Goal: Transaction & Acquisition: Purchase product/service

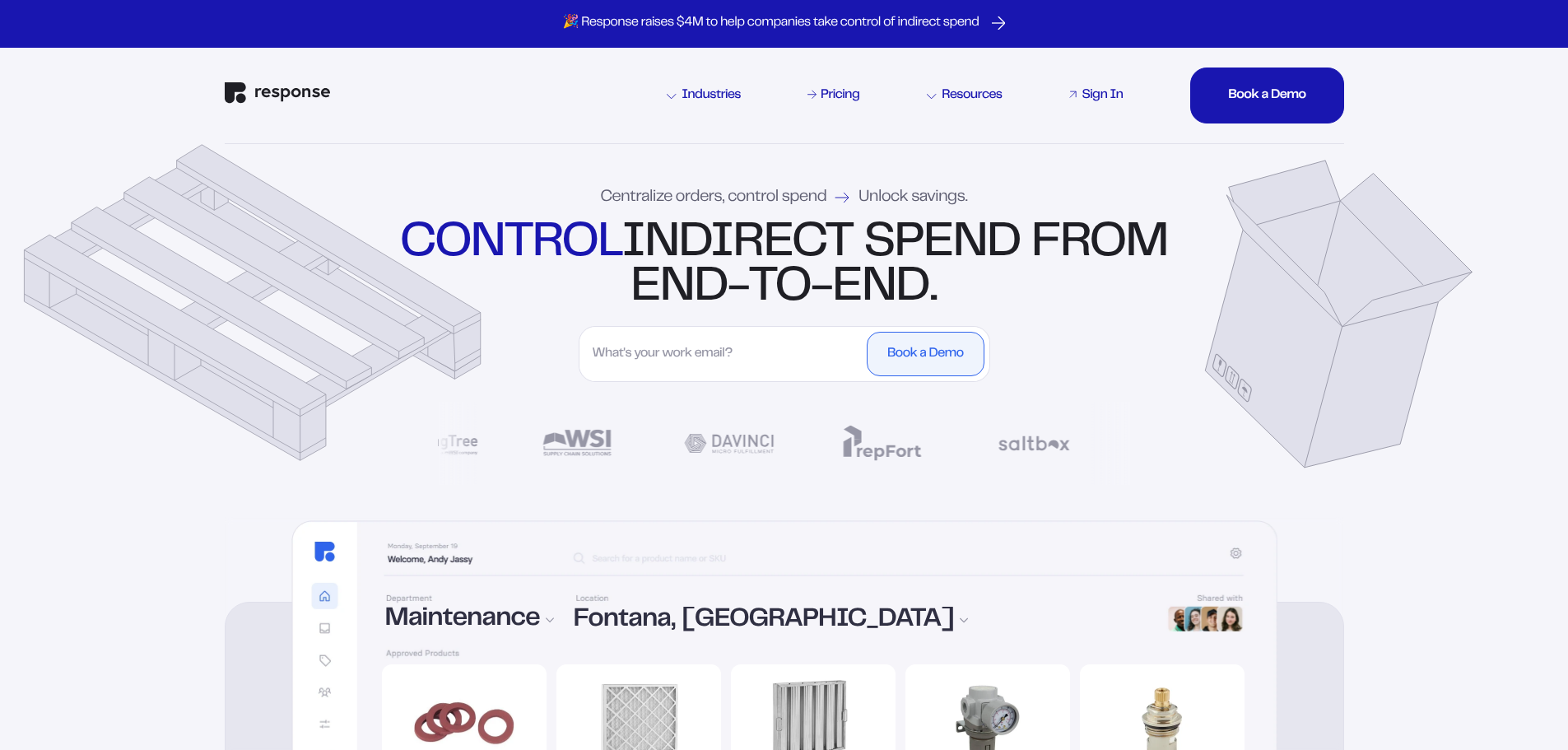
click at [1099, 96] on div "Sign In" at bounding box center [1103, 95] width 41 height 13
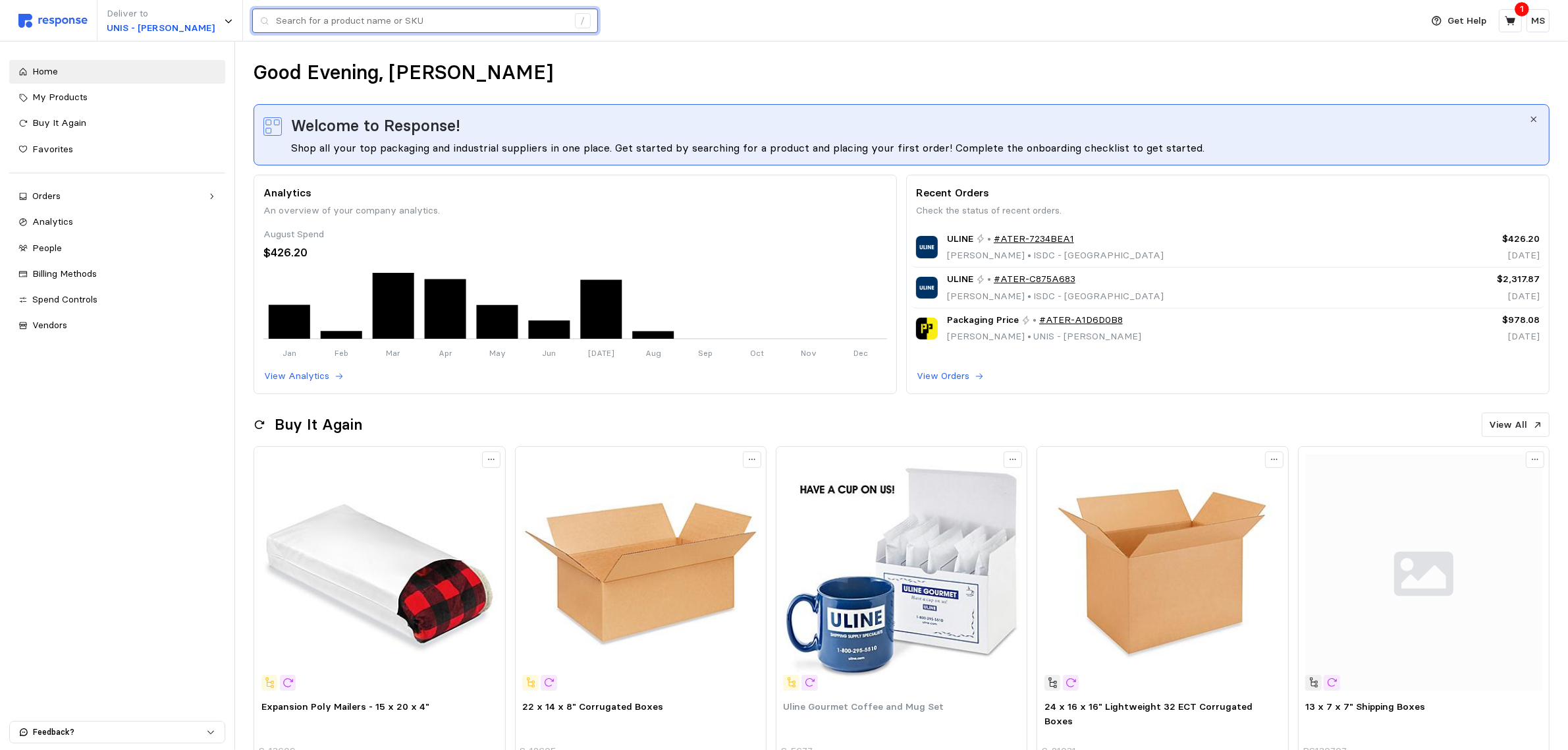
click at [501, 15] on input "text" at bounding box center [421, 21] width 292 height 23
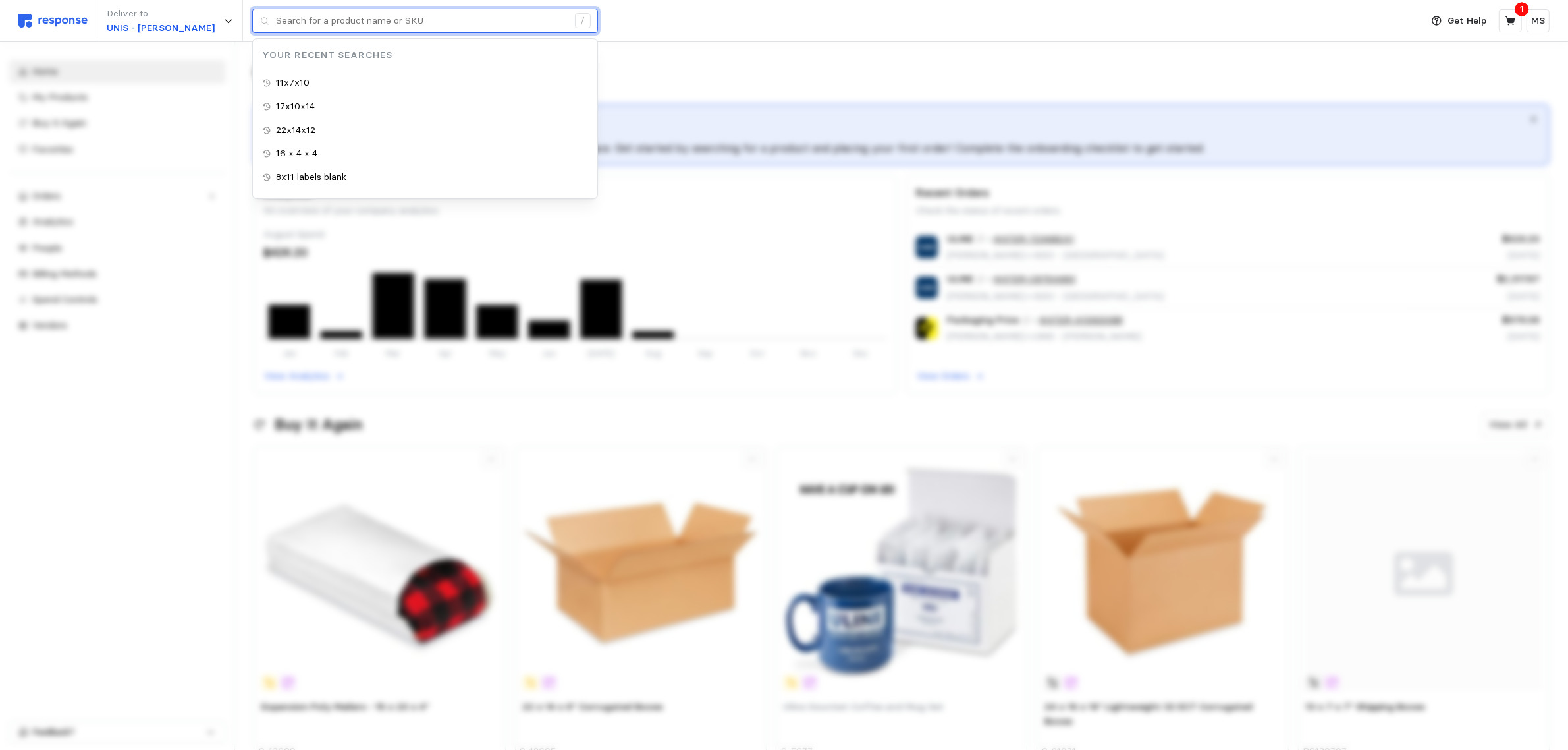
click at [341, 13] on input "text" at bounding box center [421, 21] width 292 height 23
paste input "11x7x7"
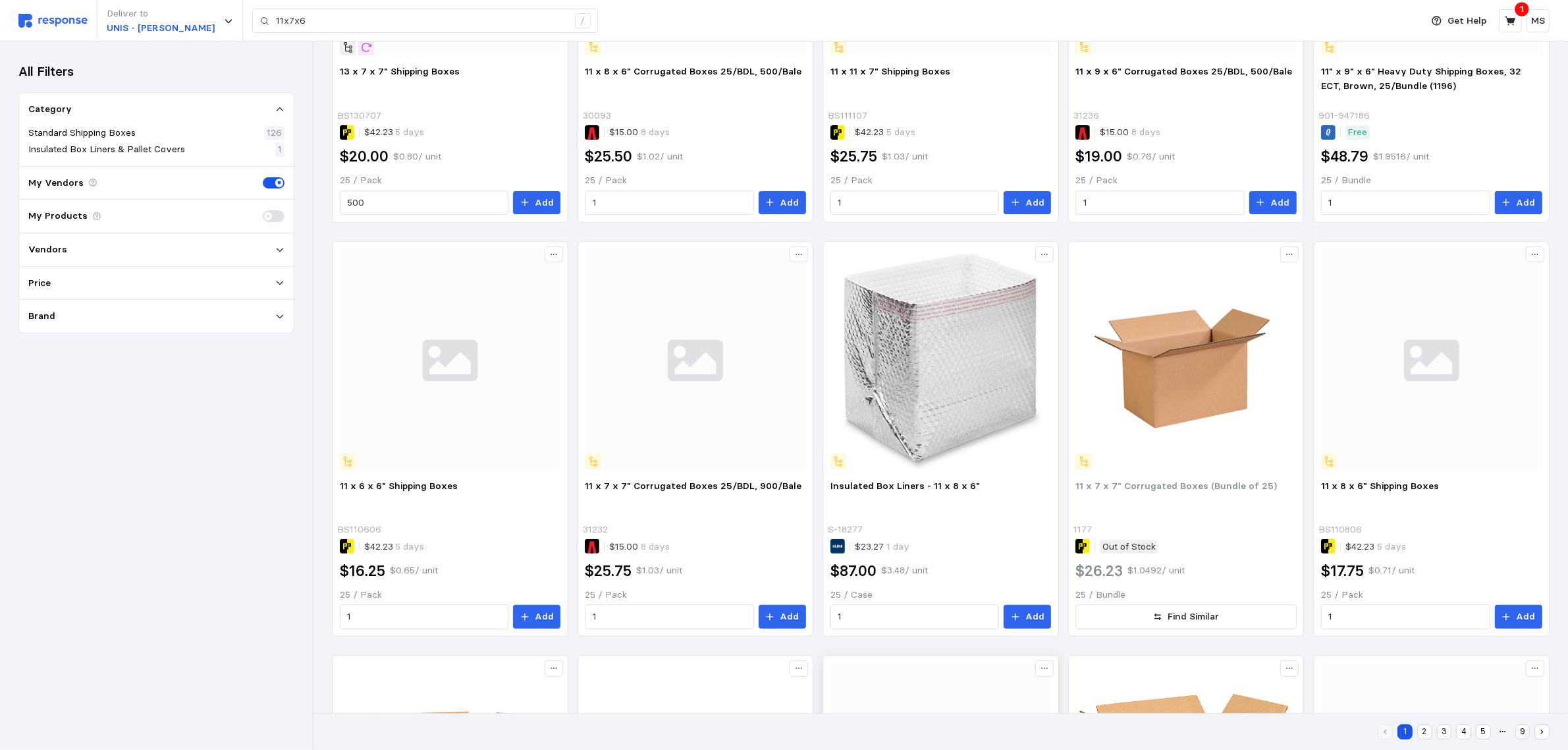
scroll to position [211, 0]
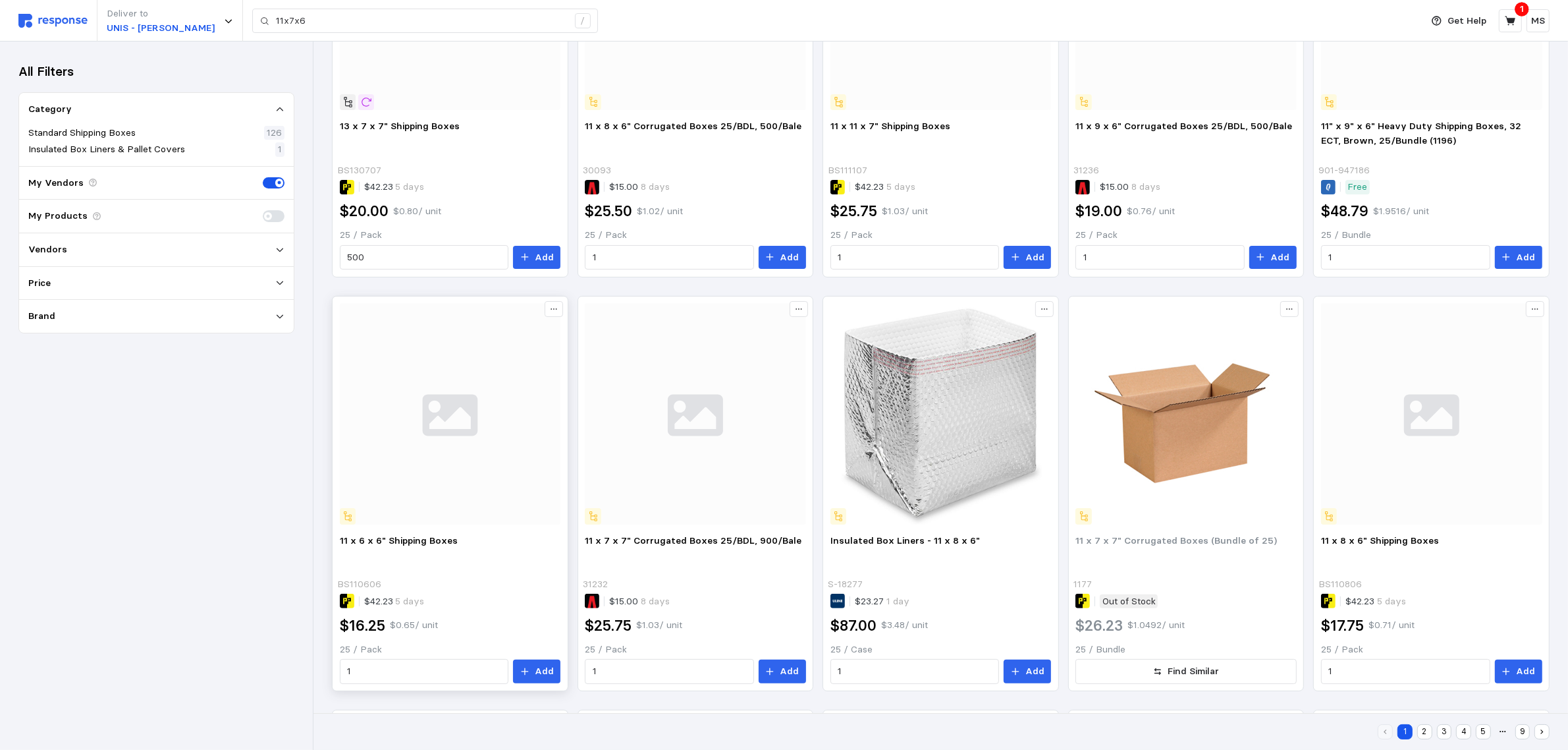
click at [494, 456] on img at bounding box center [450, 413] width 221 height 221
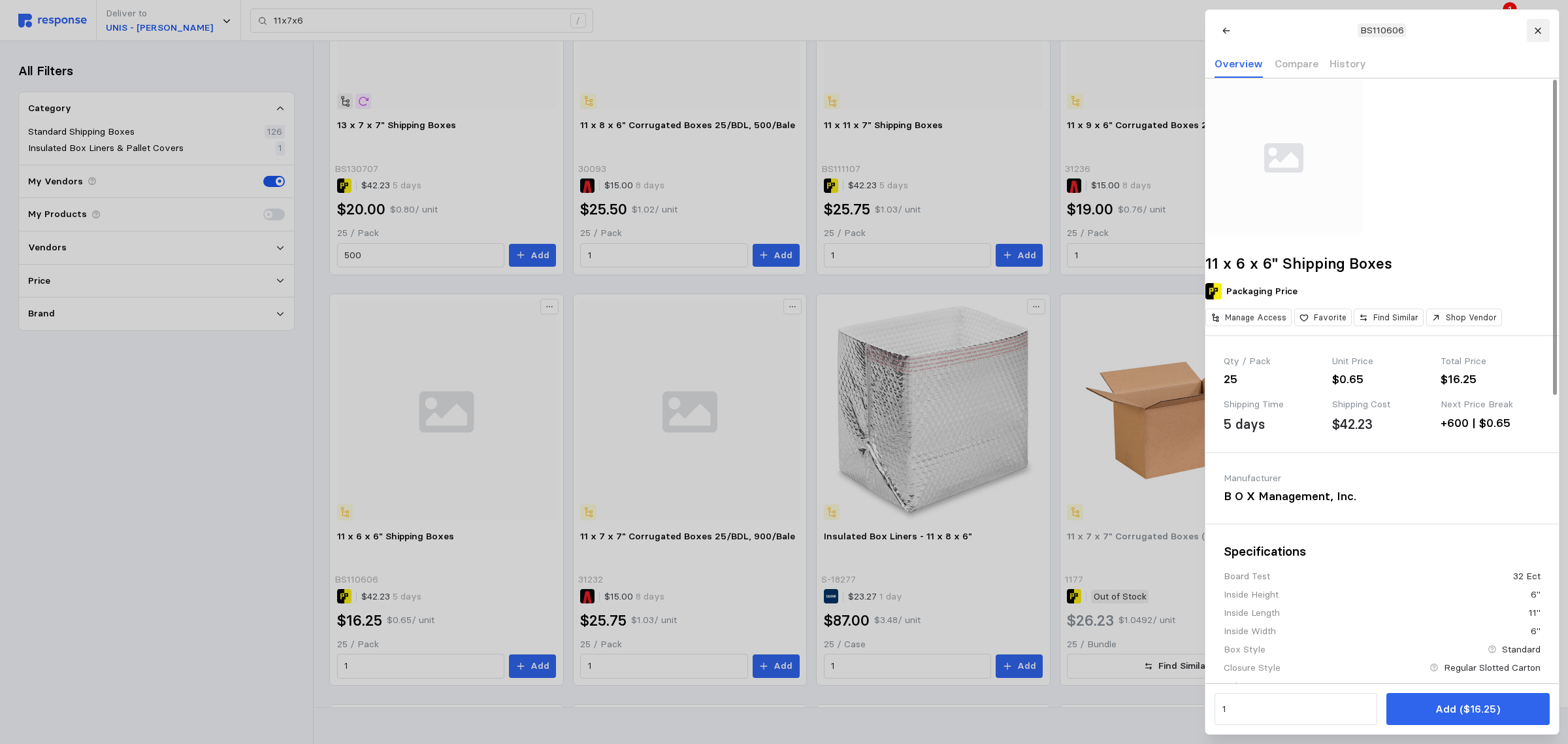
click at [1539, 27] on icon at bounding box center [1537, 30] width 9 height 9
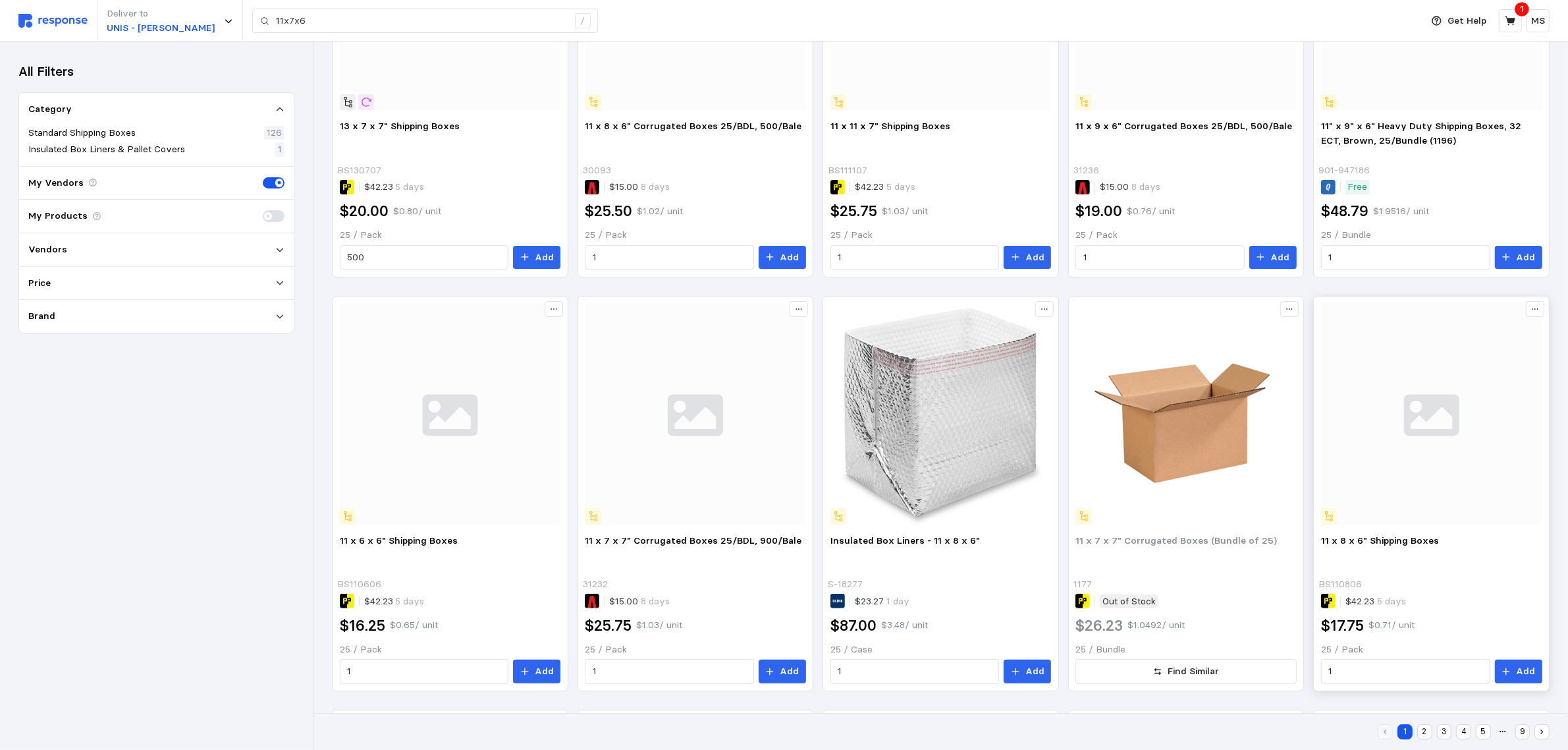
click at [1400, 448] on img at bounding box center [1431, 413] width 221 height 221
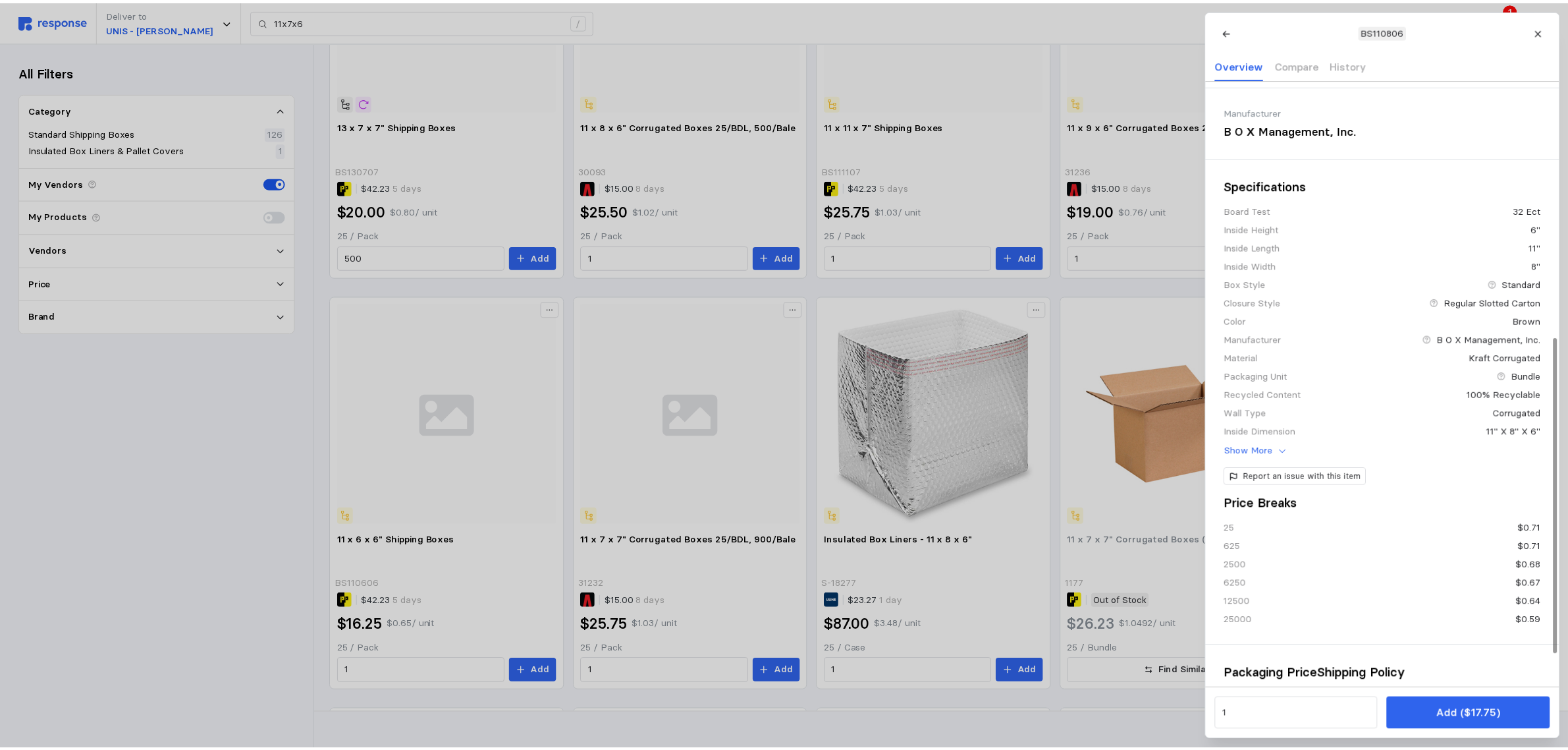
scroll to position [82, 0]
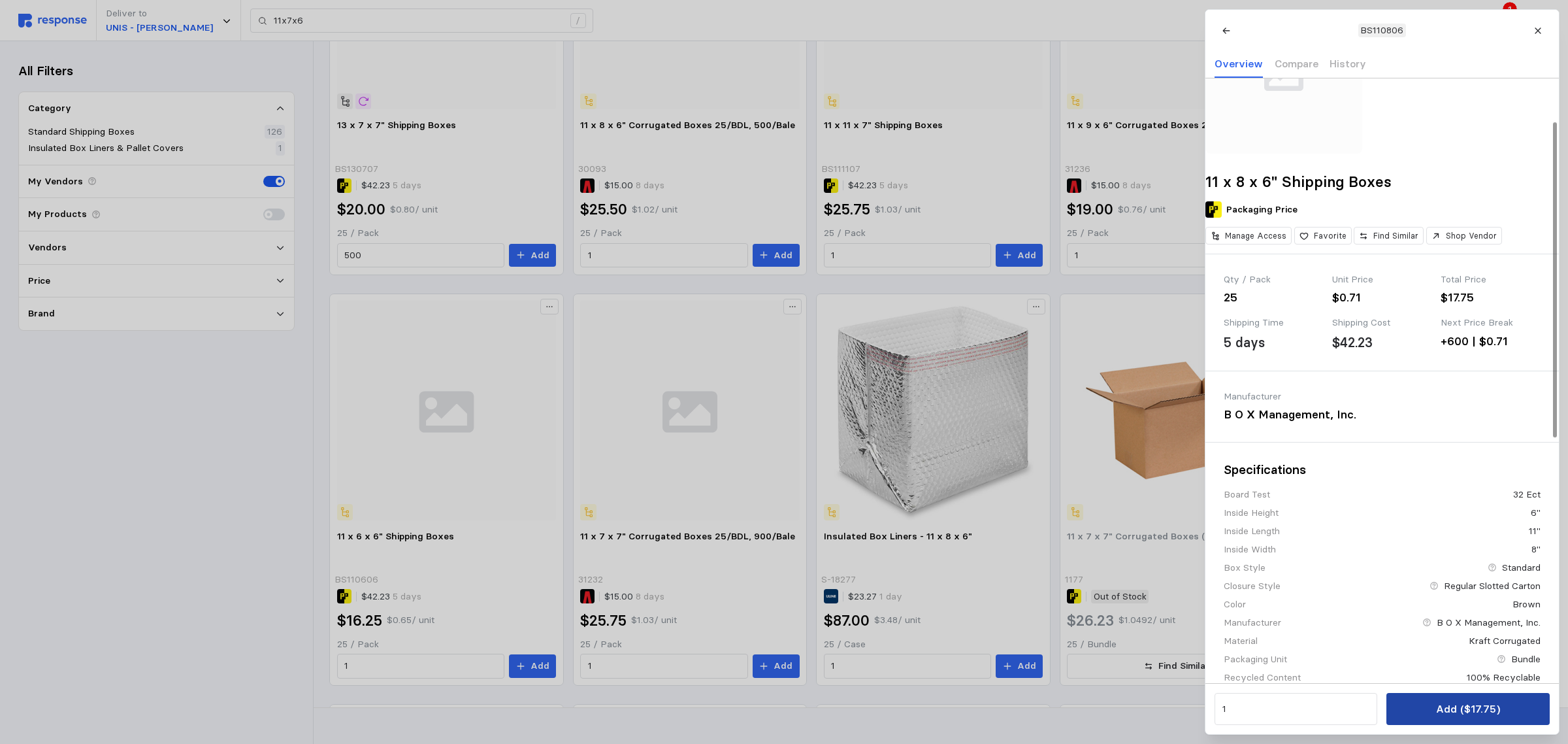
click at [1485, 706] on p "Add ($17.75)" at bounding box center [1467, 709] width 64 height 16
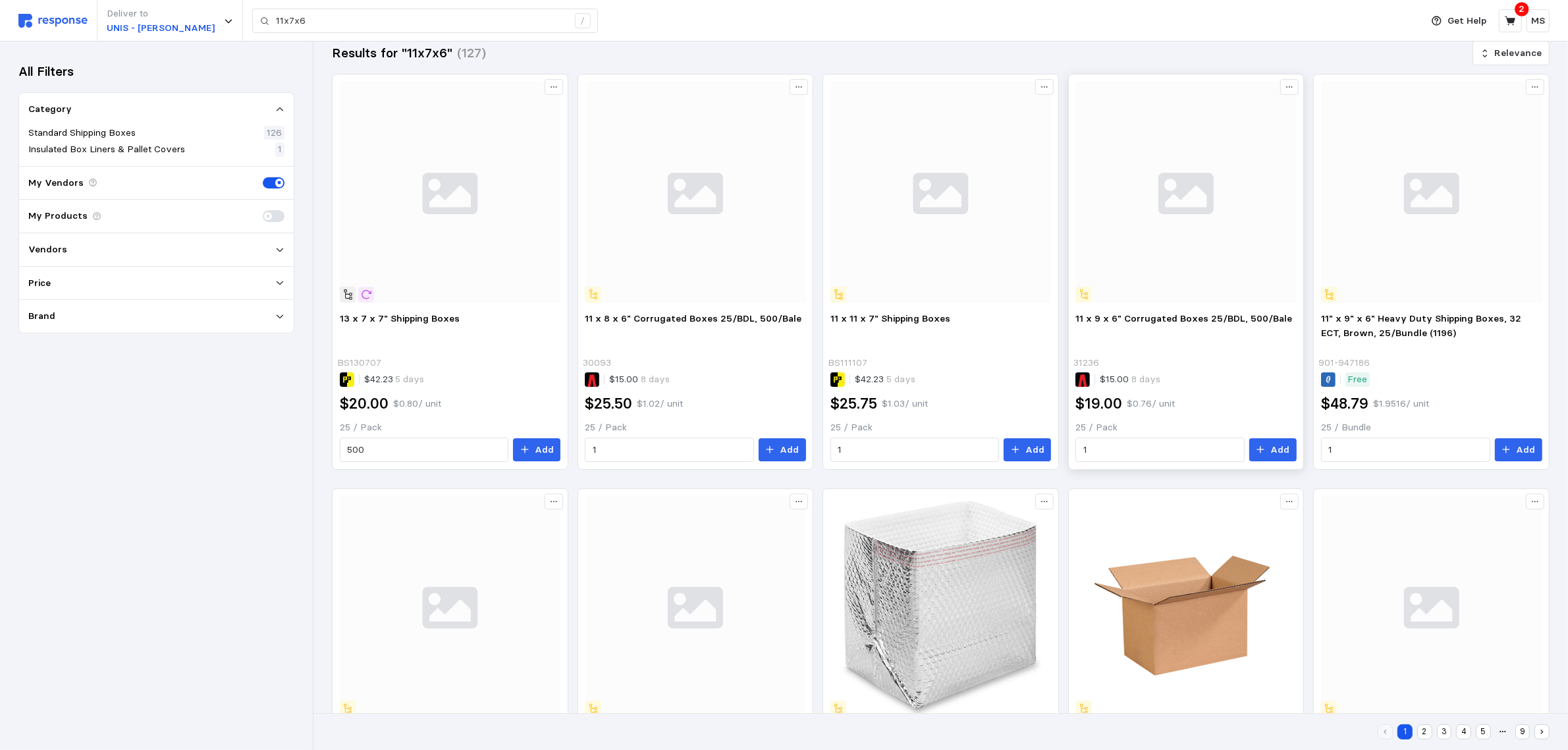
scroll to position [0, 0]
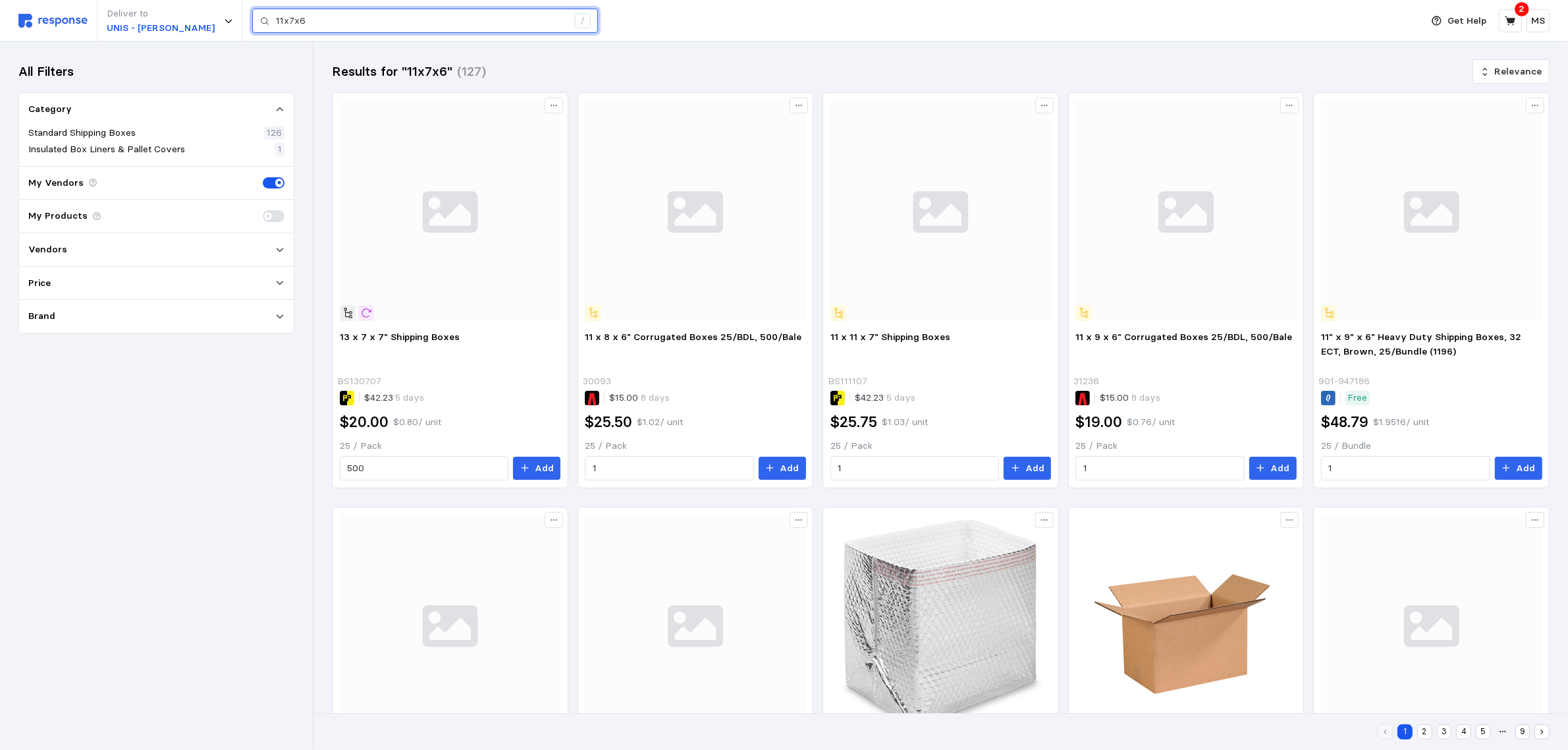
click at [276, 19] on input "11x7x6" at bounding box center [421, 21] width 292 height 23
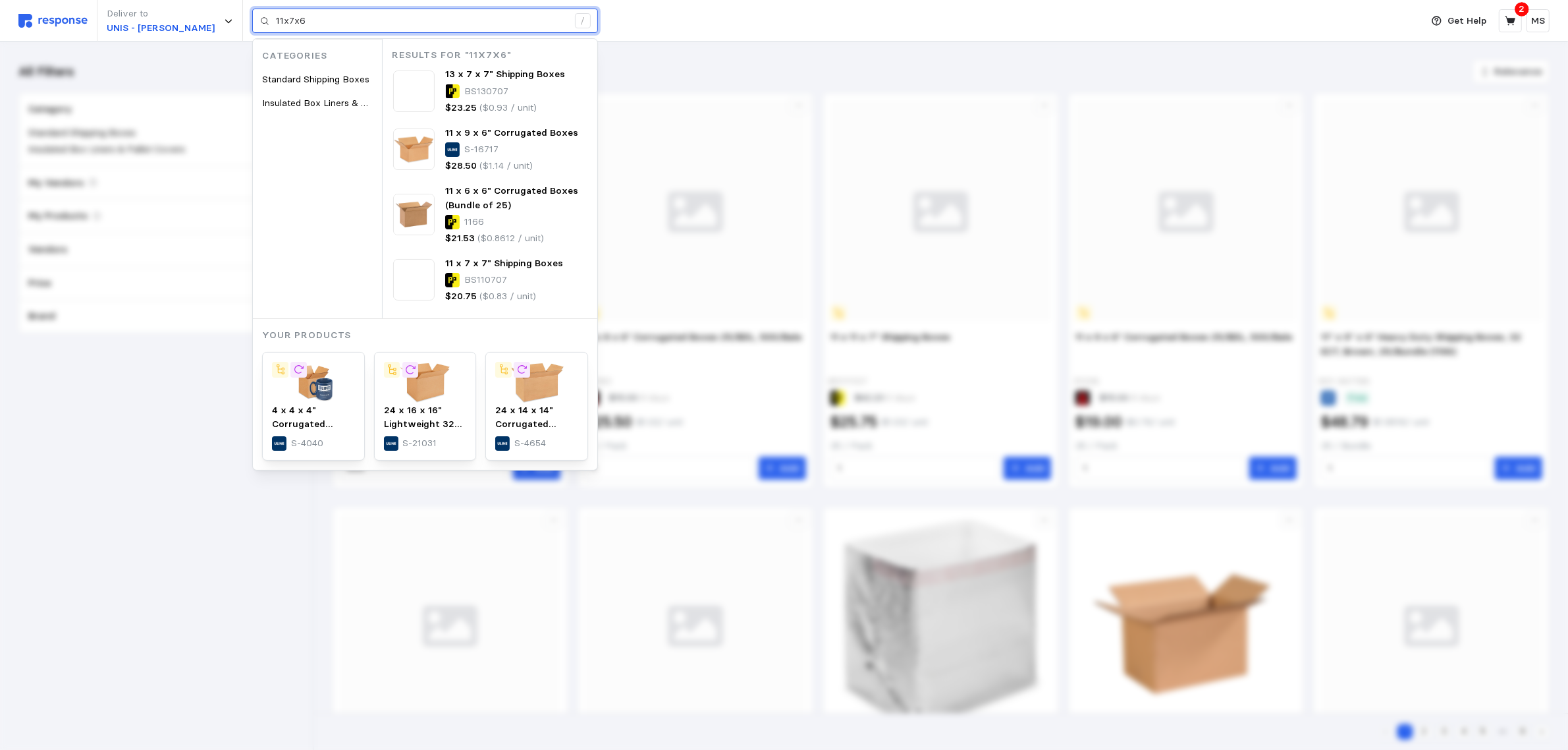
drag, startPoint x: 257, startPoint y: 18, endPoint x: 247, endPoint y: 18, distance: 10.0
click at [252, 18] on div "11x7x6 /" at bounding box center [425, 21] width 345 height 25
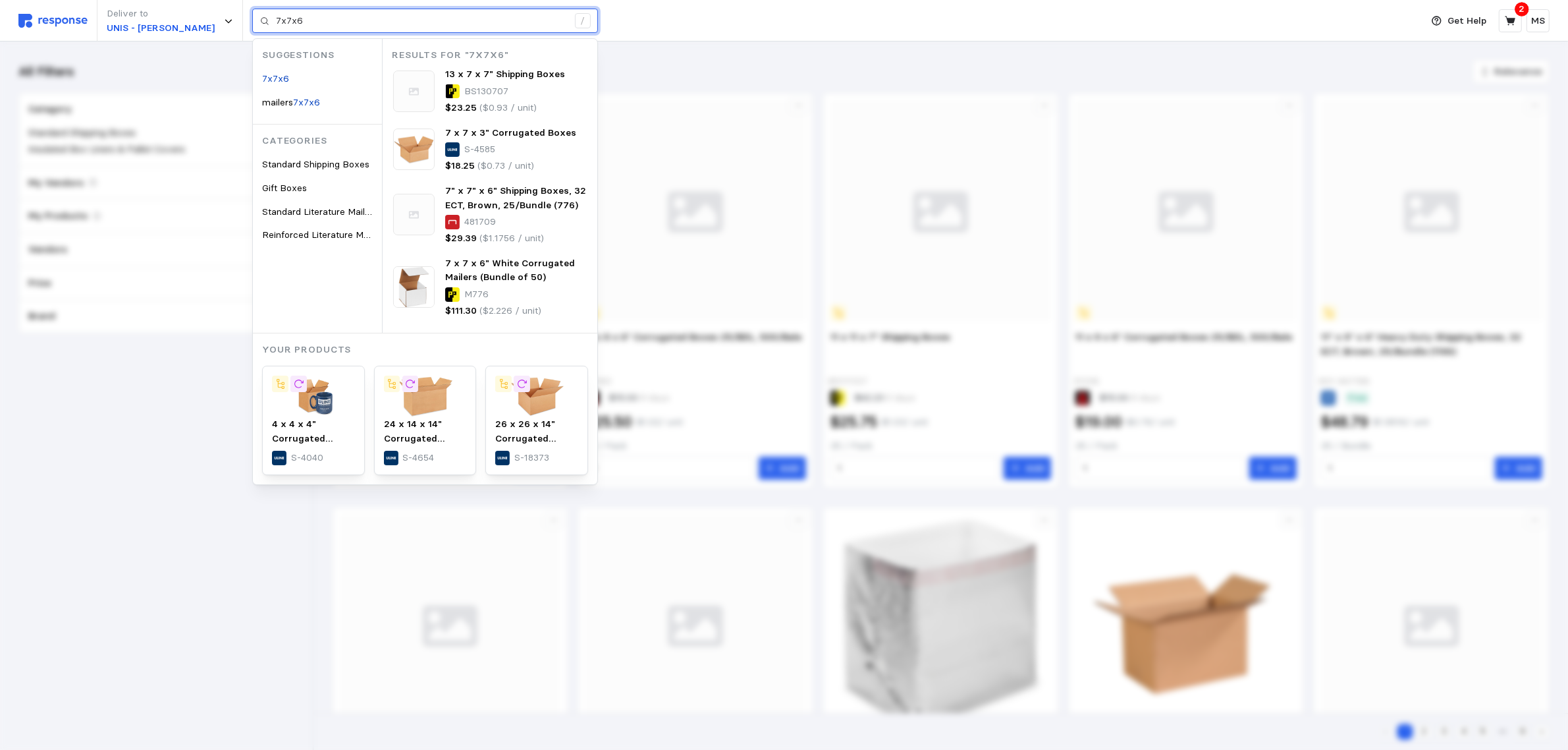
click at [276, 24] on input "7x7x6" at bounding box center [421, 21] width 292 height 23
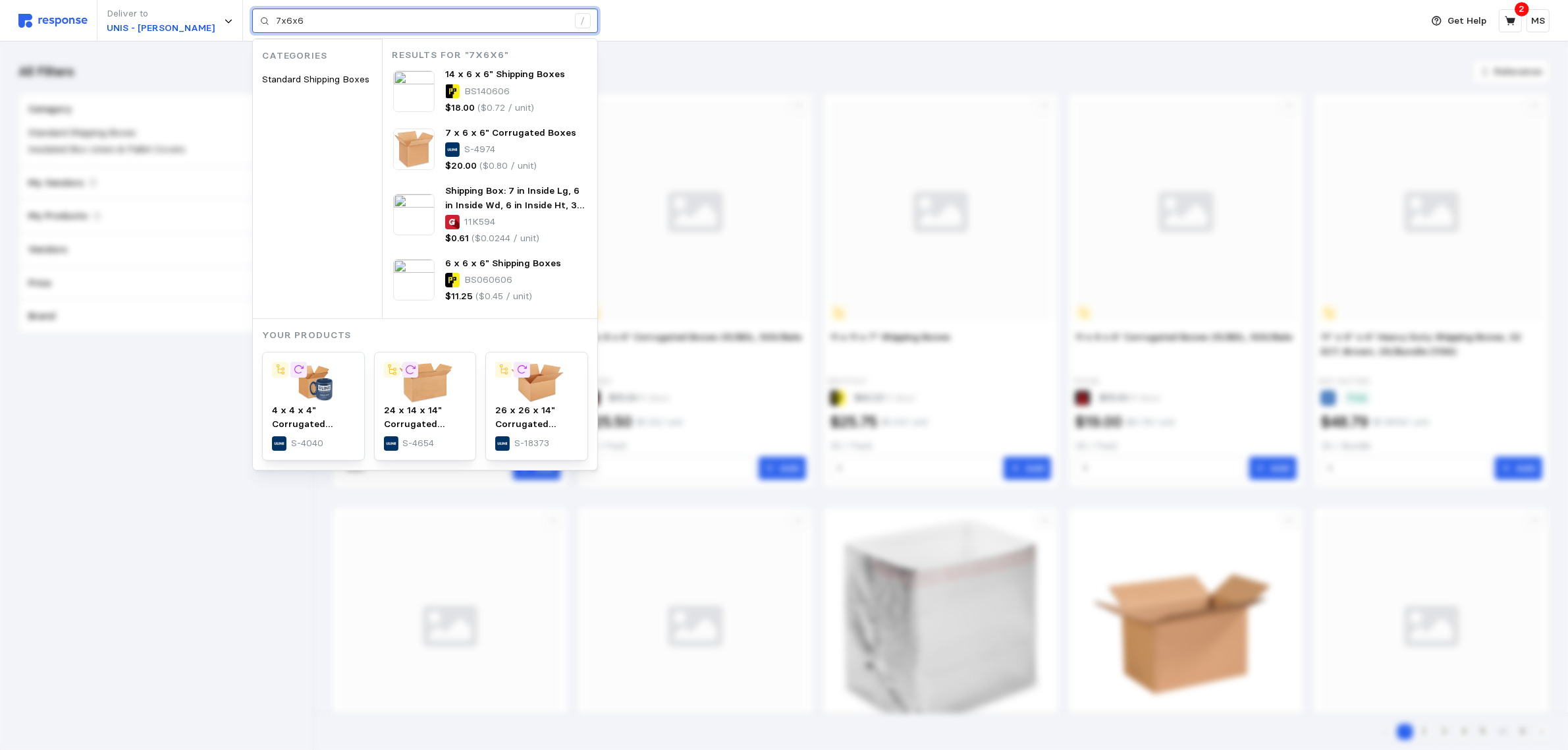
click at [330, 26] on input "7x6x6" at bounding box center [421, 21] width 292 height 23
type input "7x6x6"
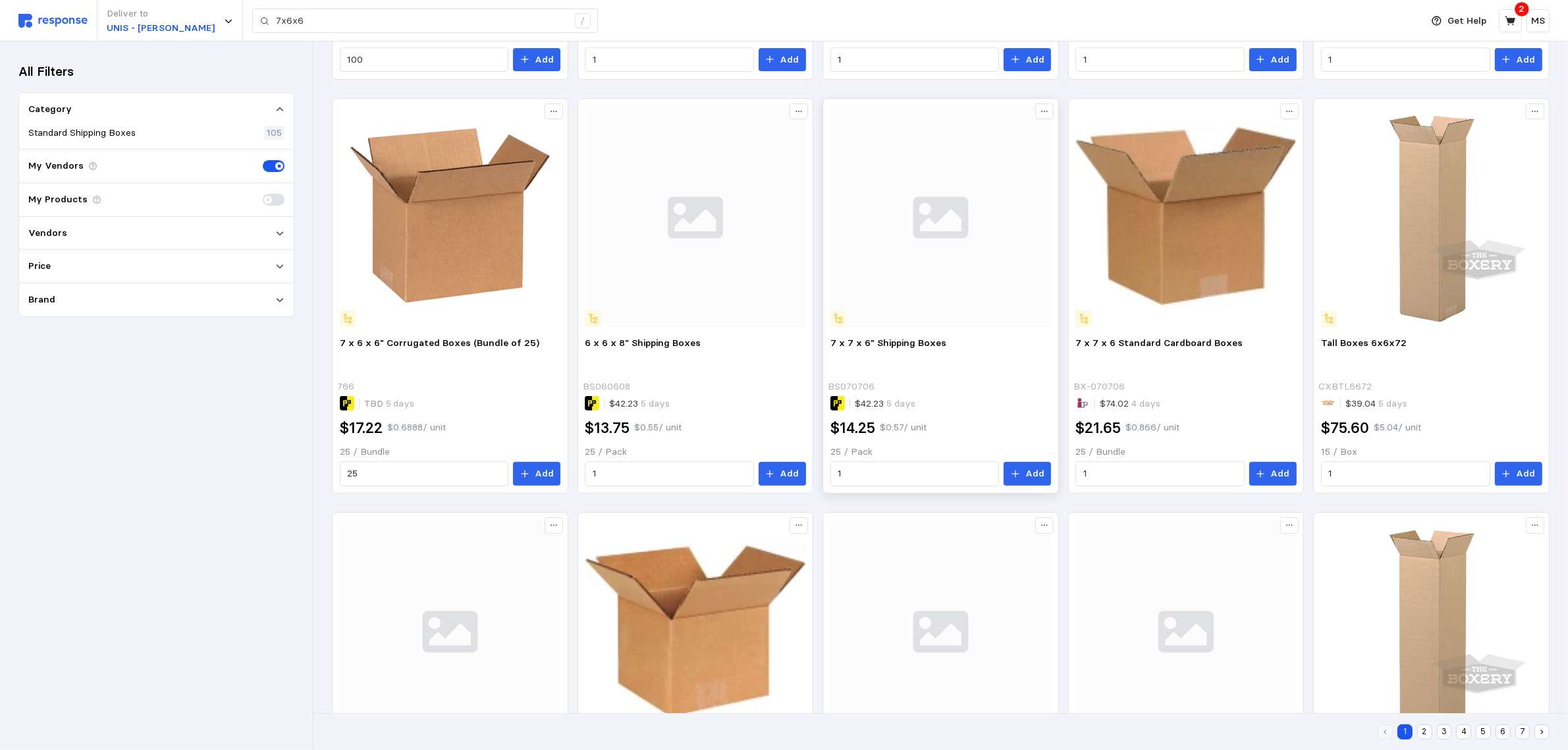
scroll to position [412, 0]
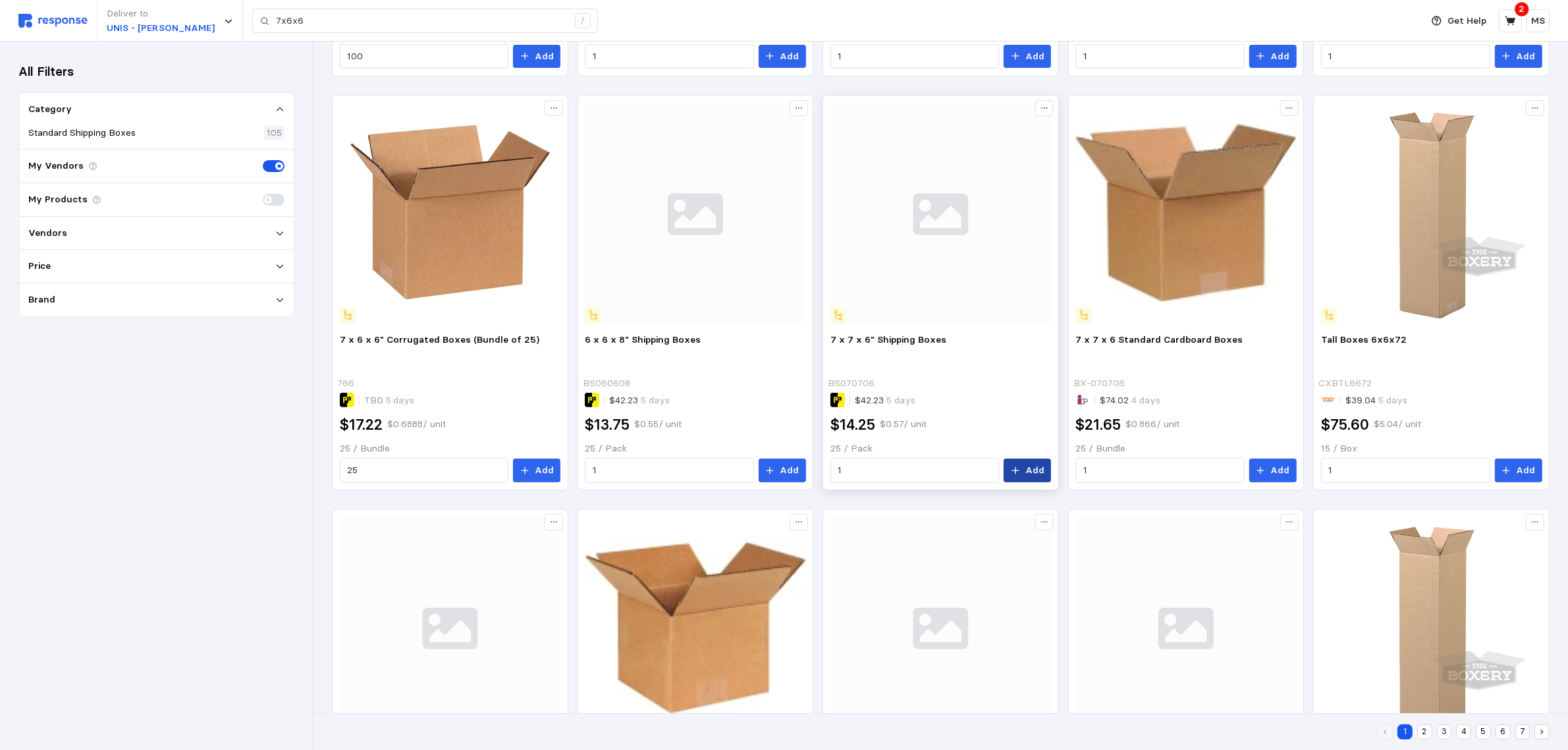
click at [1027, 470] on p "Add" at bounding box center [1035, 470] width 19 height 14
click at [1545, 28] on button "button" at bounding box center [1541, 28] width 17 height 17
click at [1514, 17] on icon at bounding box center [1510, 21] width 12 height 12
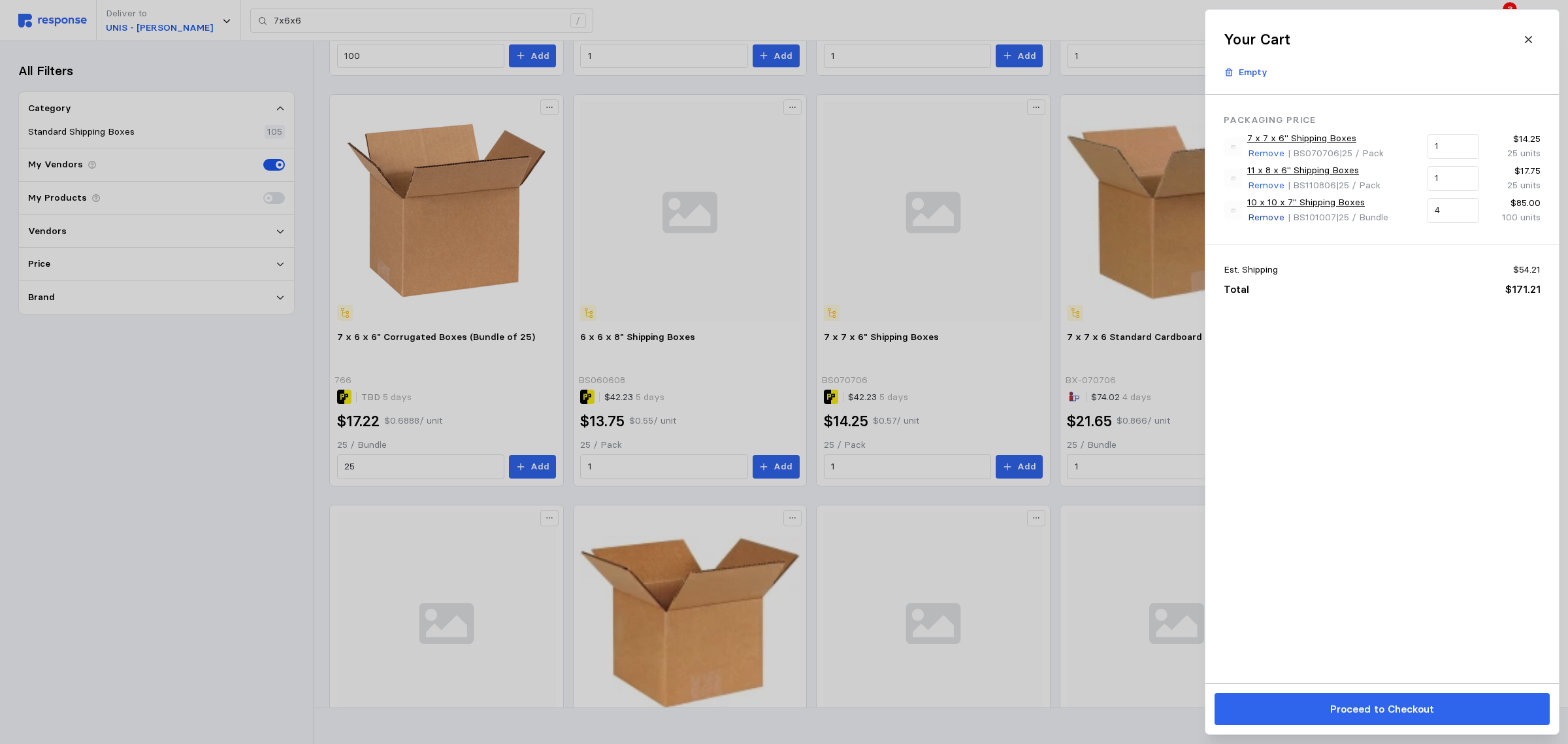
click at [1266, 217] on p "Remove" at bounding box center [1266, 218] width 36 height 14
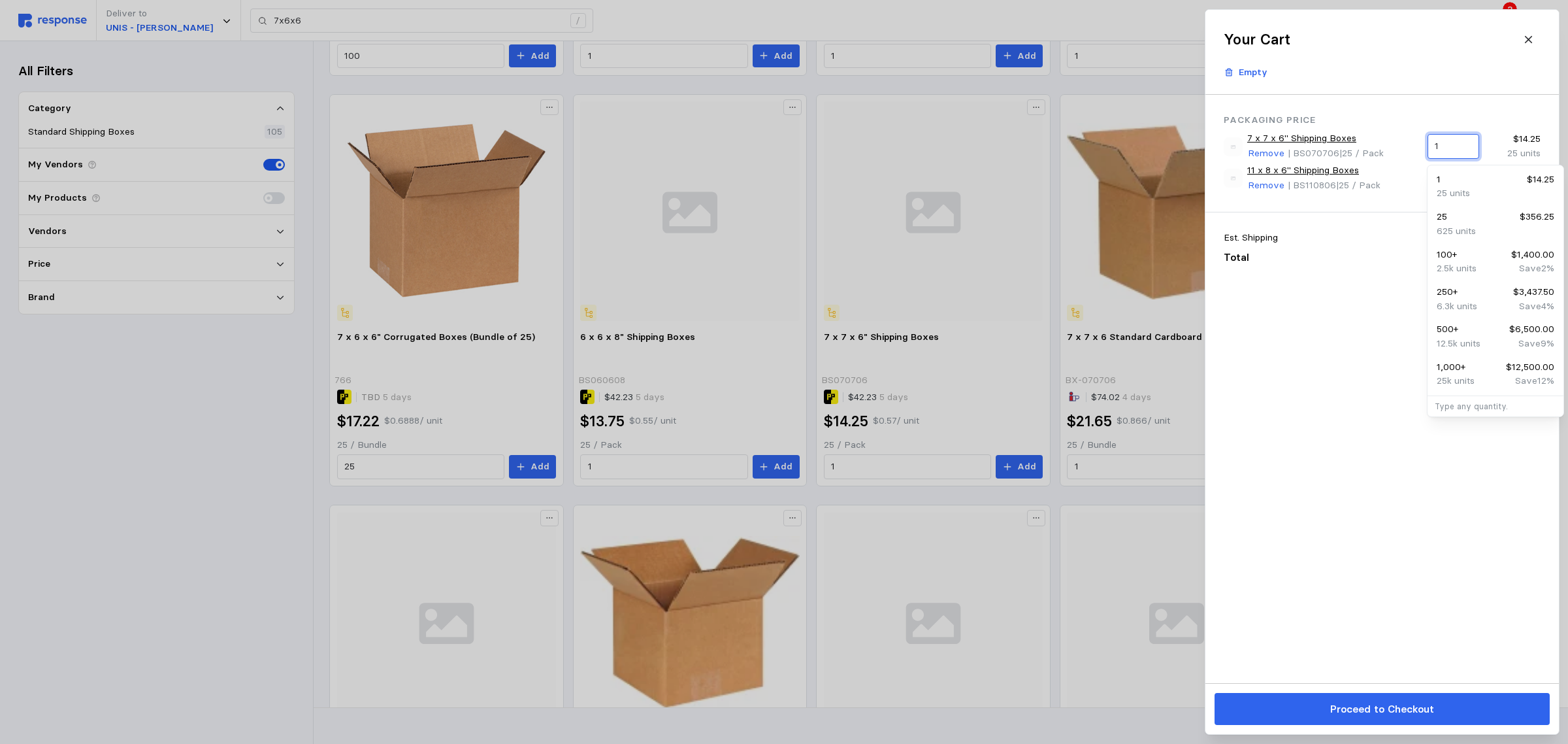
click at [1451, 145] on input "1" at bounding box center [1452, 146] width 36 height 23
click at [1450, 146] on input "1" at bounding box center [1452, 146] width 36 height 23
drag, startPoint x: 1450, startPoint y: 146, endPoint x: 1429, endPoint y: 147, distance: 21.0
click at [1429, 147] on div "1" at bounding box center [1452, 146] width 51 height 25
type input "8"
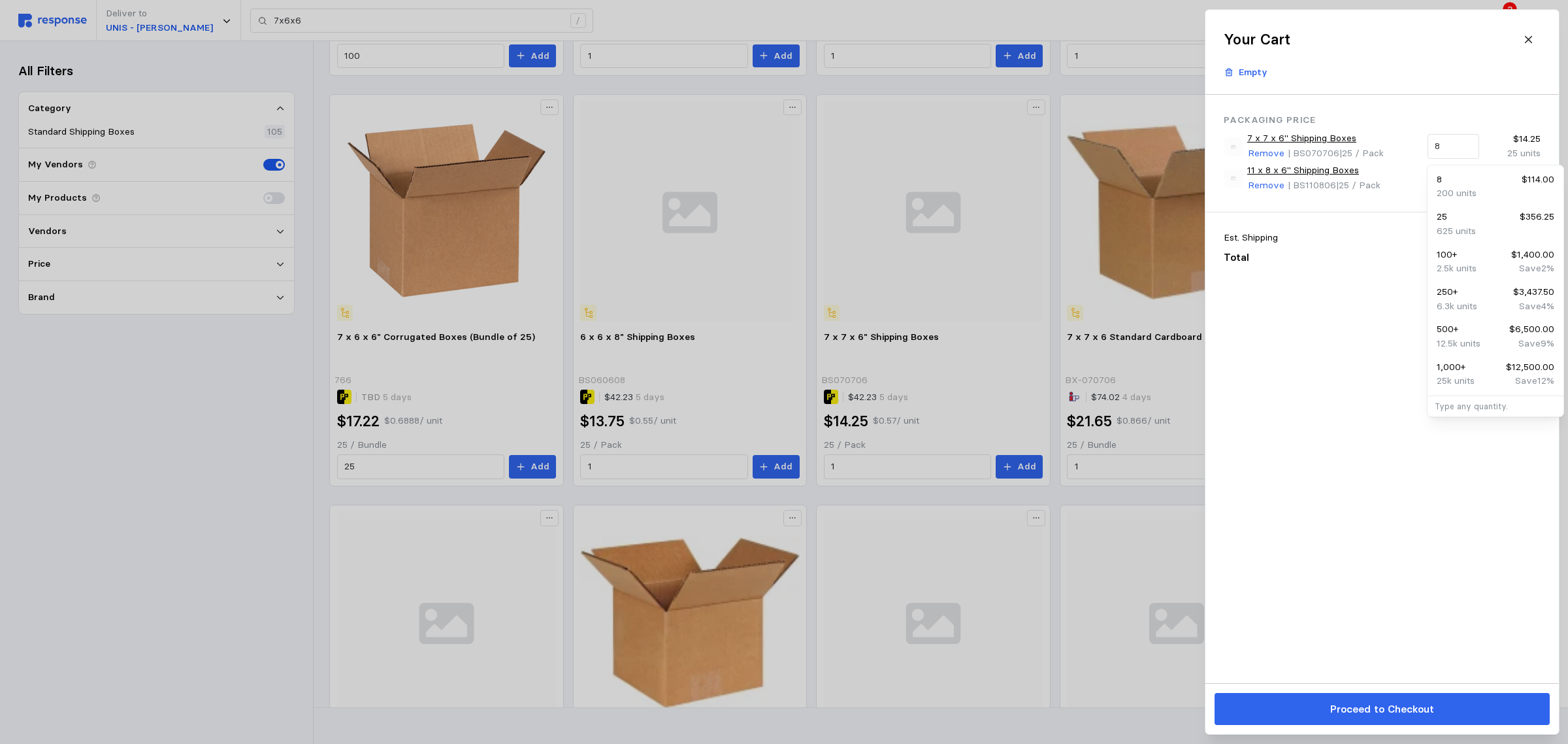
click at [1385, 318] on div "Packaging Price 7 x 7 x 6" Shipping Boxes Remove | BS070706 | 25 / Pack 8 $14.2…" at bounding box center [1382, 388] width 354 height 588
click at [1452, 180] on input "1" at bounding box center [1452, 179] width 36 height 23
type input "8"
click at [1359, 384] on div "Packaging Price 7 x 7 x 6" Shipping Boxes Remove | BS070706 | 25 / Pack 8 $114.…" at bounding box center [1382, 388] width 354 height 588
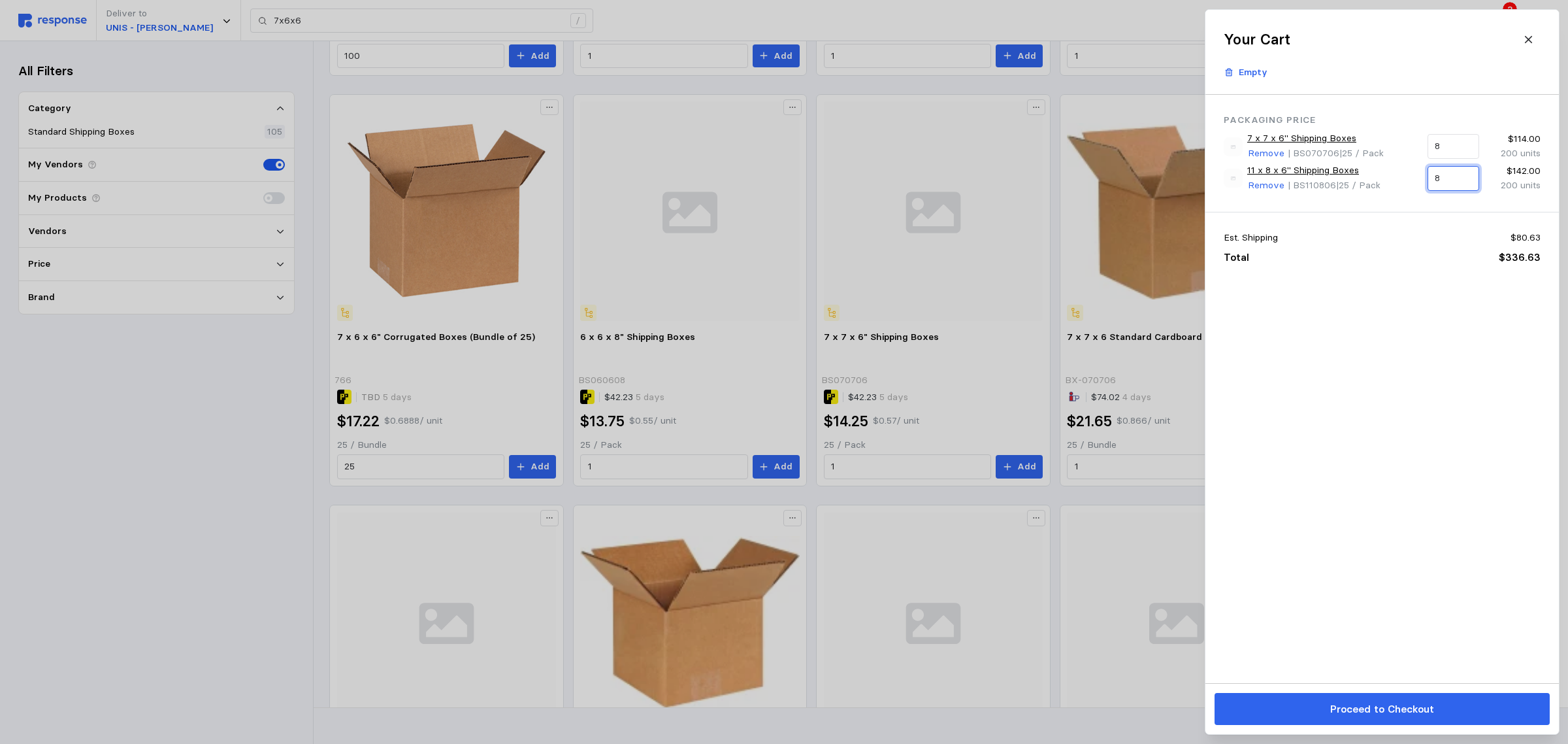
click at [1447, 177] on input "8" at bounding box center [1452, 179] width 36 height 23
click at [1344, 396] on div "Packaging Price 7 x 7 x 6" Shipping Boxes Remove | BS070706 | 25 / Pack 8 $114.…" at bounding box center [1382, 388] width 354 height 588
drag, startPoint x: 1451, startPoint y: 180, endPoint x: 1433, endPoint y: 181, distance: 18.0
click at [1433, 181] on div "8" at bounding box center [1452, 179] width 51 height 25
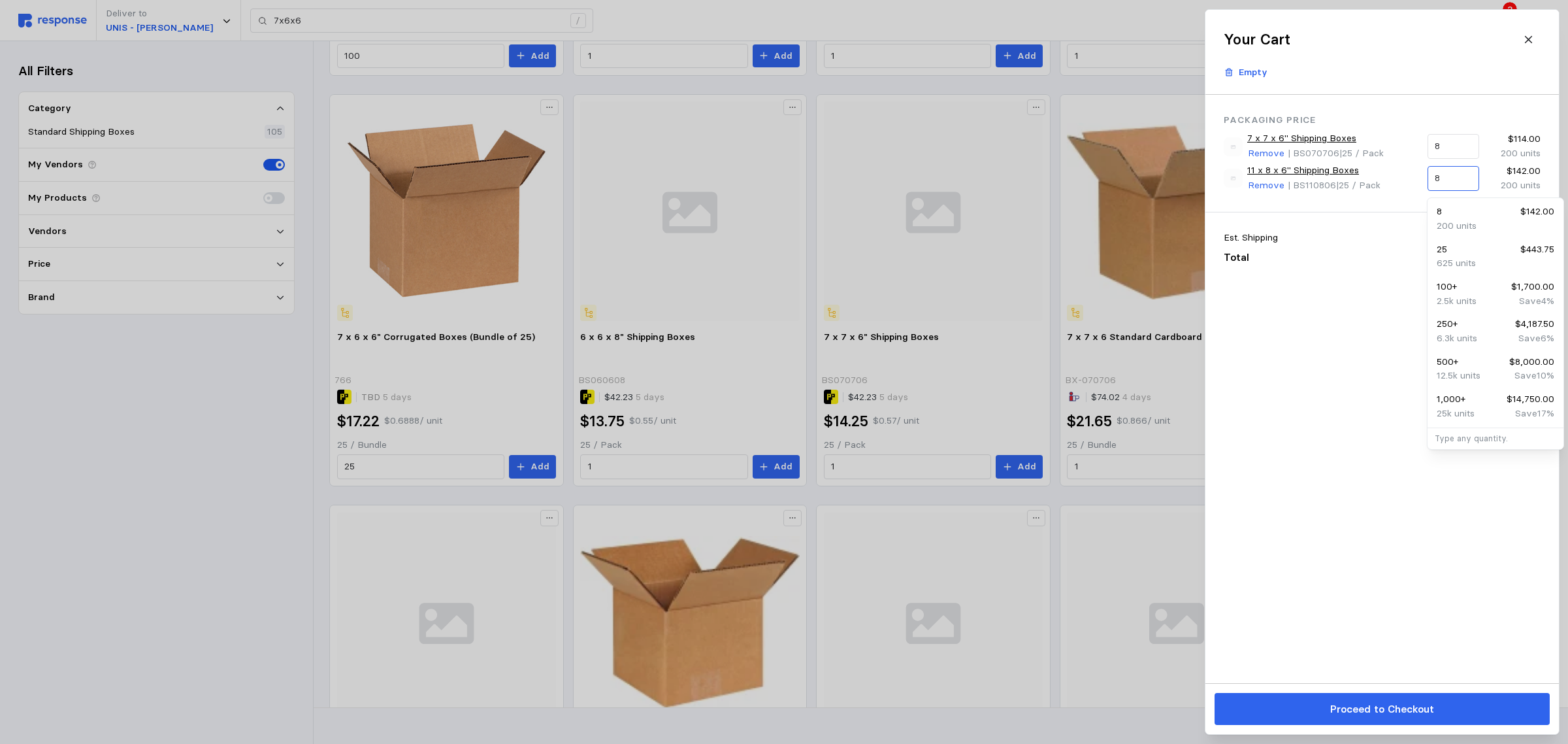
click at [1433, 181] on div "8" at bounding box center [1452, 179] width 51 height 25
click at [1455, 144] on input "8" at bounding box center [1452, 146] width 36 height 23
click at [1392, 402] on div "Packaging Price 7 x 7 x 6" Shipping Boxes Remove | BS070706 | 25 / Pack 8 $114.…" at bounding box center [1382, 388] width 354 height 588
click at [1450, 173] on input "8" at bounding box center [1452, 179] width 36 height 23
click at [1263, 187] on p "Remove" at bounding box center [1266, 185] width 36 height 14
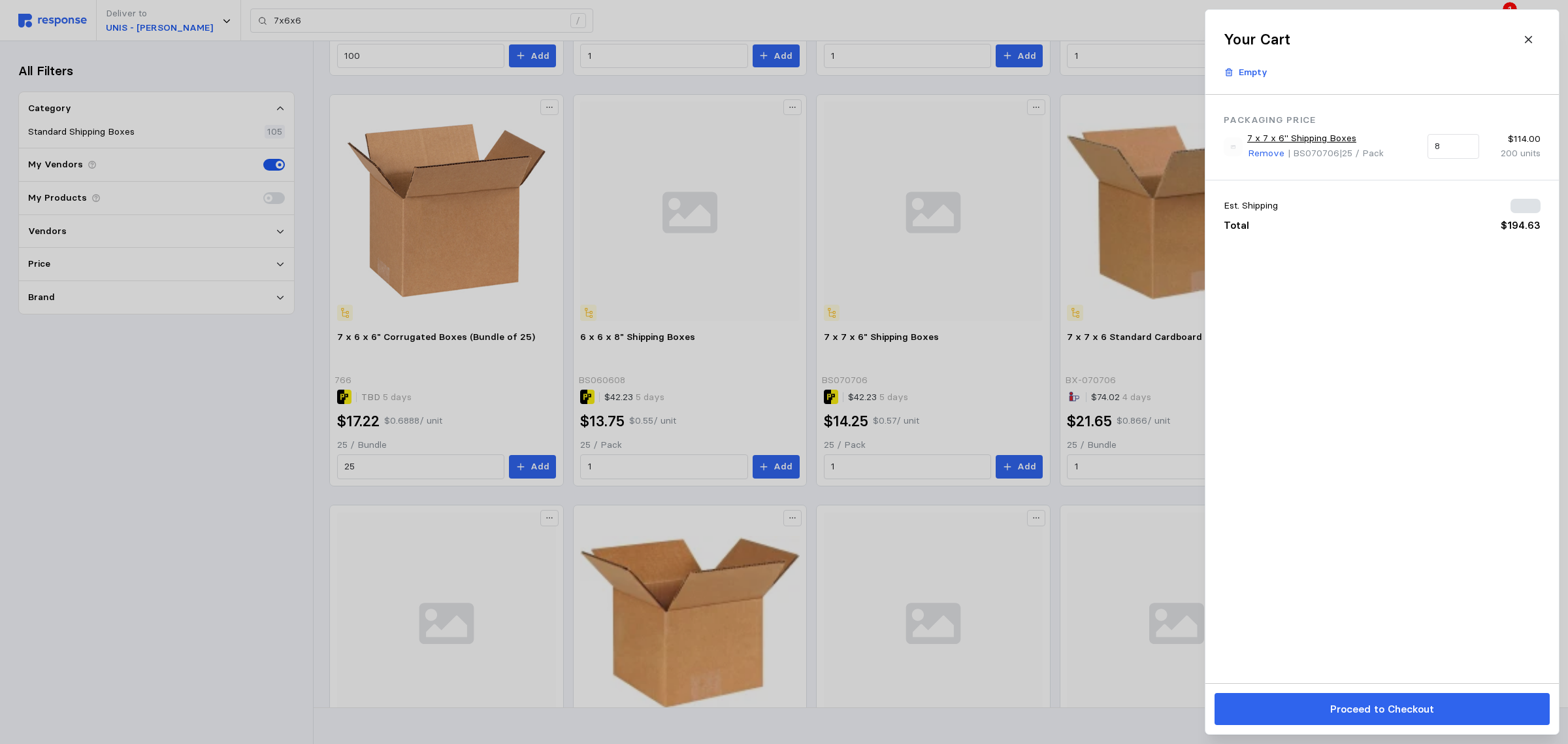
click at [441, 368] on div at bounding box center [784, 372] width 1568 height 744
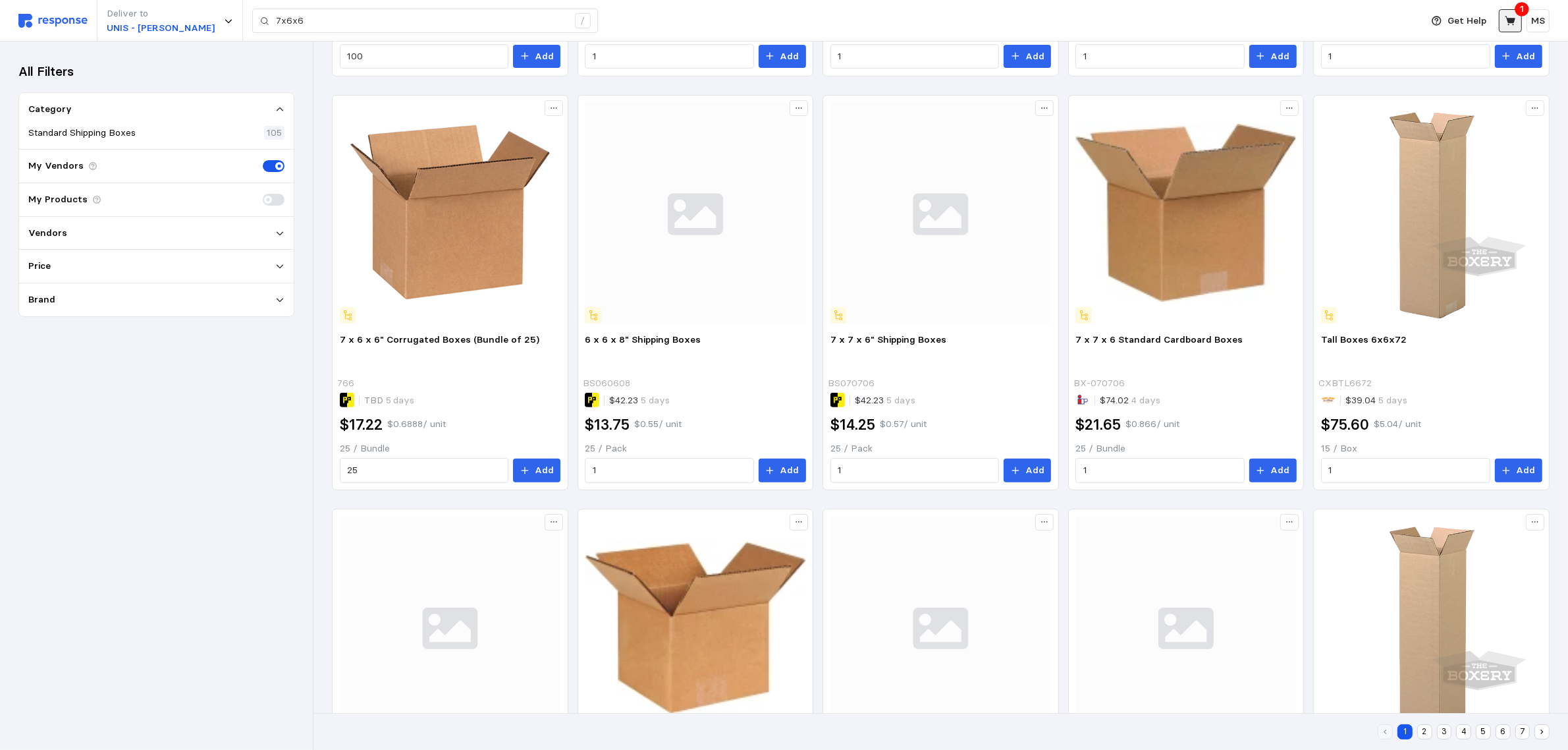
click at [1502, 23] on button at bounding box center [1510, 20] width 23 height 23
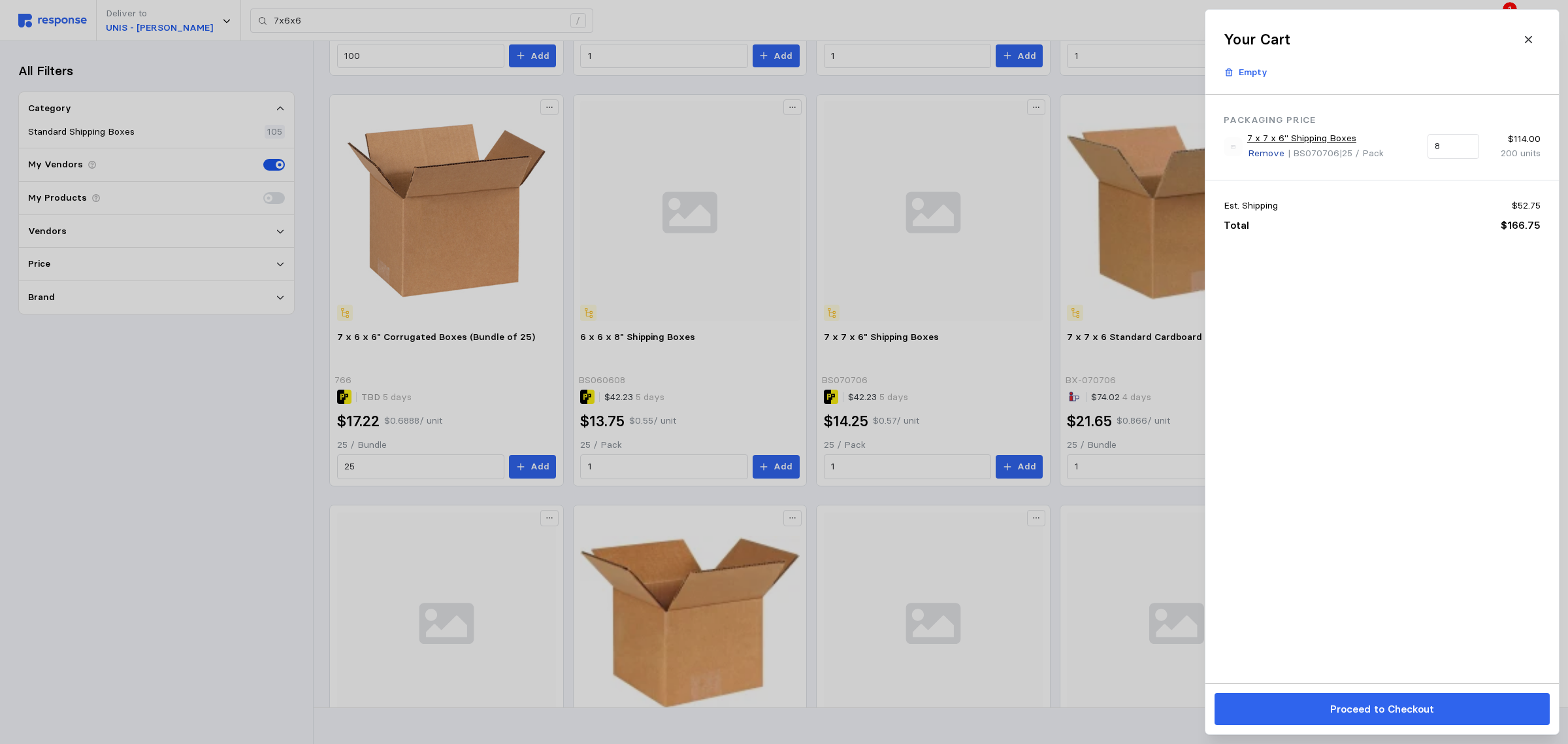
click at [1262, 151] on p "Remove" at bounding box center [1266, 153] width 36 height 14
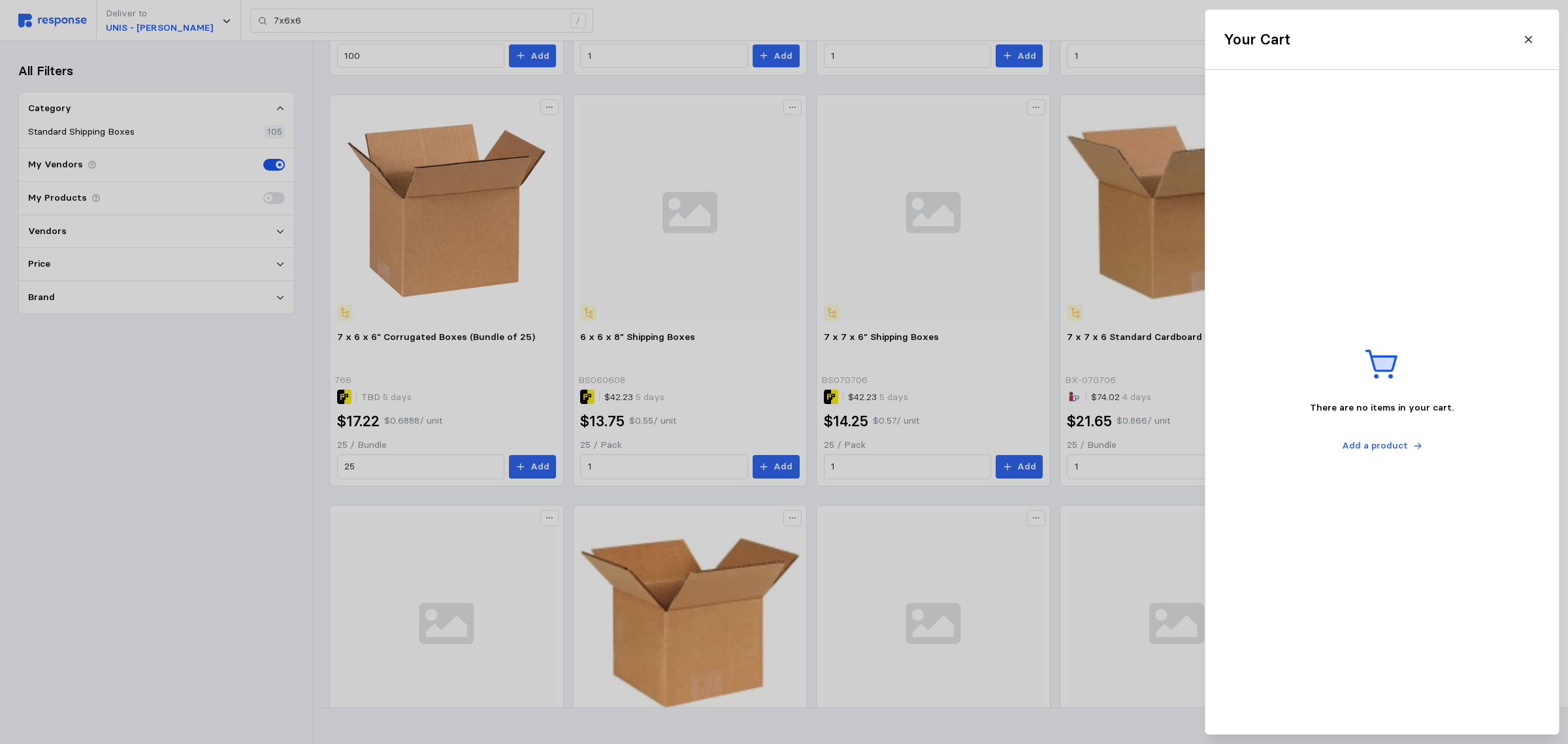
click at [531, 465] on div at bounding box center [784, 372] width 1568 height 744
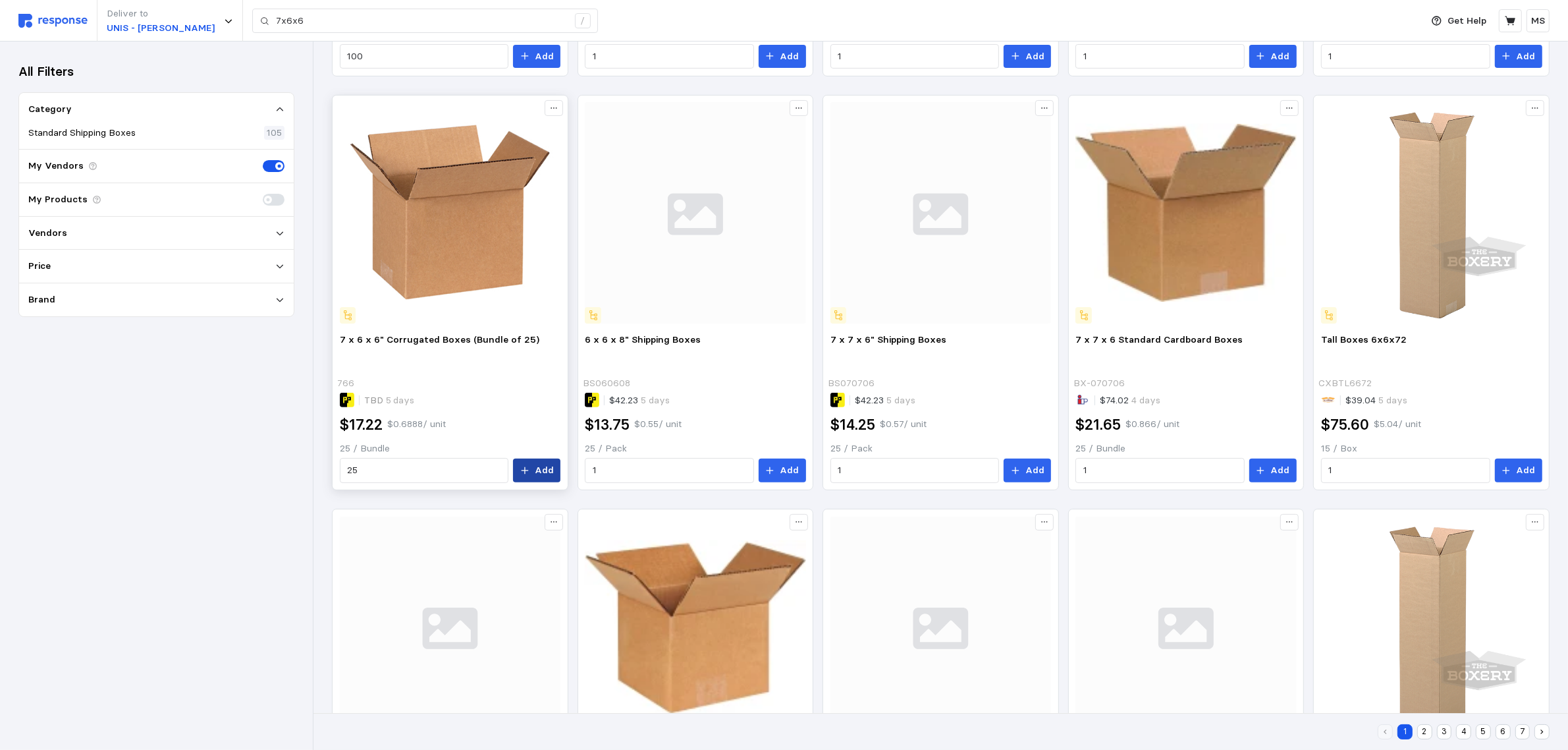
click at [539, 471] on p "Add" at bounding box center [544, 470] width 19 height 14
click at [1541, 25] on icon "button" at bounding box center [1540, 26] width 9 height 9
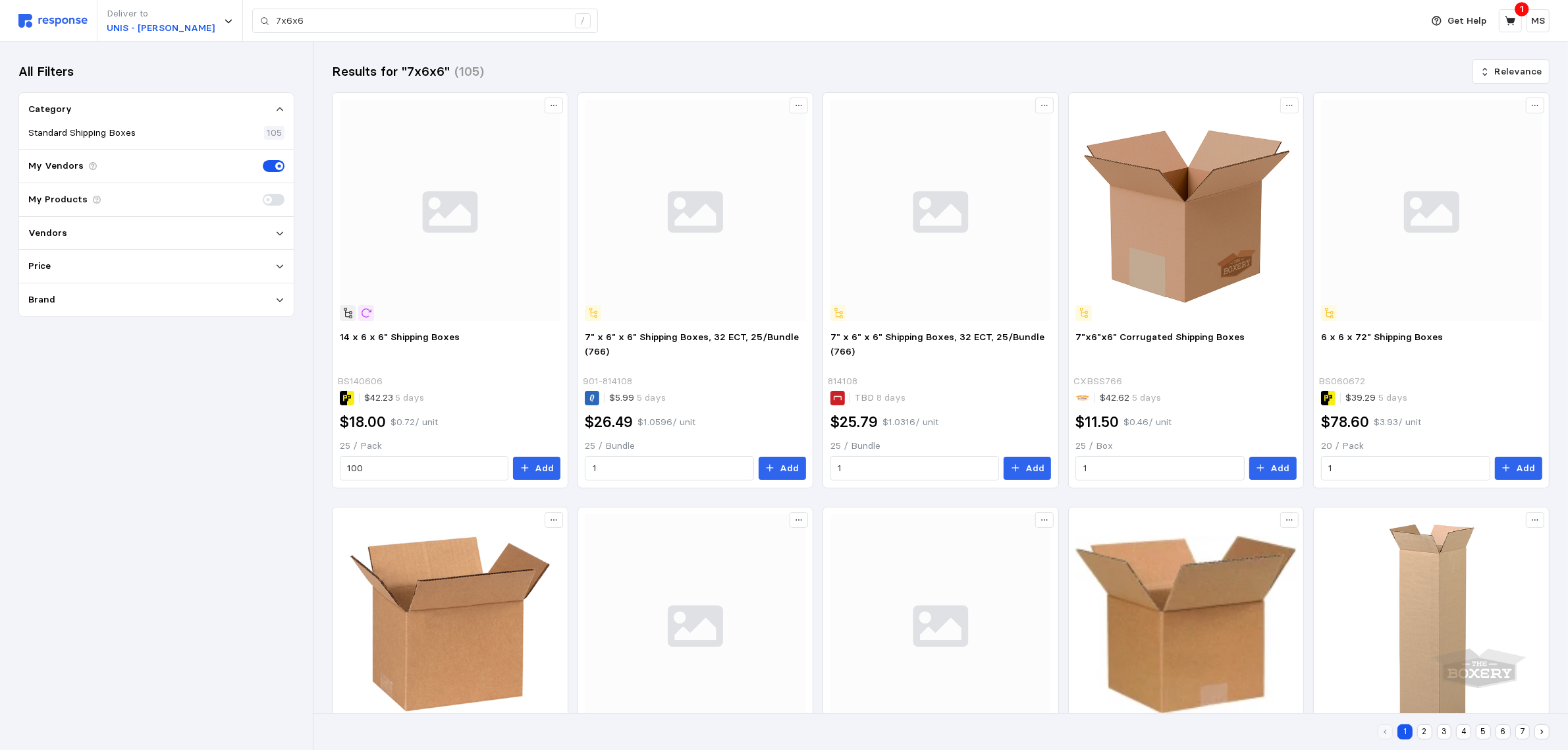
type input "11x7x6"
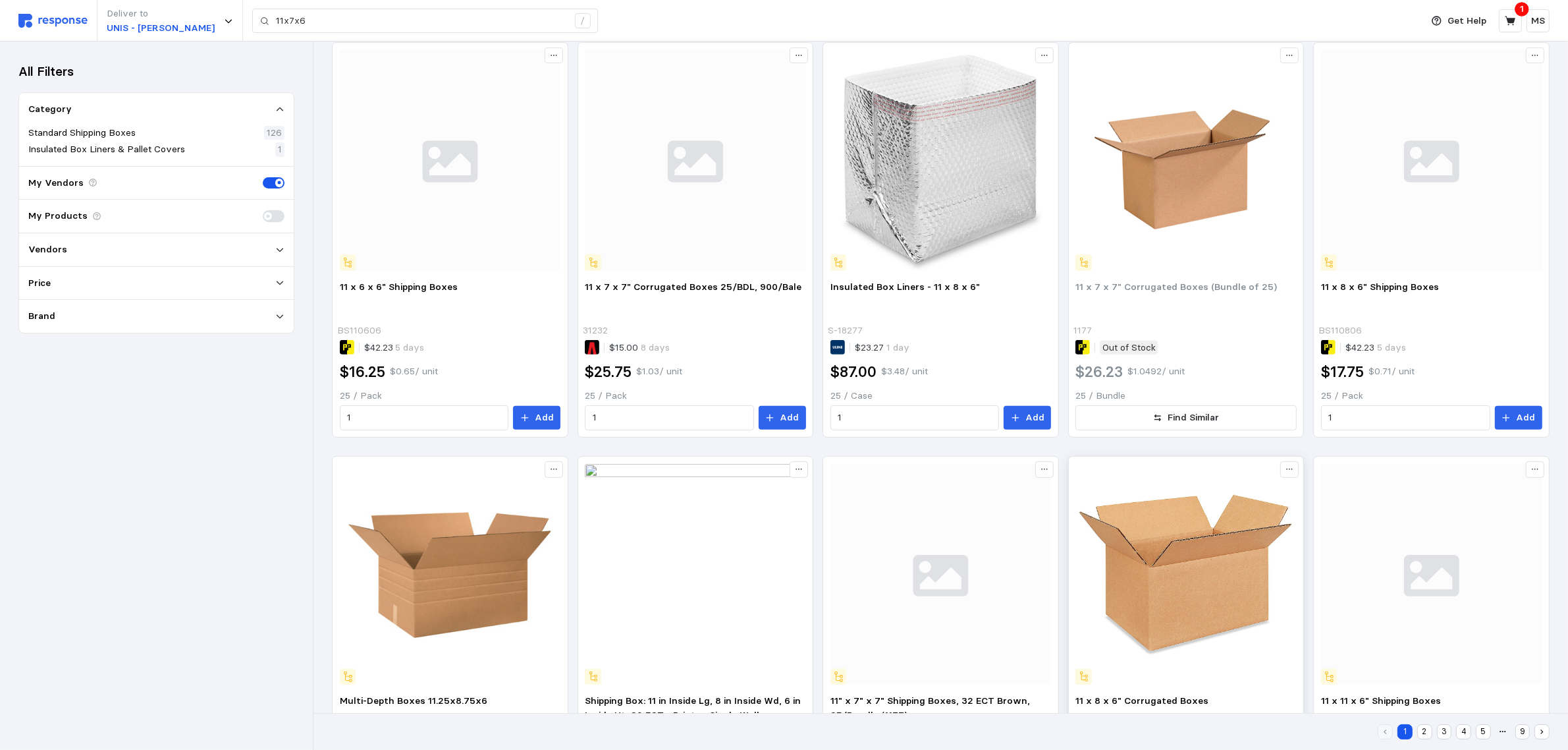
scroll to position [458, 0]
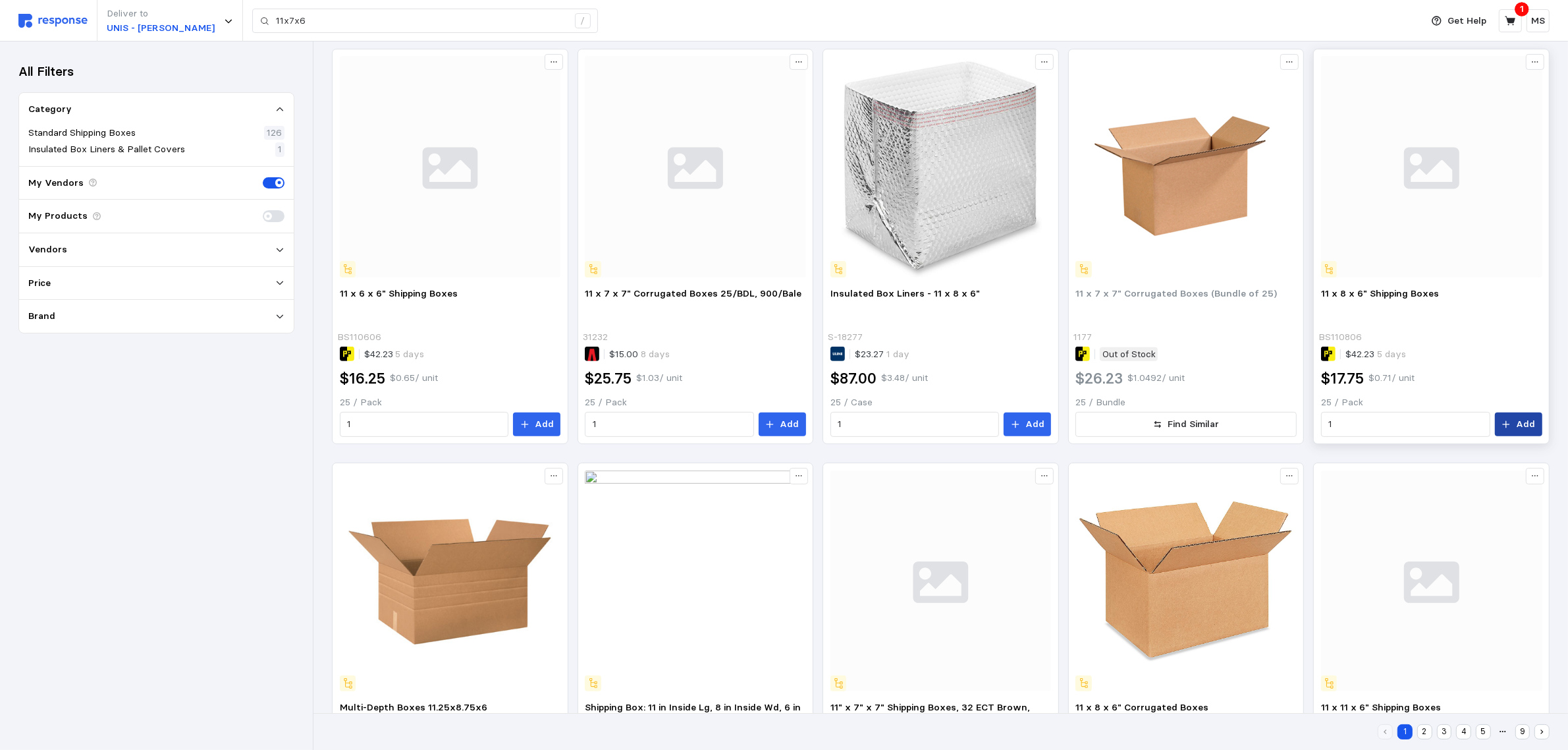
click at [1522, 422] on p "Add" at bounding box center [1525, 424] width 19 height 14
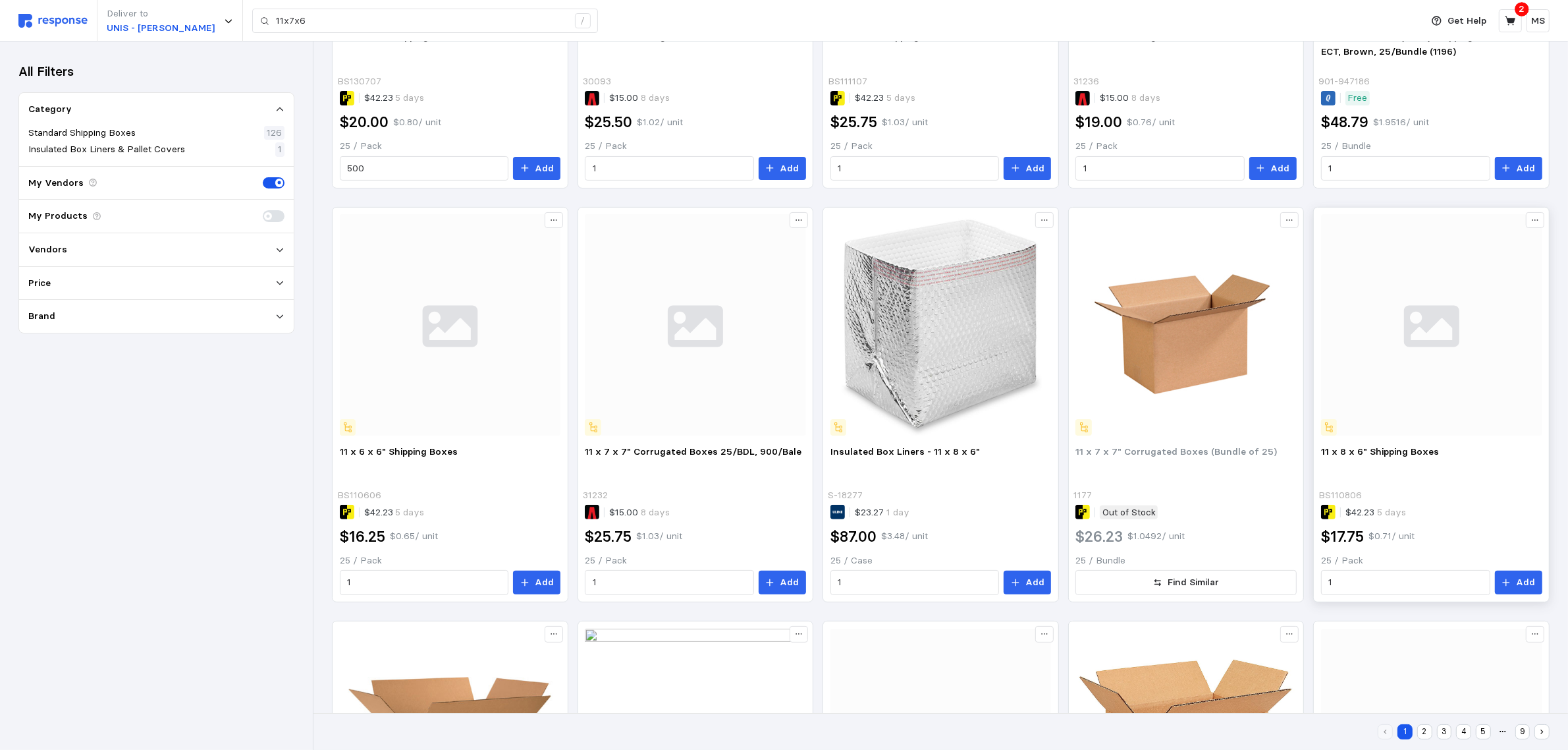
scroll to position [293, 0]
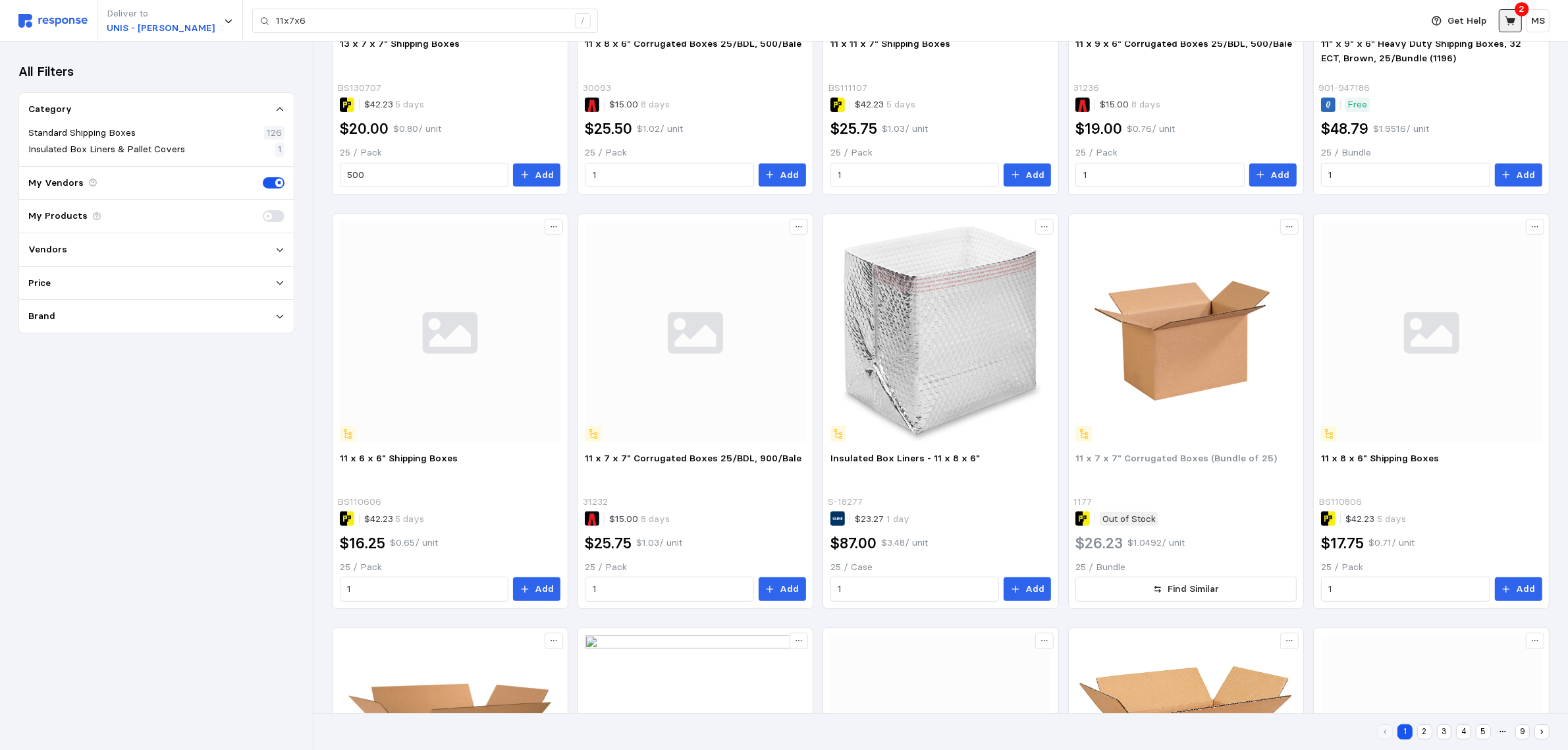
click at [1505, 21] on icon at bounding box center [1510, 21] width 12 height 12
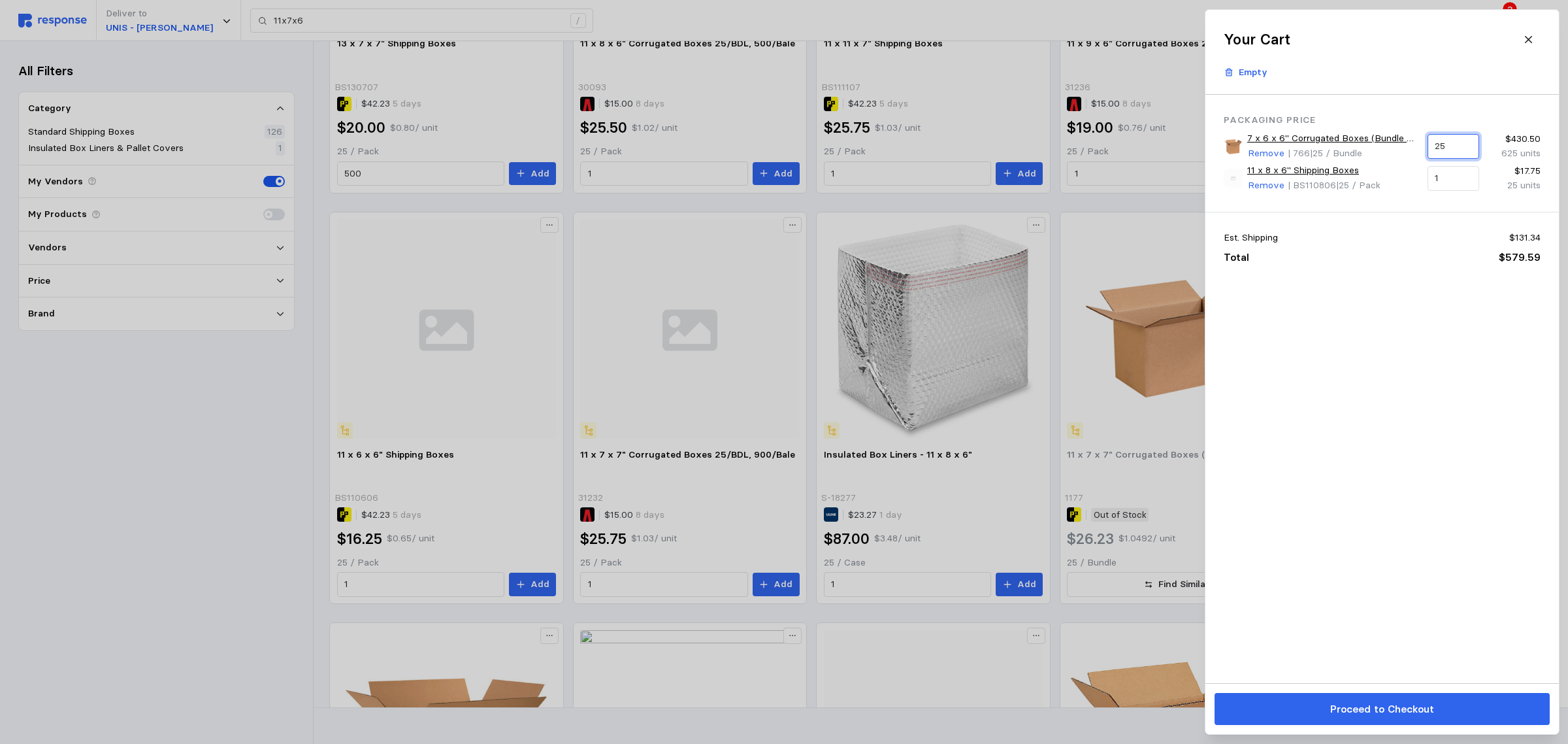
click at [1449, 144] on input "25" at bounding box center [1452, 146] width 36 height 23
click at [1402, 317] on div "Packaging Price 7 x 6 x 6" Corrugated Boxes (Bundle of 25) Remove | 766 | 25 / …" at bounding box center [1382, 388] width 354 height 588
drag, startPoint x: 1459, startPoint y: 142, endPoint x: 1403, endPoint y: 136, distance: 56.3
click at [1403, 138] on div "7 x 6 x 6" Corrugated Boxes (Bundle of 25) Remove | 766 | 25 / Bundle 25 $430.5…" at bounding box center [1382, 146] width 326 height 38
type input "8"
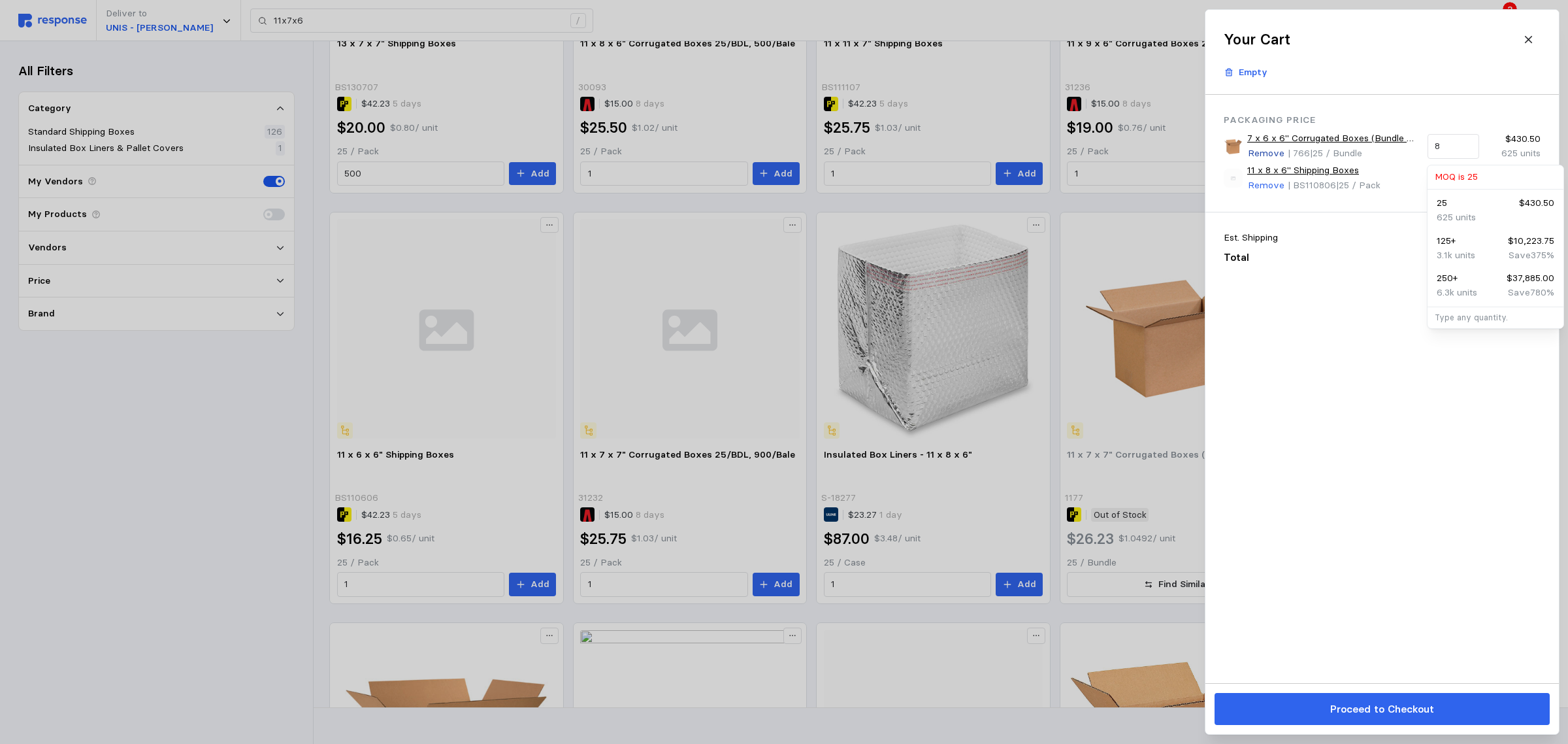
click at [1271, 154] on p "Remove" at bounding box center [1266, 153] width 36 height 14
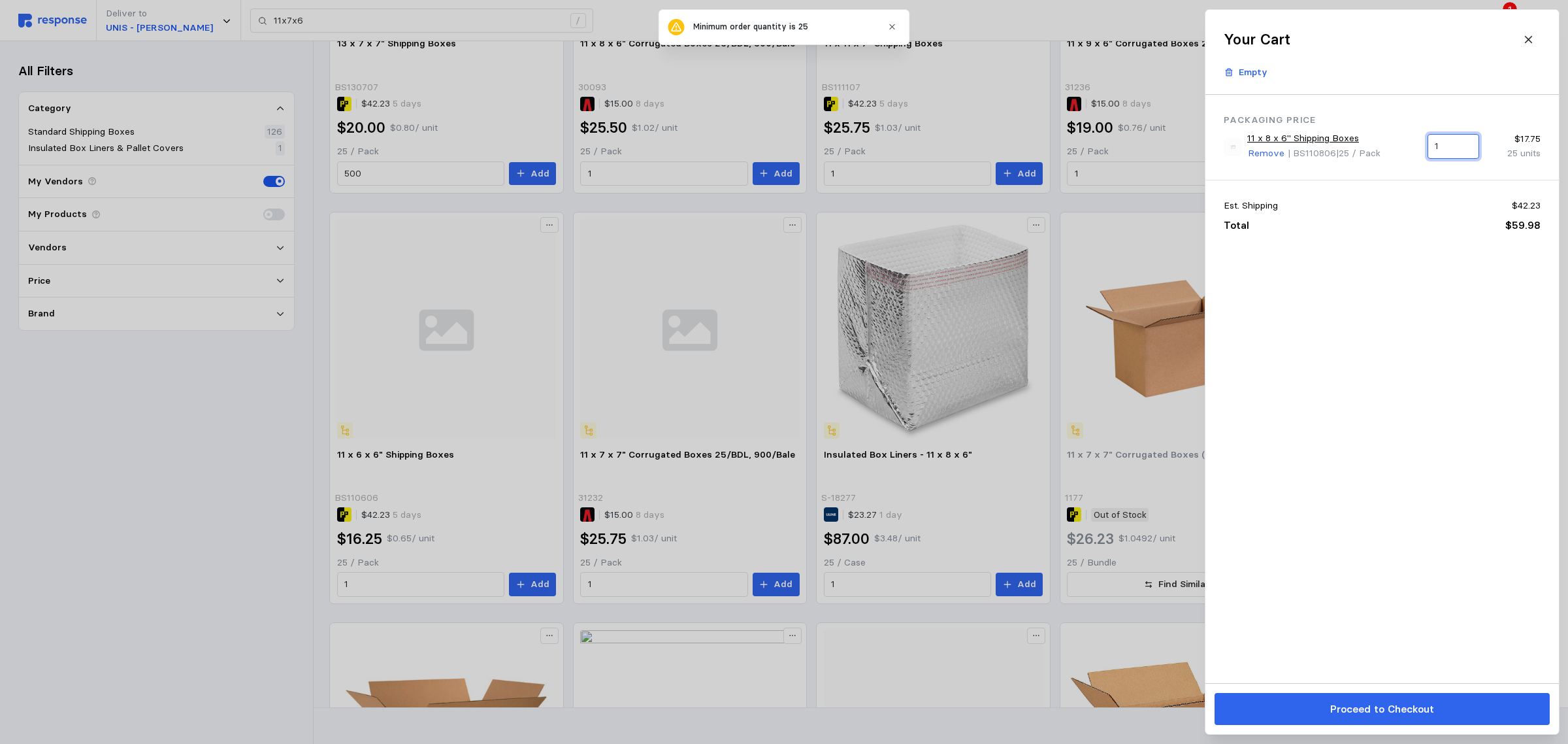
click at [1452, 146] on input "1" at bounding box center [1452, 146] width 36 height 23
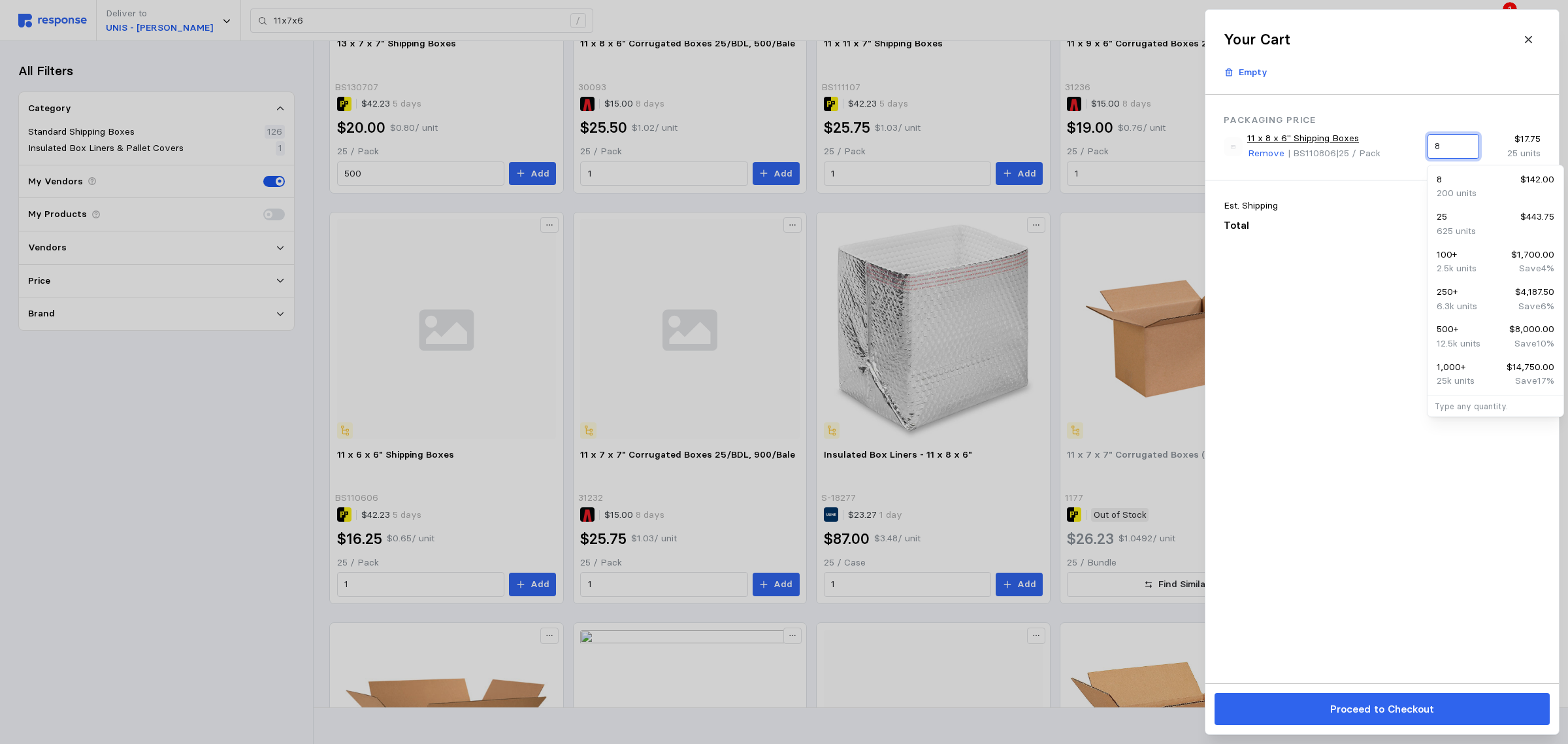
type input "8"
click at [1357, 285] on div "Packaging Price 11 x 8 x 6" Shipping Boxes Remove | BS110806 | 25 / Pack 8 $17.…" at bounding box center [1382, 388] width 354 height 588
click at [538, 259] on div at bounding box center [784, 372] width 1568 height 744
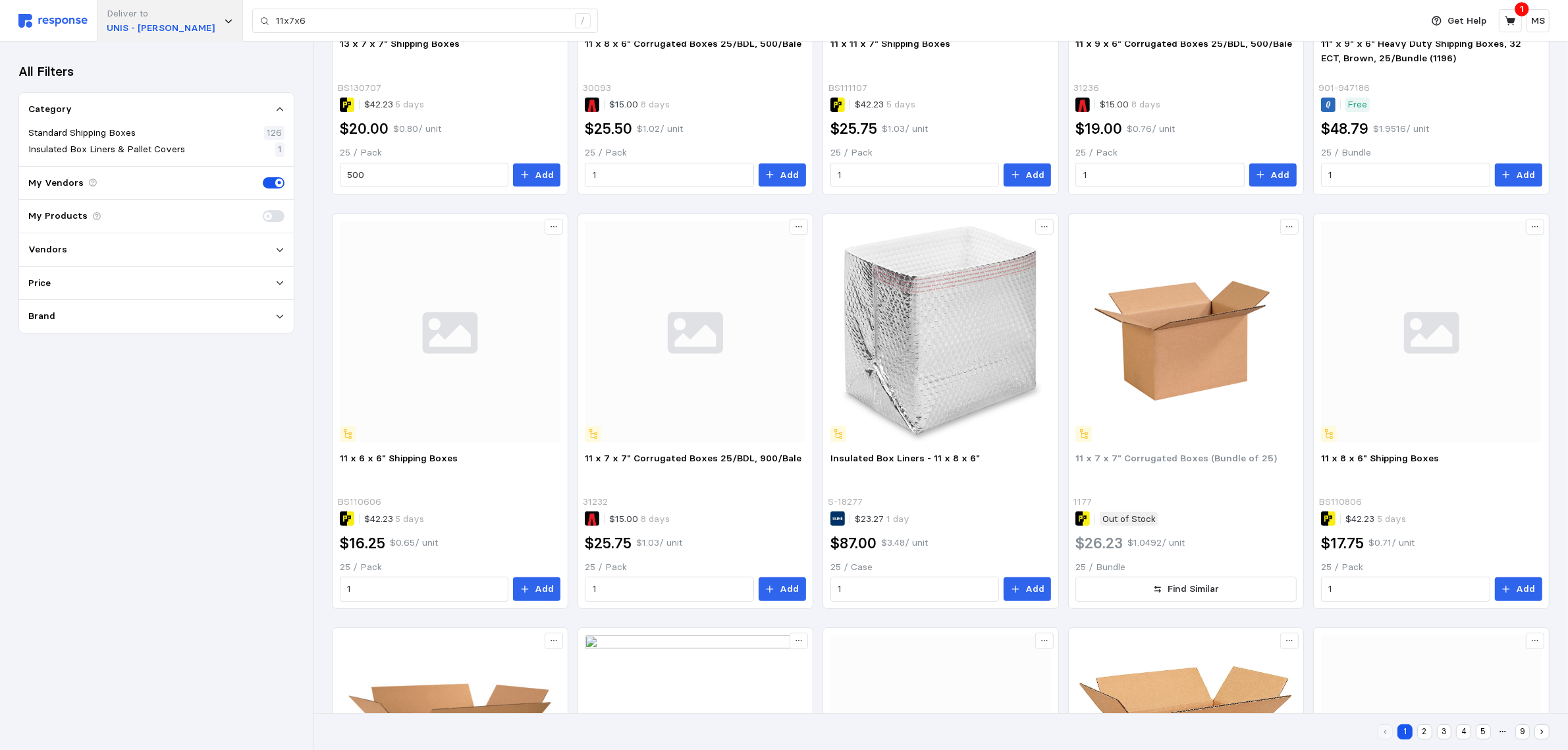
type input "7x6x6"
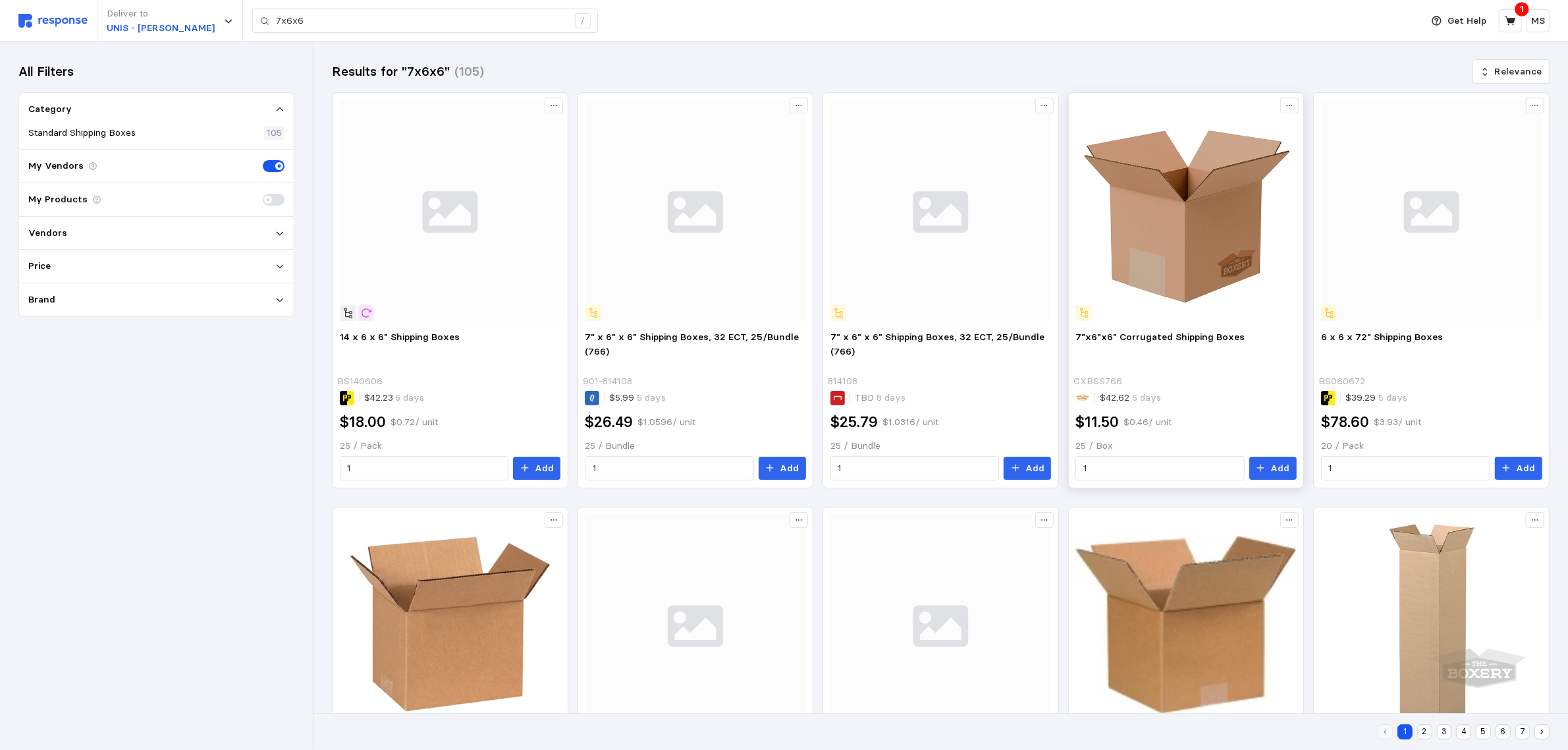
click at [1152, 274] on img at bounding box center [1185, 210] width 221 height 221
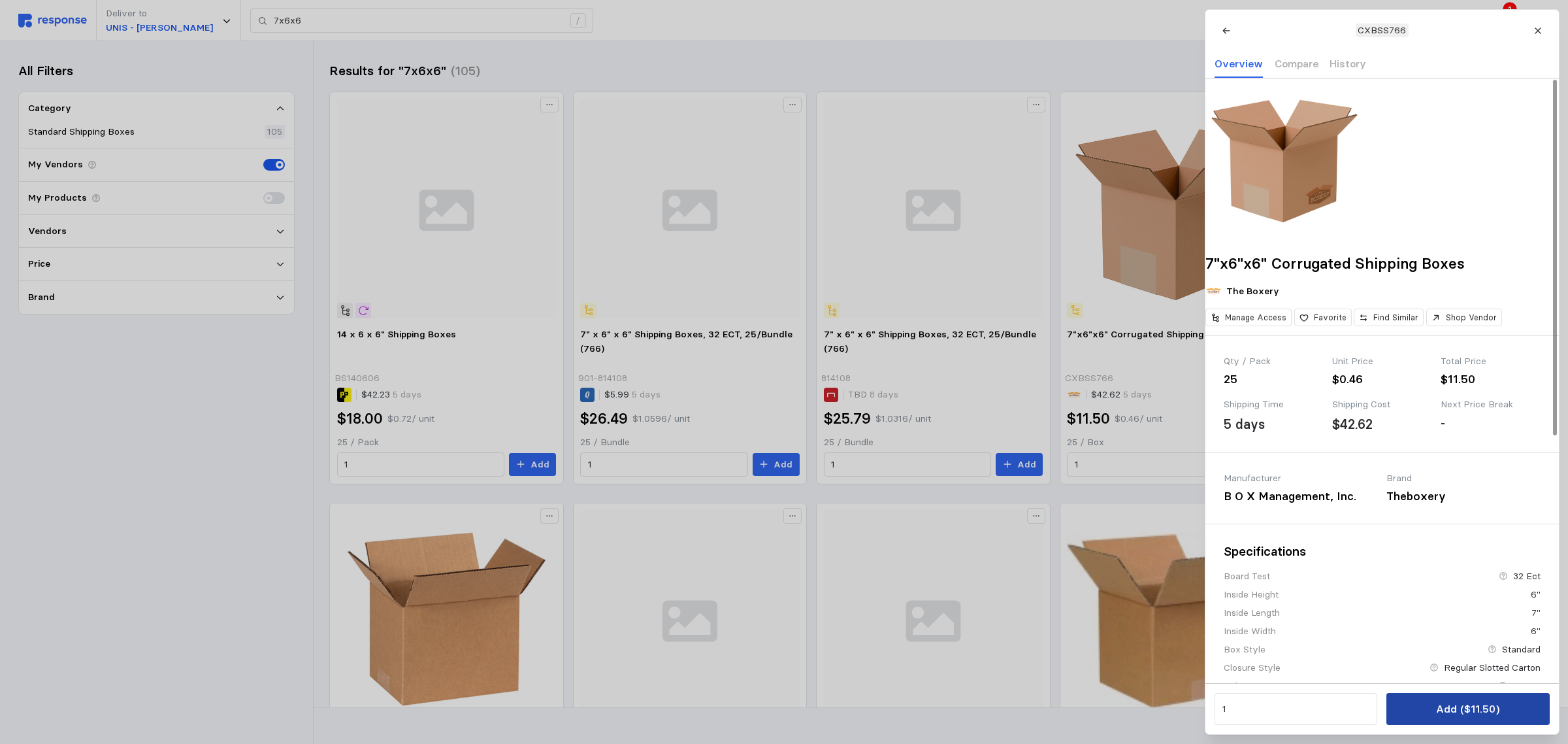
click at [1451, 710] on p "Add ($11.50)" at bounding box center [1467, 709] width 64 height 16
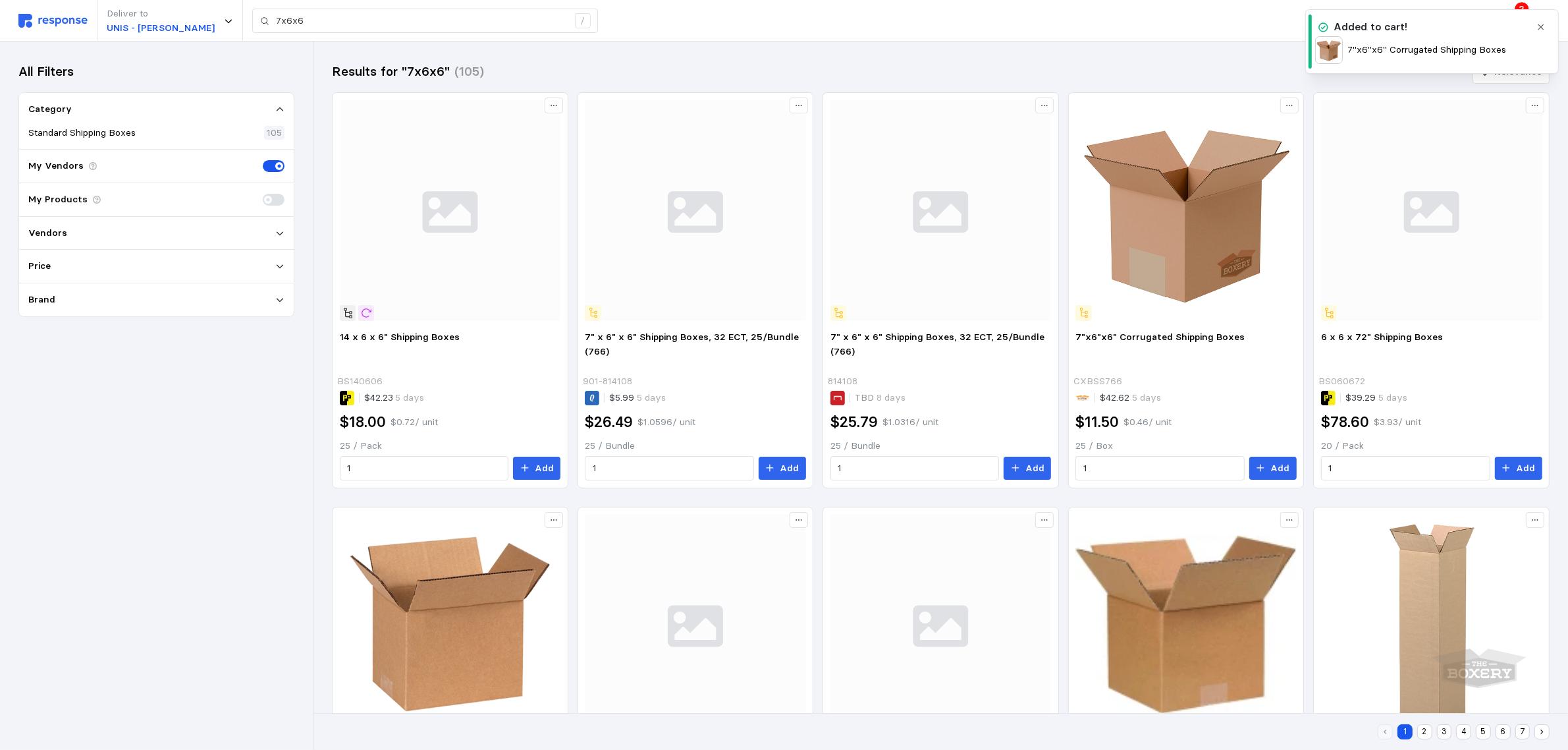
click at [1543, 30] on icon "button" at bounding box center [1540, 26] width 9 height 9
click at [1507, 17] on icon at bounding box center [1510, 21] width 12 height 12
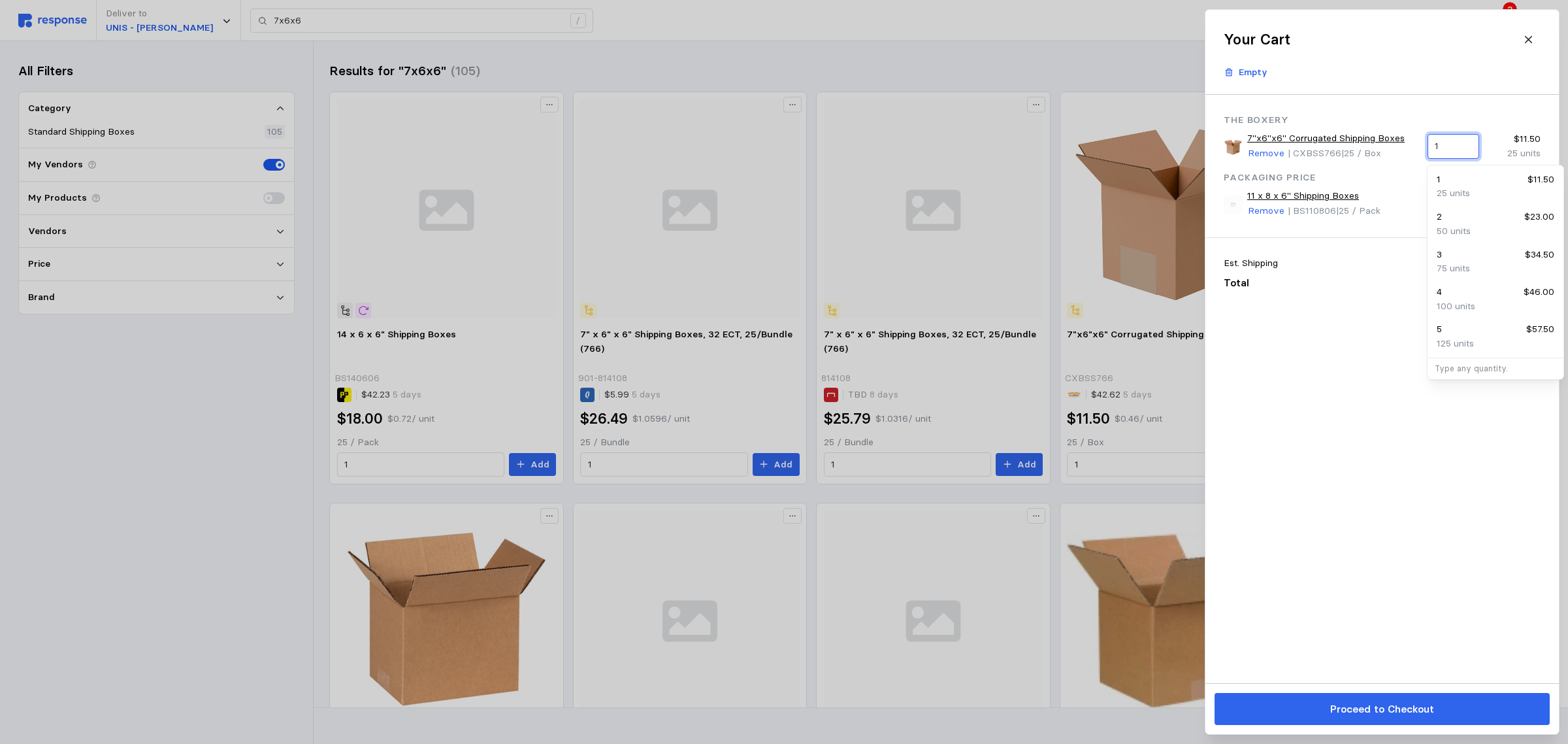
drag, startPoint x: 1458, startPoint y: 145, endPoint x: 1432, endPoint y: 146, distance: 26.0
click at [1432, 146] on div "1" at bounding box center [1452, 146] width 51 height 25
type input "8"
click at [1426, 436] on div "The Boxery 7"x6"x6" Corrugated Shipping Boxes Remove | CXBSS766 | 25 / Box 8 $1…" at bounding box center [1382, 388] width 354 height 588
click at [1257, 153] on p "Remove" at bounding box center [1266, 153] width 36 height 14
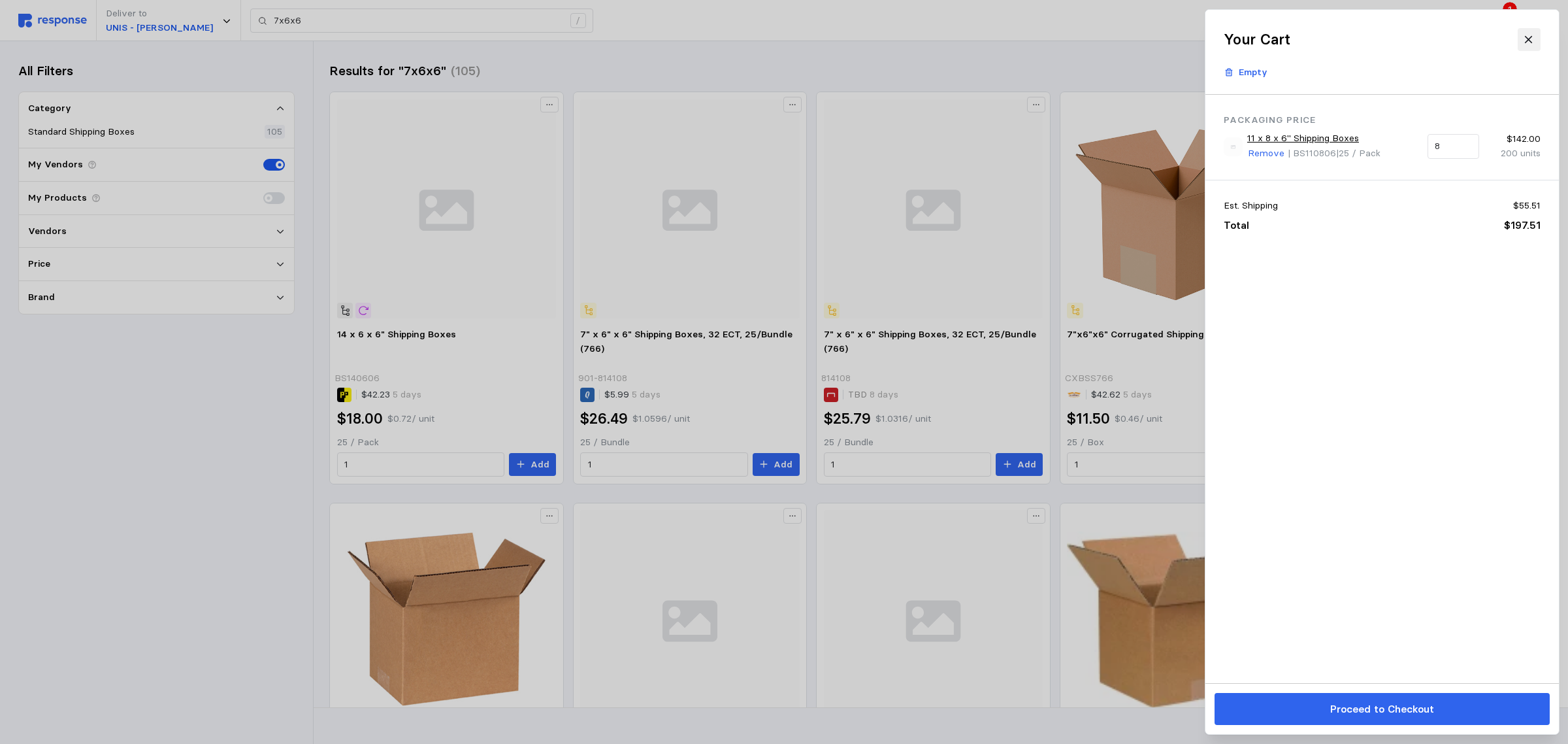
click at [1530, 35] on icon at bounding box center [1528, 40] width 12 height 12
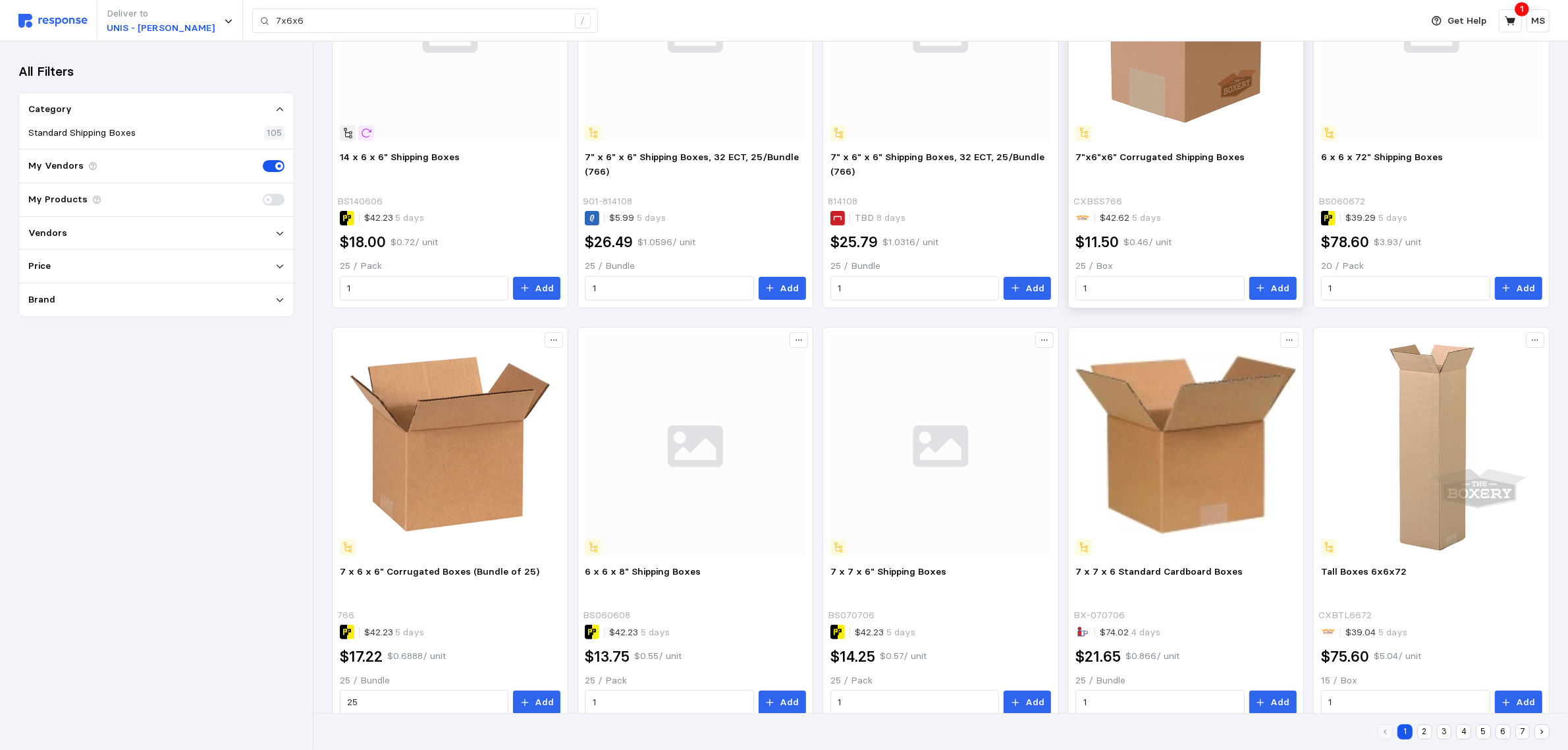
scroll to position [247, 0]
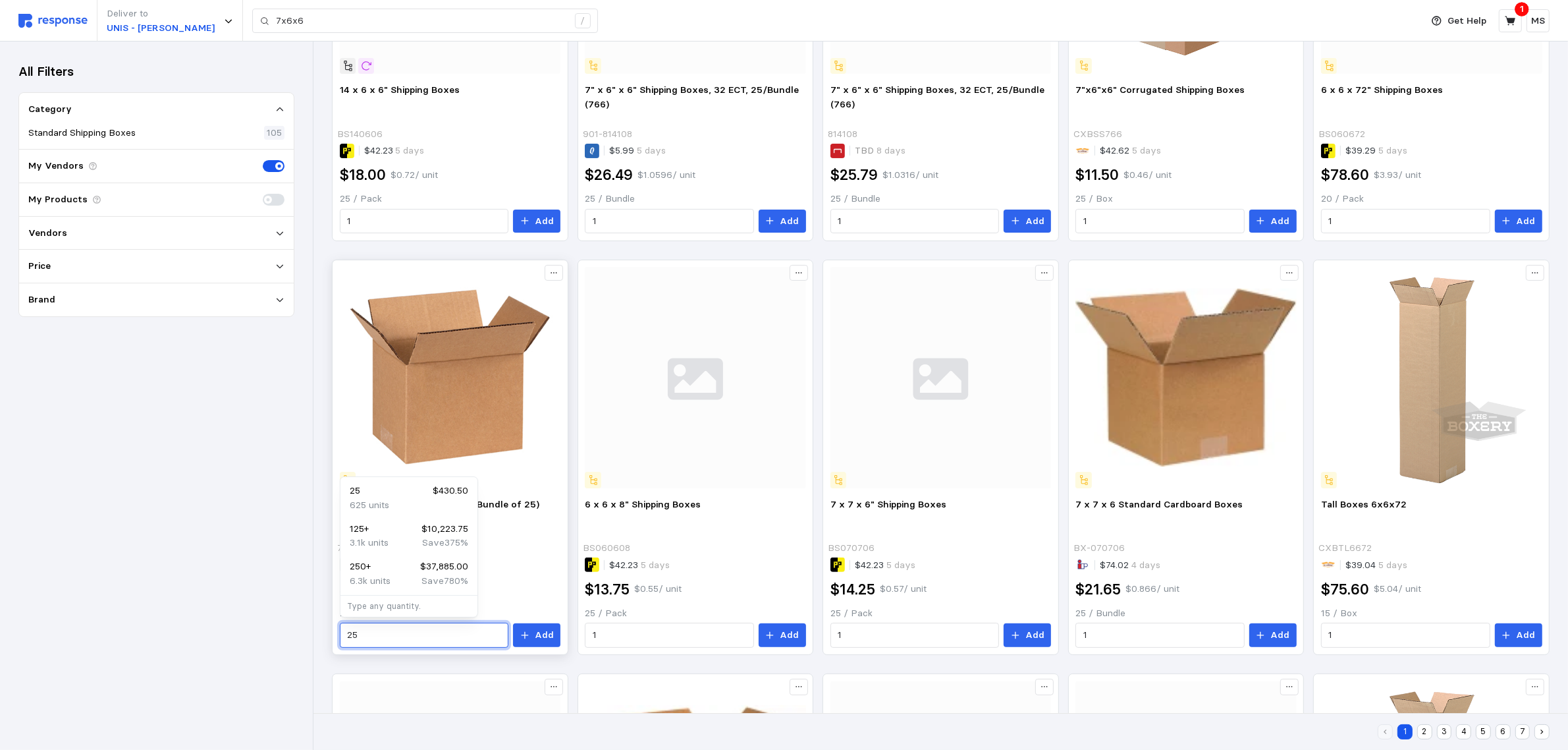
drag, startPoint x: 383, startPoint y: 639, endPoint x: 334, endPoint y: 635, distance: 49.2
click at [335, 635] on div "7 x 6 x 6" Corrugated Boxes (Bundle of 25) 766 $42.23 5 days $17.22 $0.6888 / u…" at bounding box center [450, 572] width 230 height 159
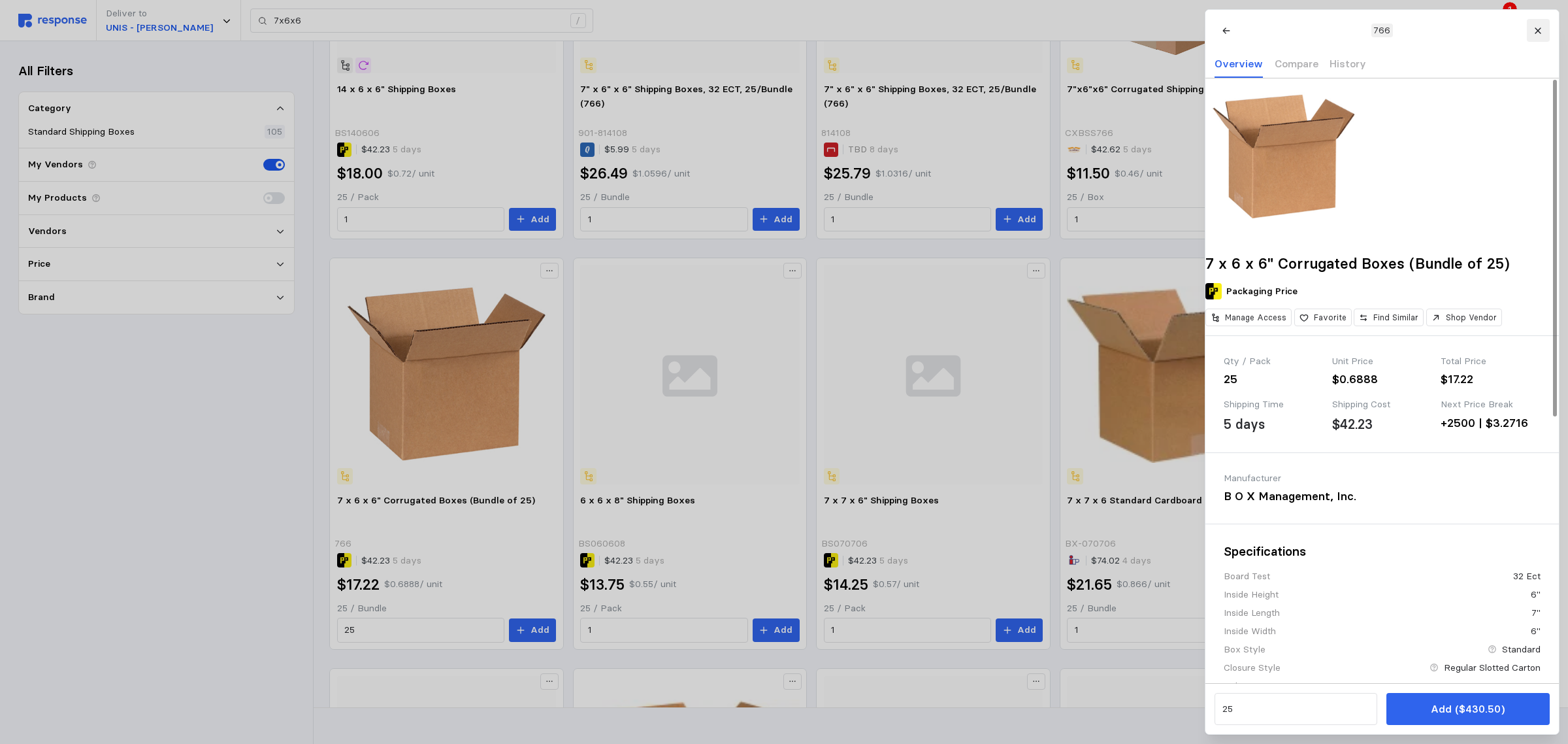
click at [1535, 34] on icon at bounding box center [1537, 30] width 9 height 9
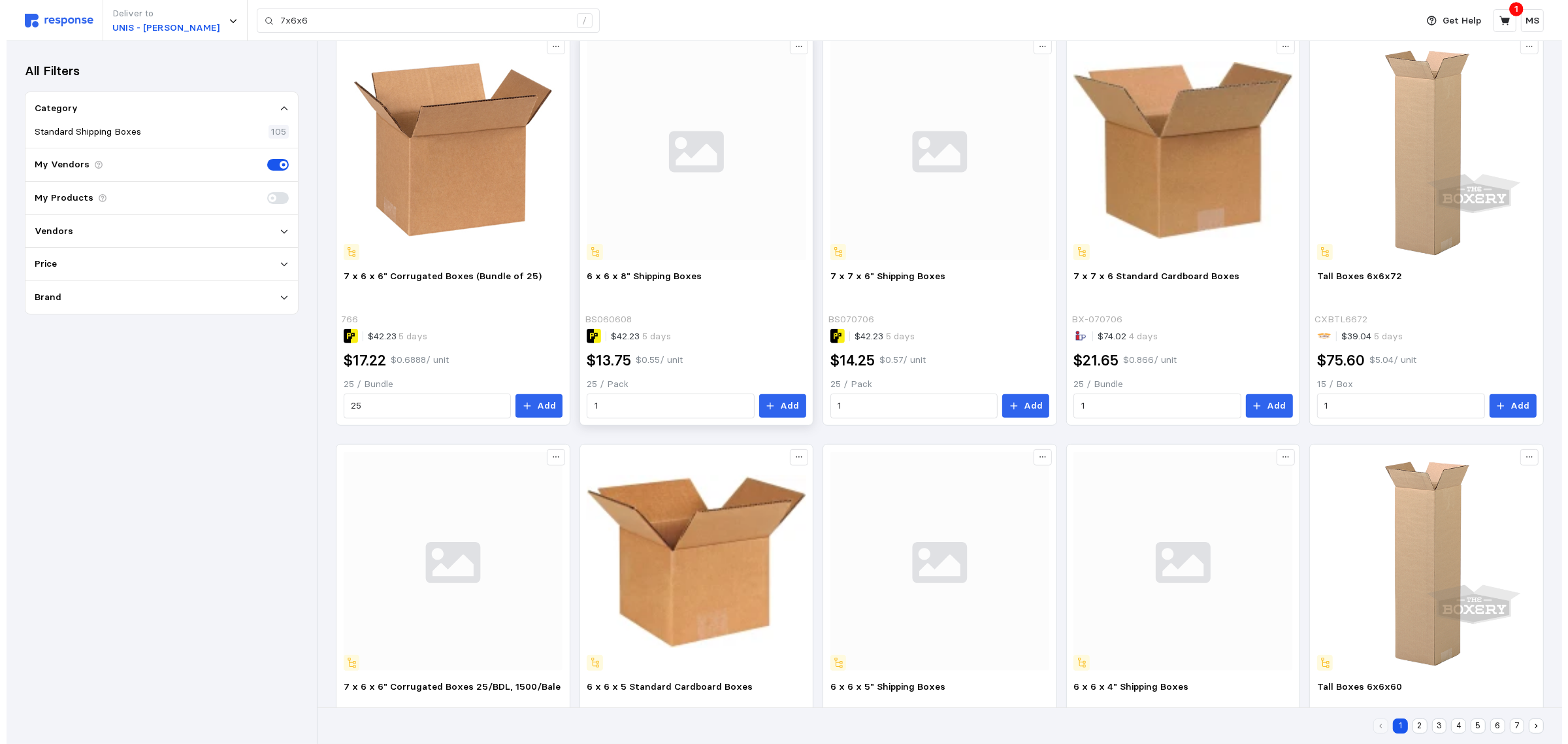
scroll to position [372, 0]
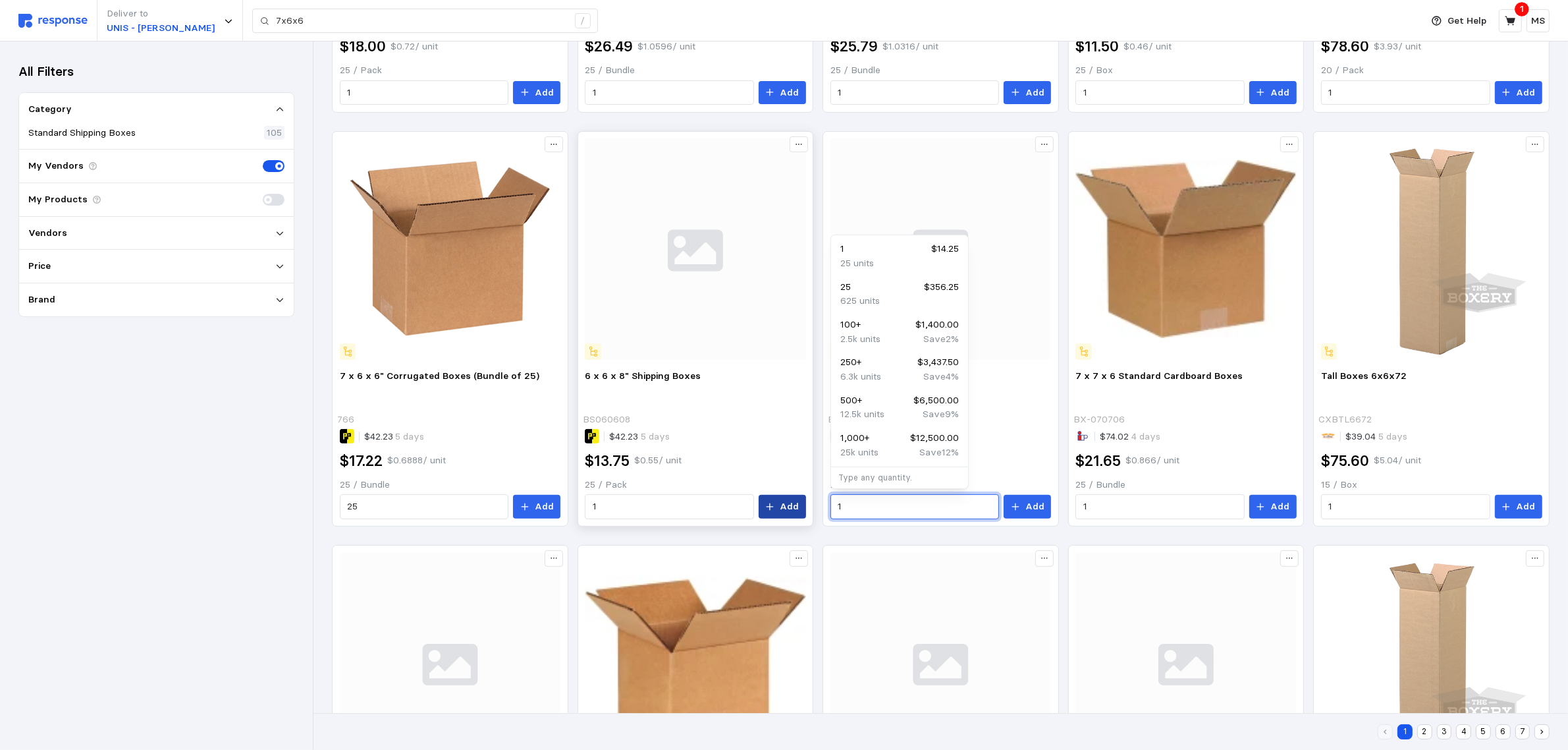
drag, startPoint x: 916, startPoint y: 504, endPoint x: 787, endPoint y: 500, distance: 129.1
click at [787, 500] on div "14 x 6 x 6" Shipping Boxes BS140606 $42.23 5 days $18.00 $0.72 / unit 25 / Pack…" at bounding box center [941, 328] width 1218 height 1224
type input "2"
click at [924, 511] on input "text" at bounding box center [914, 506] width 154 height 23
type input "8"
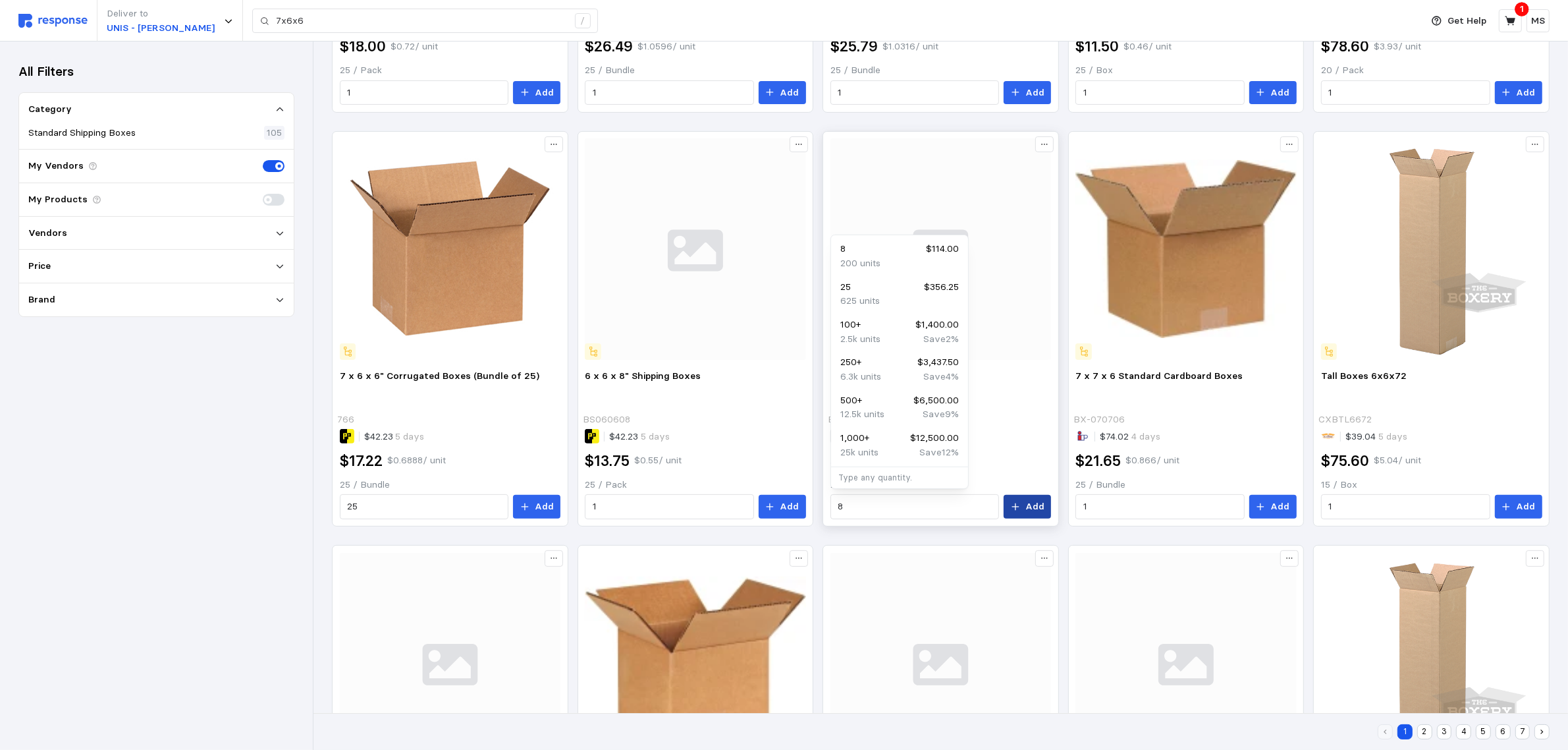
click at [1013, 507] on icon at bounding box center [1015, 506] width 9 height 9
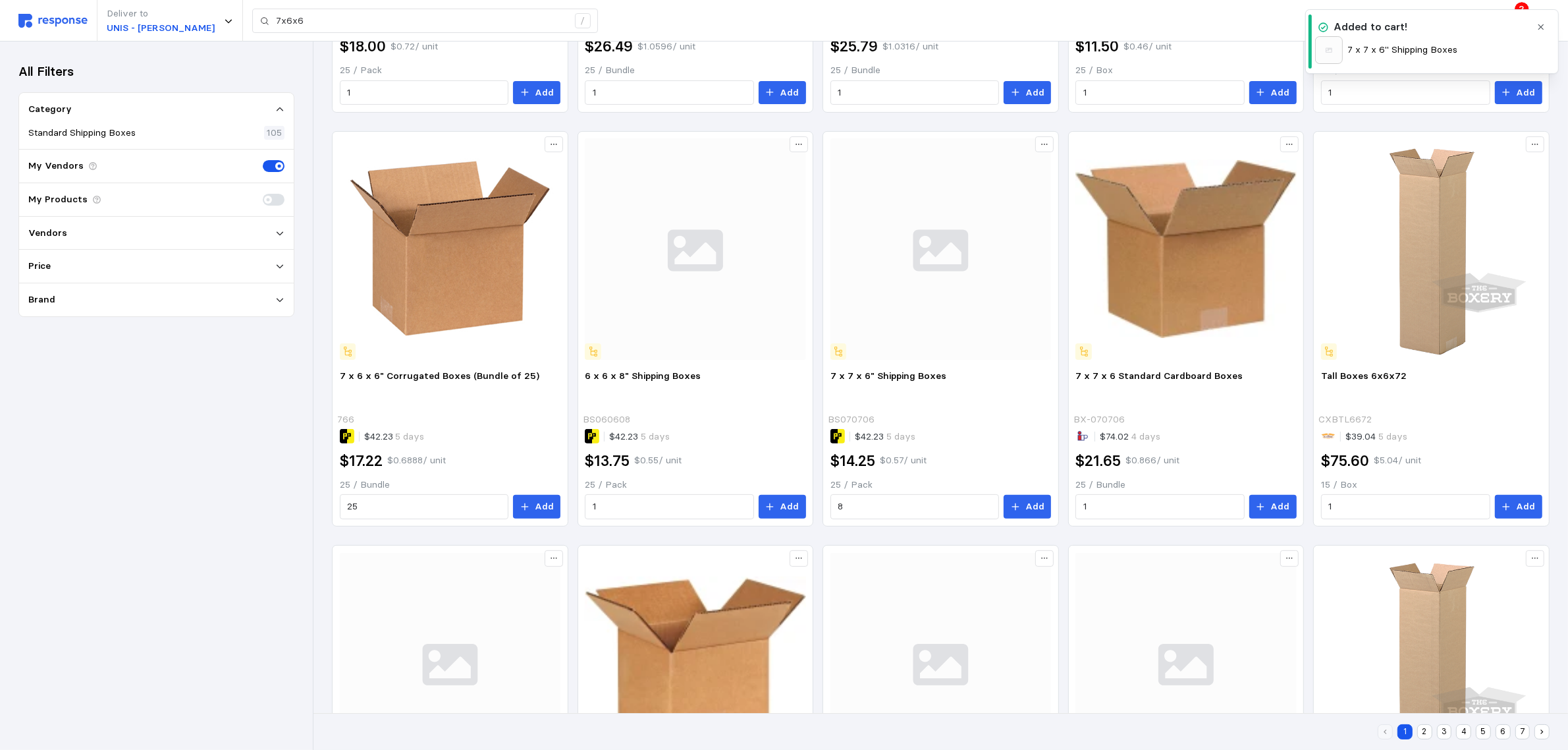
click at [1538, 25] on icon "button" at bounding box center [1540, 26] width 9 height 9
click at [1505, 17] on icon at bounding box center [1510, 21] width 12 height 12
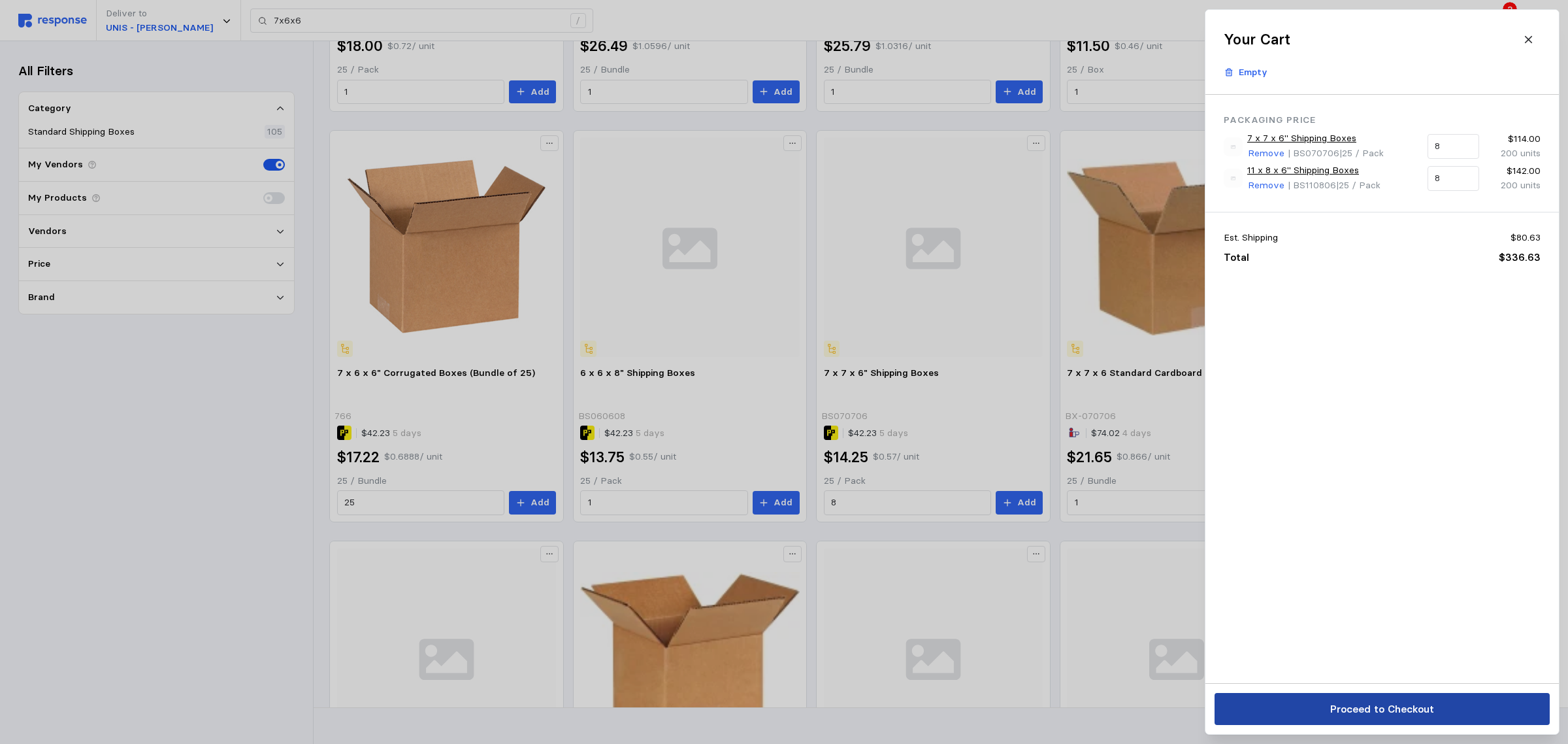
click at [1383, 713] on p "Proceed to Checkout" at bounding box center [1381, 709] width 104 height 16
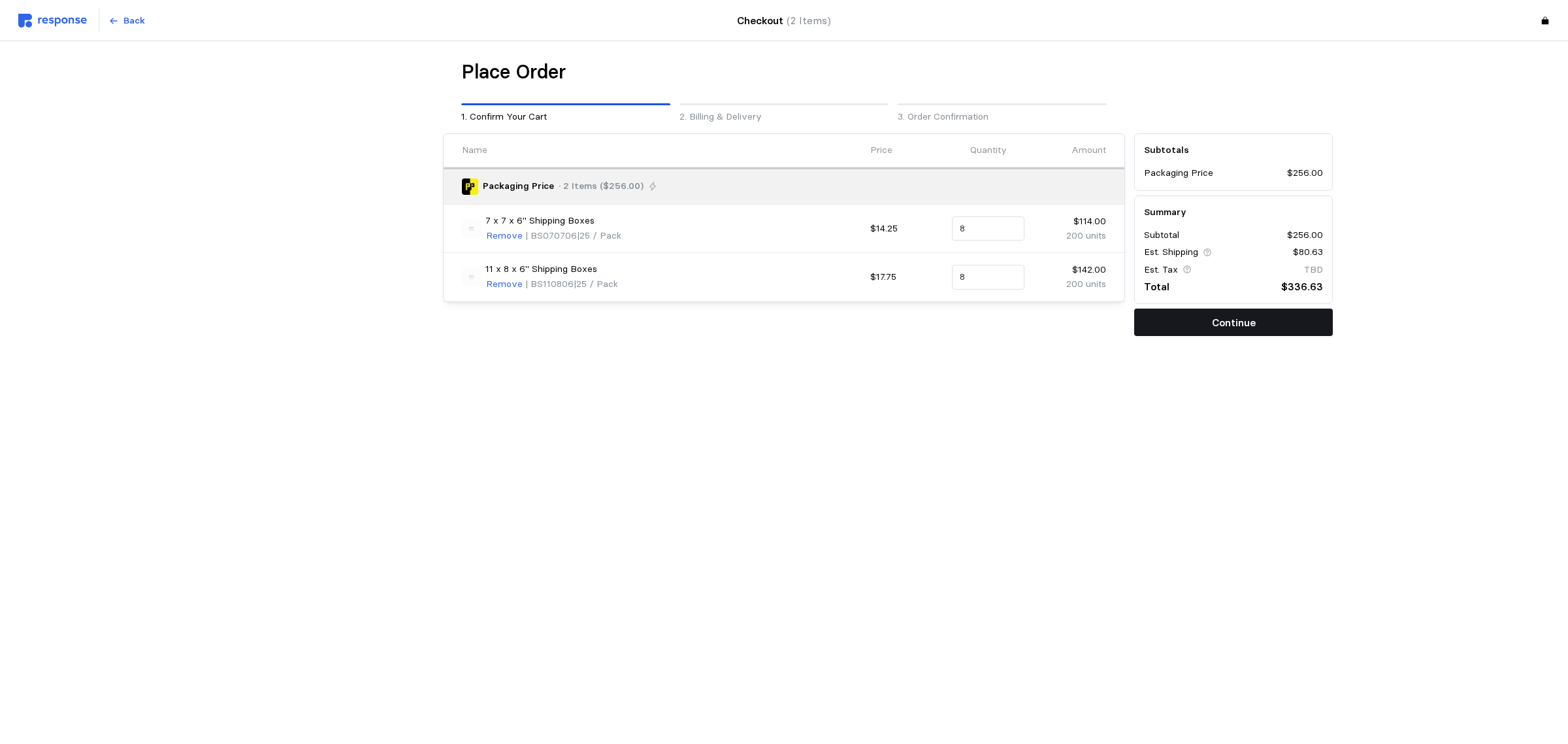
click at [1216, 332] on button "Continue" at bounding box center [1233, 322] width 198 height 27
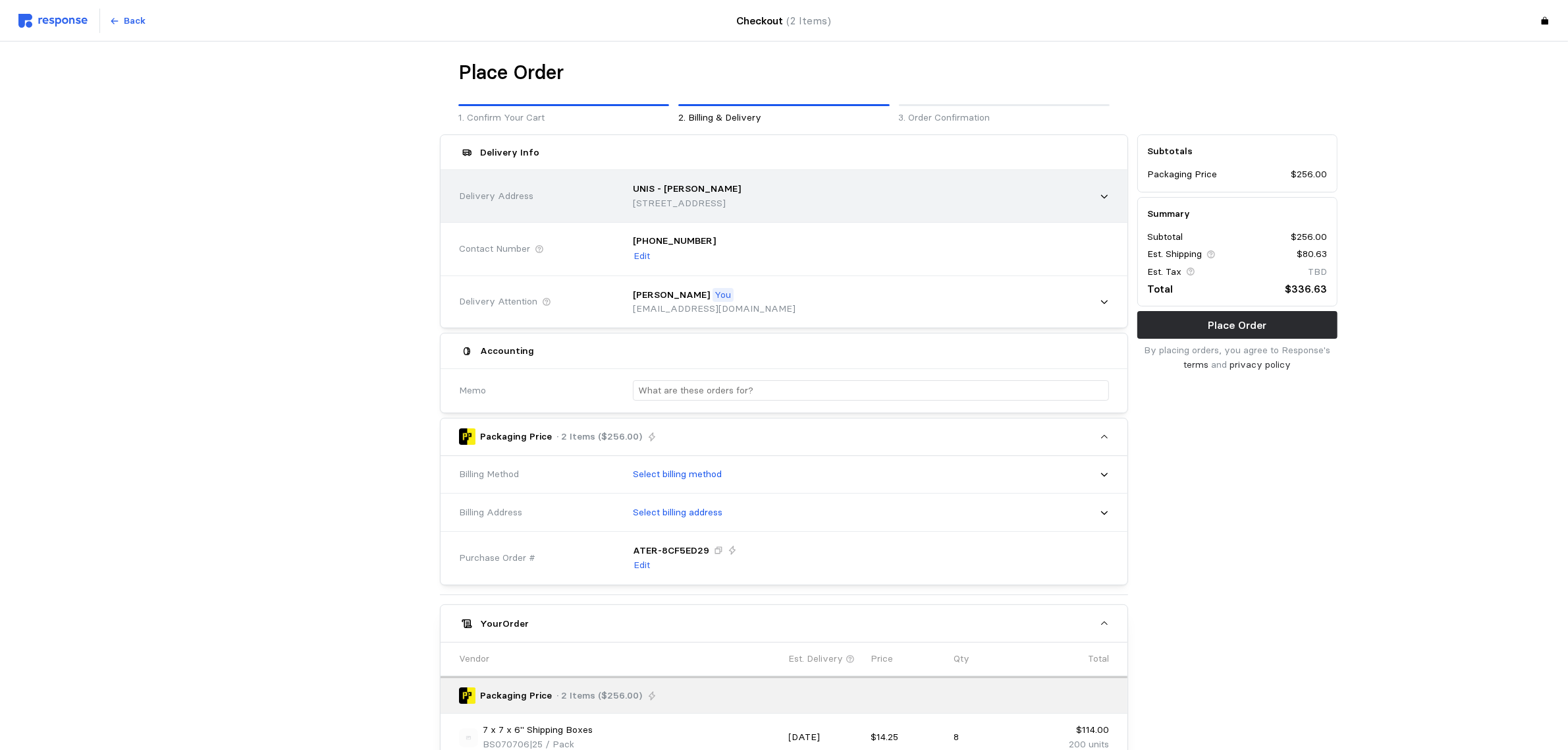
click at [887, 215] on div "UNIS - Greenwood [STREET_ADDRESS]" at bounding box center [866, 196] width 485 height 47
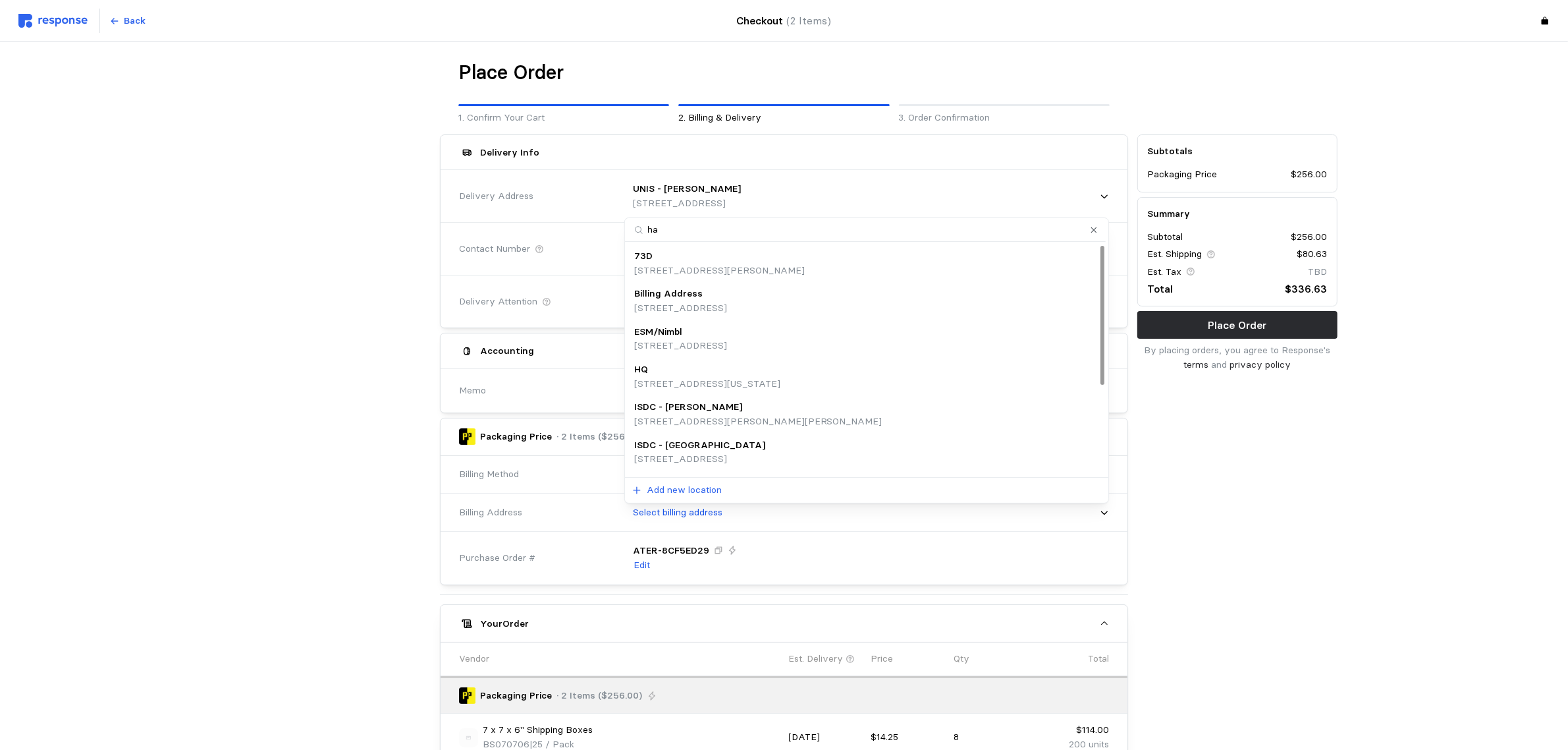
type input "har"
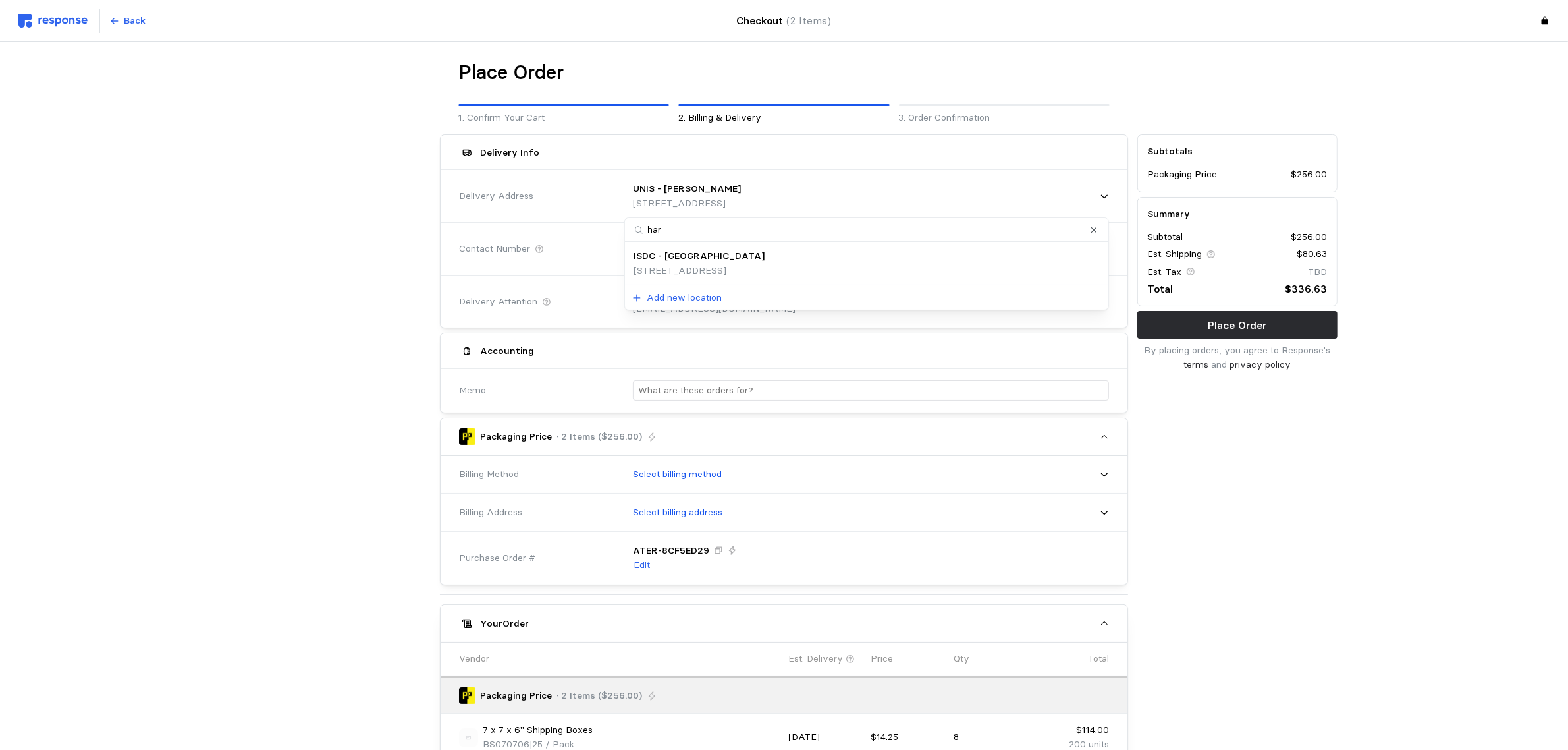
click at [695, 264] on p "[STREET_ADDRESS]" at bounding box center [700, 270] width 131 height 14
click at [698, 241] on p "[PHONE_NUMBER]" at bounding box center [674, 241] width 83 height 14
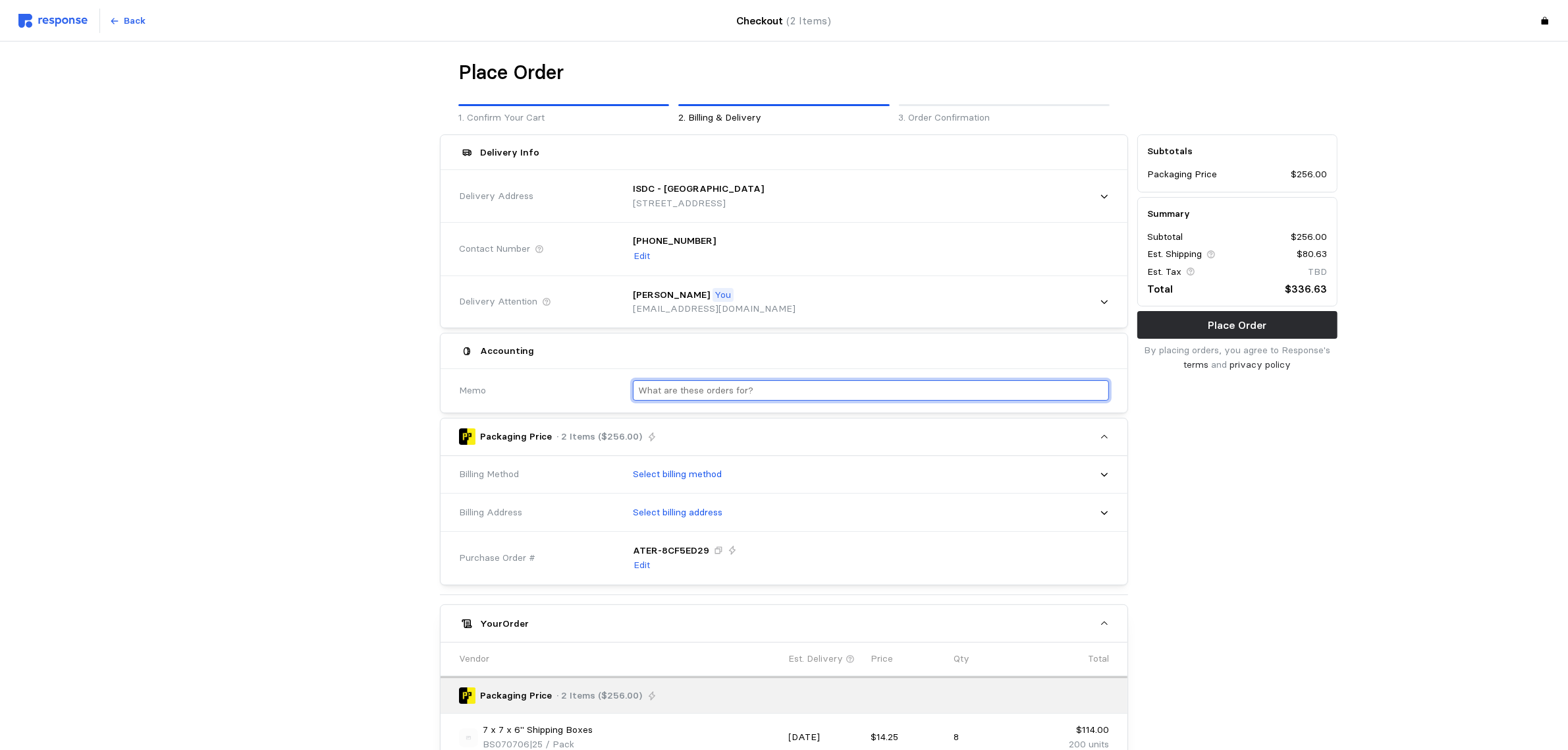
click at [722, 388] on input "text" at bounding box center [870, 391] width 465 height 19
type input "Boxes for SQP Wipes"
click at [748, 390] on input "Boxes for SQP Wipes" at bounding box center [870, 391] width 465 height 19
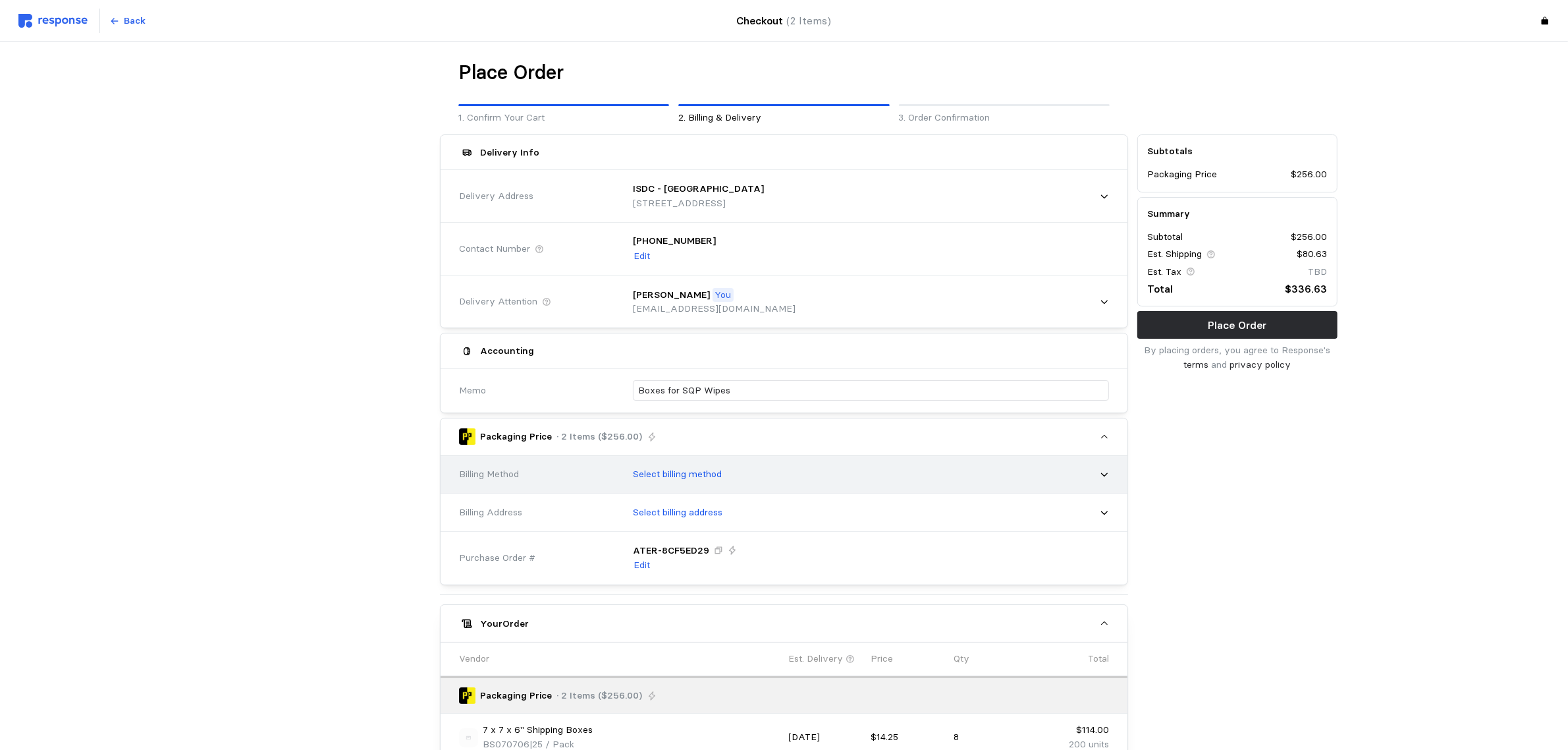
click at [736, 473] on div "Select billing method" at bounding box center [866, 475] width 485 height 33
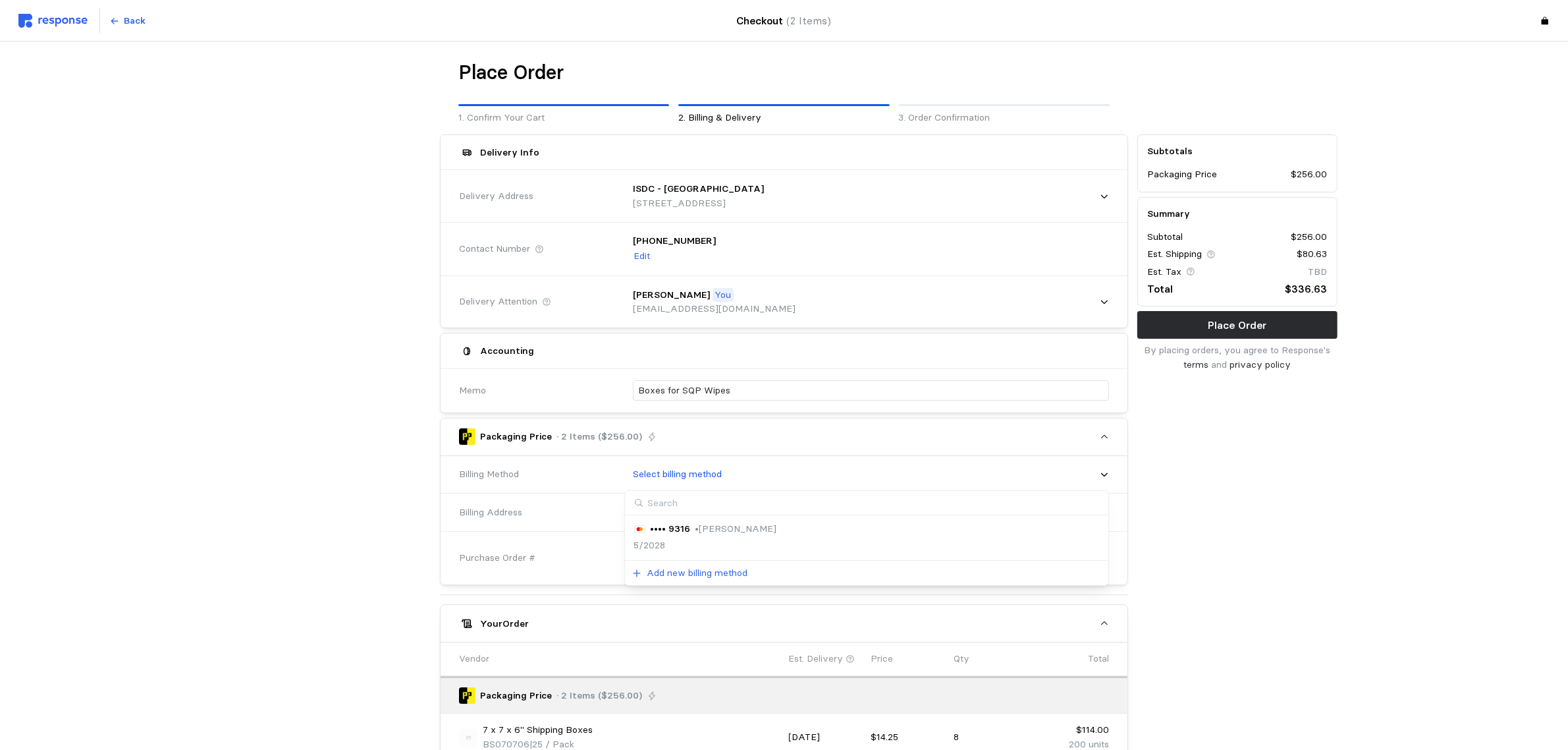
click at [715, 538] on div "5/2028" at bounding box center [705, 545] width 143 height 14
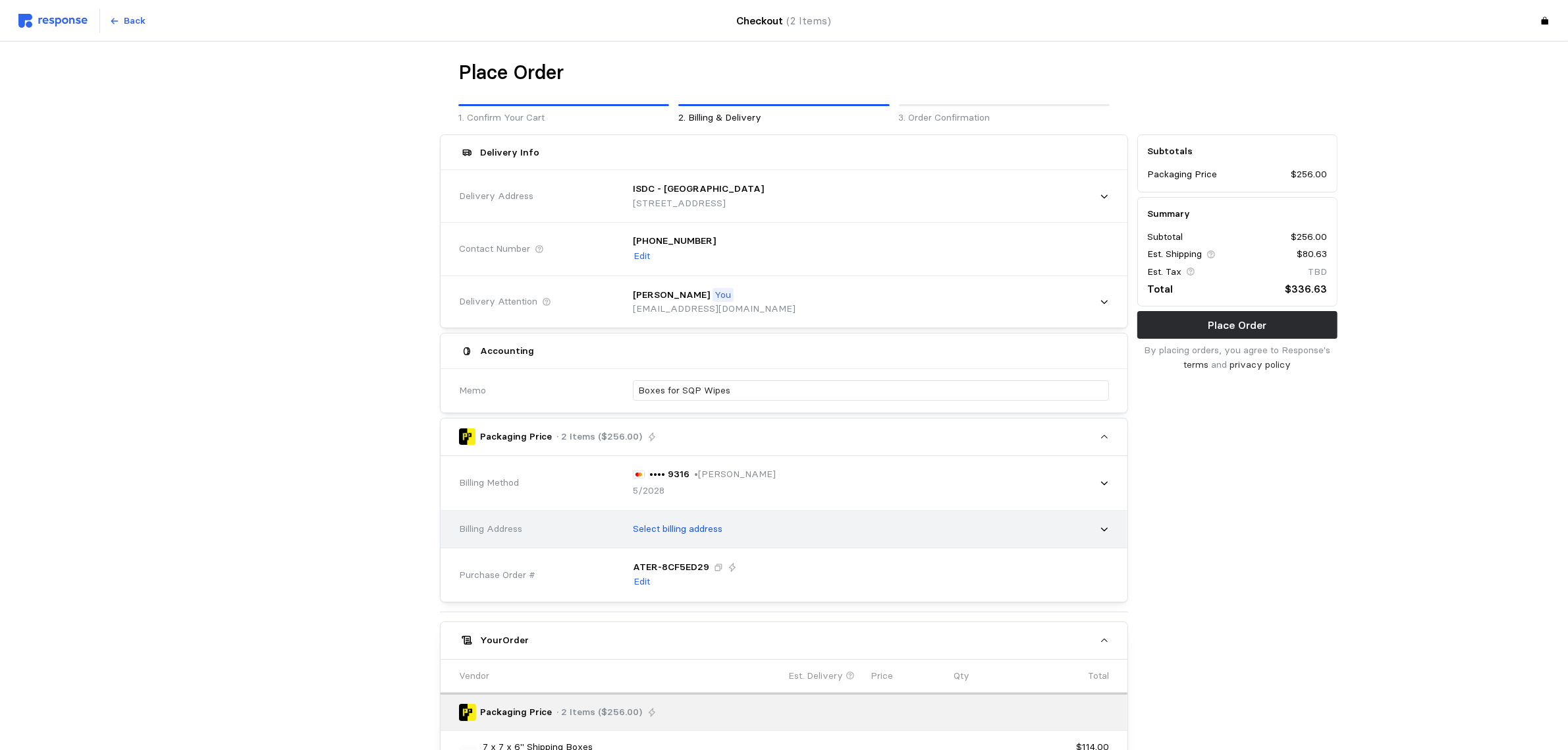
click at [716, 531] on p "Select billing address" at bounding box center [678, 529] width 90 height 14
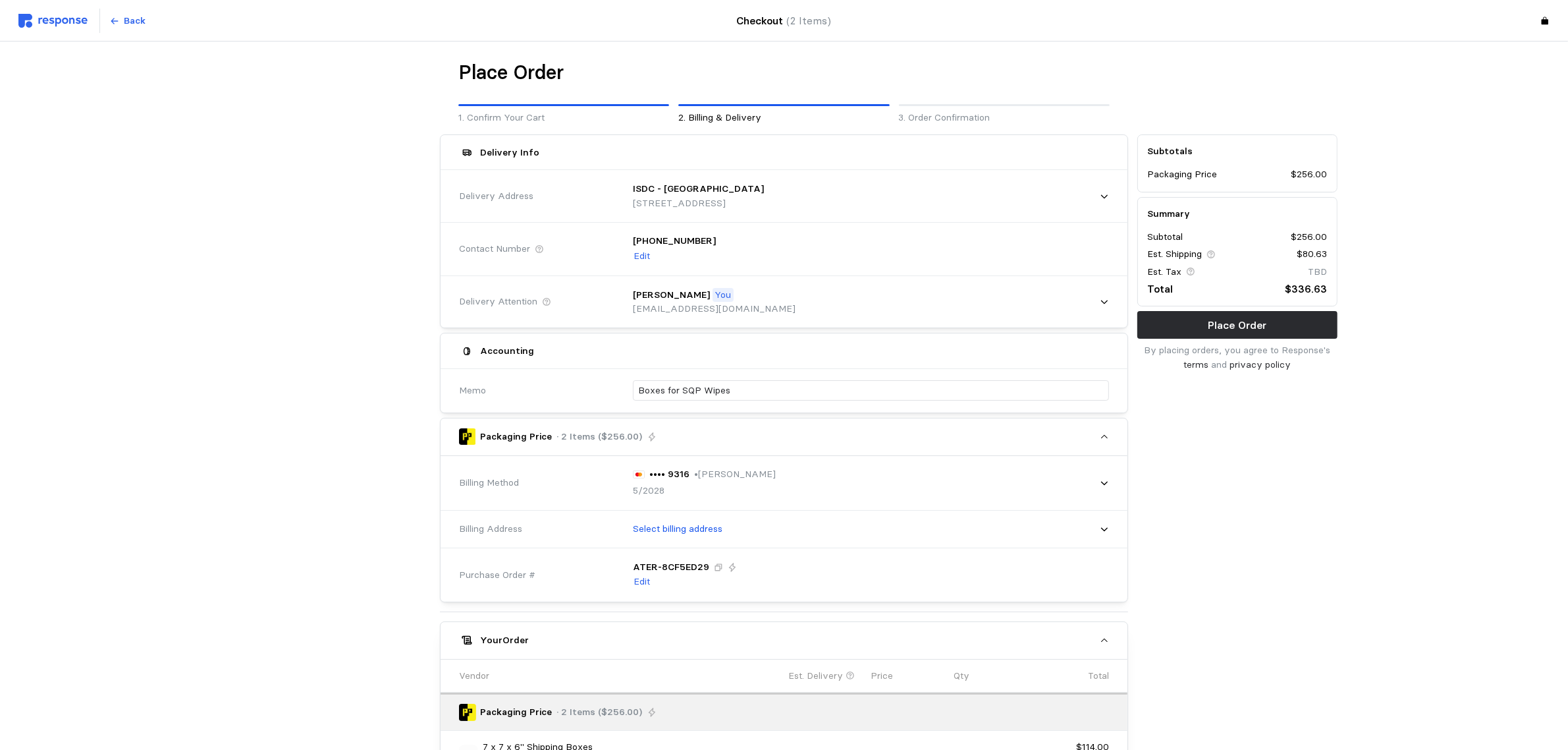
click at [1169, 591] on div "Subtotals Packaging Price $256.00 Summary Subtotal $256.00 Est. Shipping $80.63…" at bounding box center [1238, 549] width 210 height 838
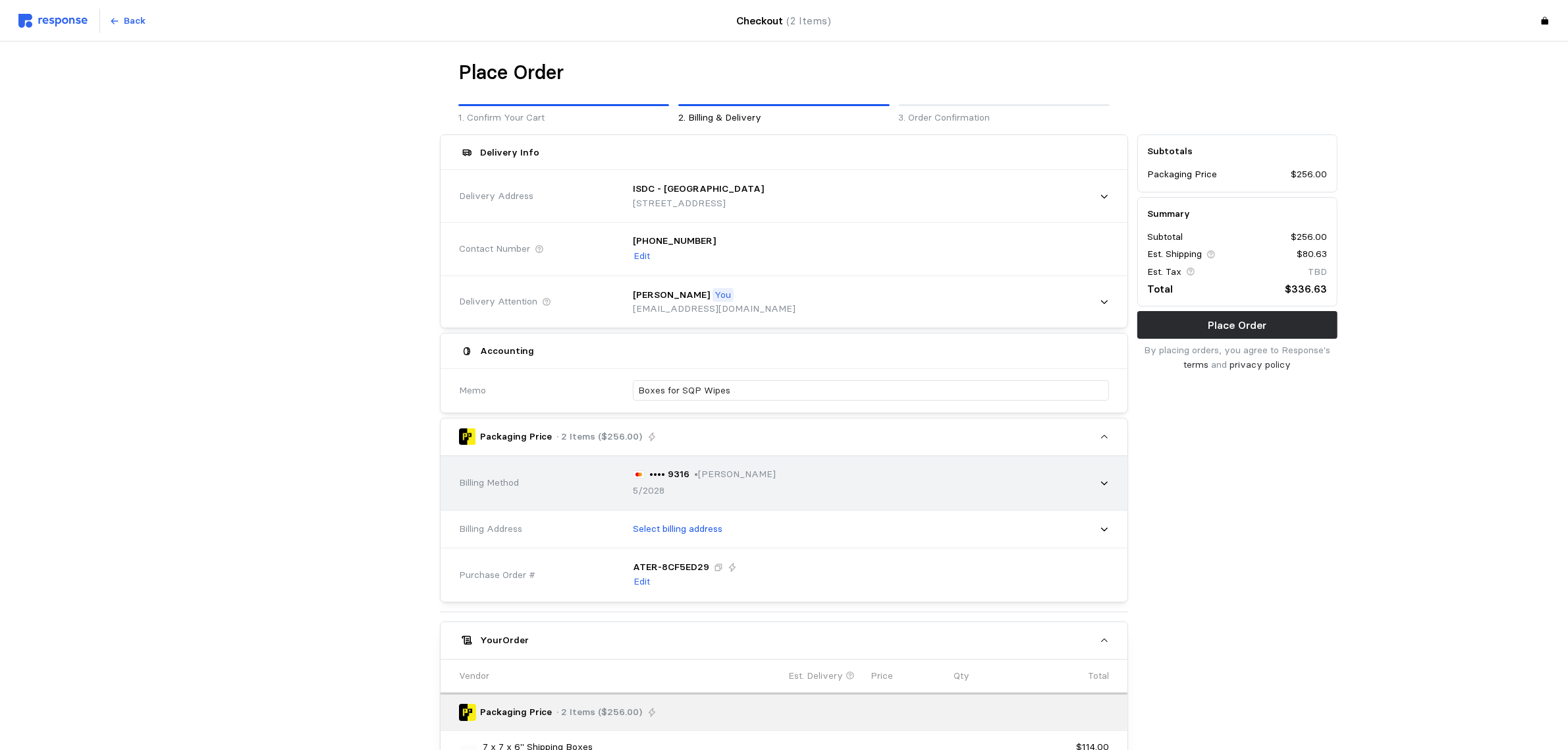
click at [712, 489] on div "5/2028" at bounding box center [704, 491] width 143 height 14
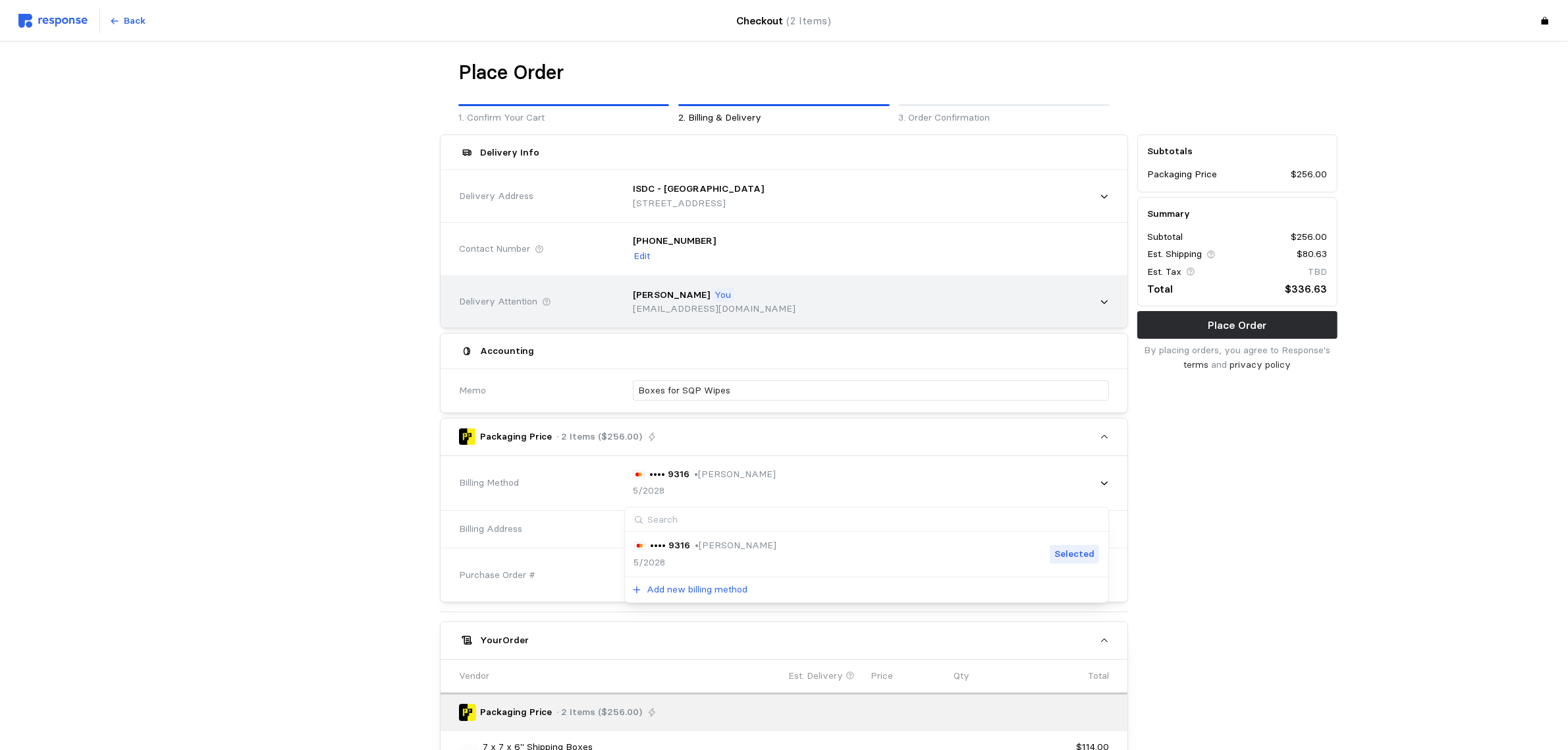
click at [789, 295] on div "[PERSON_NAME] You [EMAIL_ADDRESS][DOMAIN_NAME]" at bounding box center [866, 302] width 485 height 47
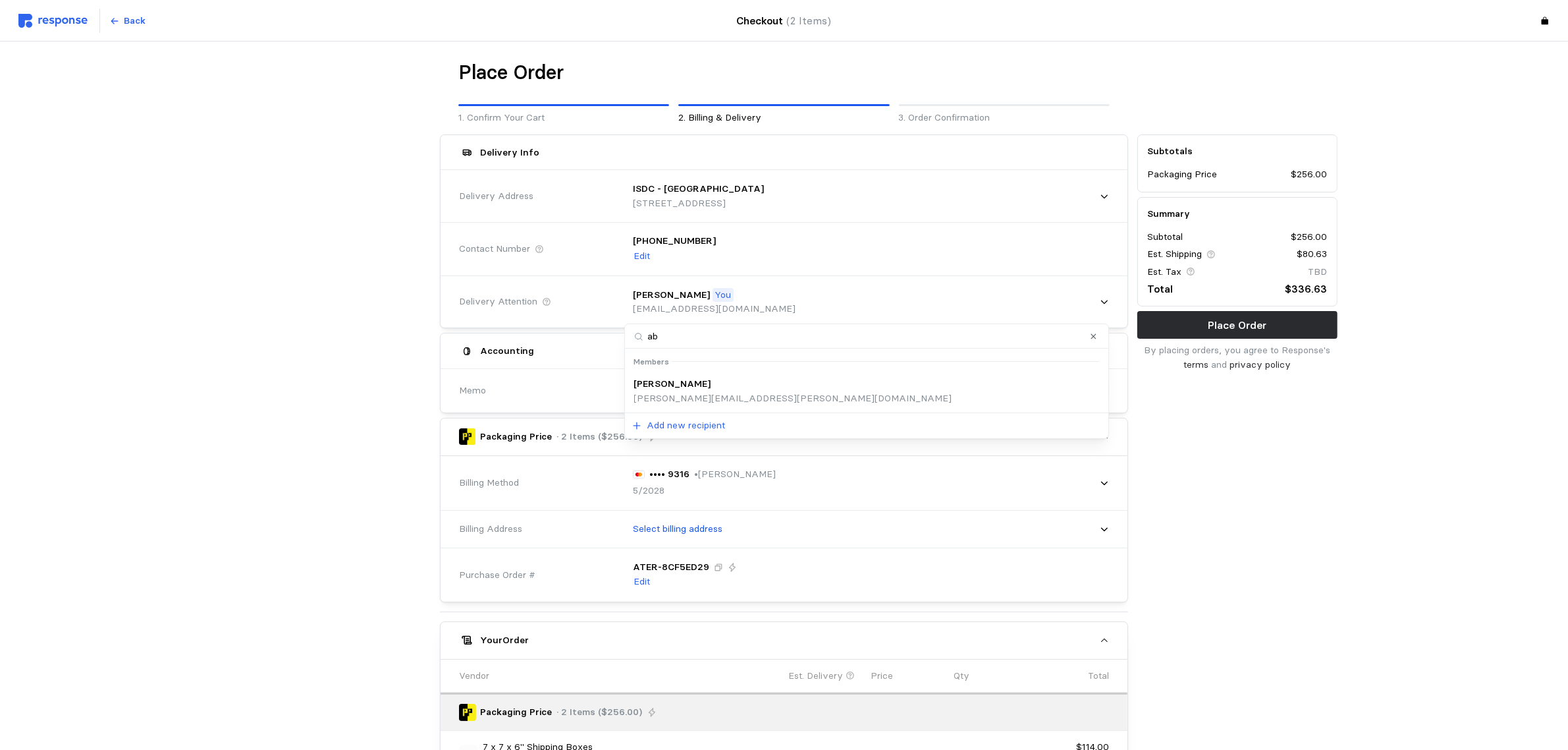
type input "a"
click at [1258, 505] on div "Subtotals Packaging Price $256.00 Summary Subtotal $256.00 Est. Shipping $80.63…" at bounding box center [1238, 549] width 210 height 838
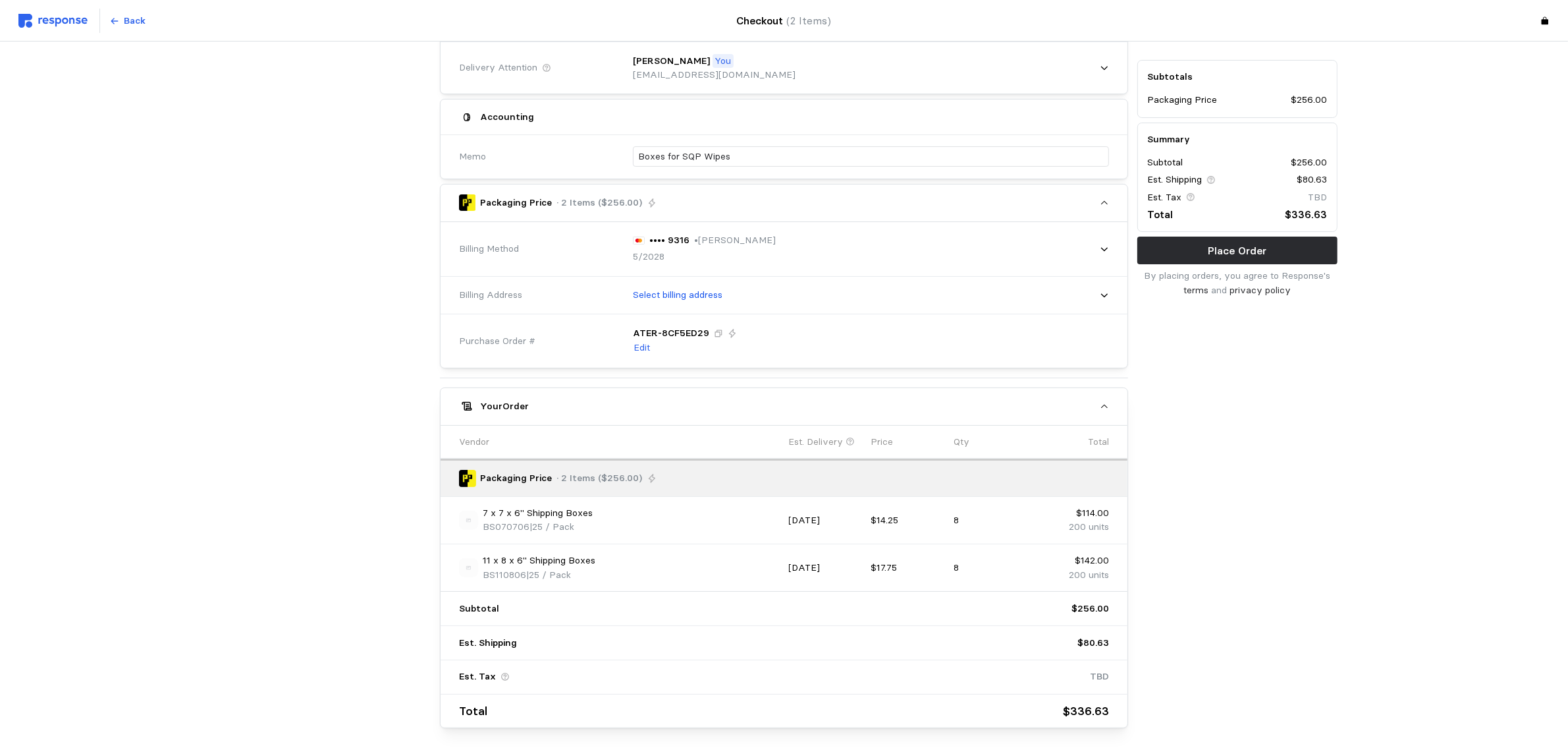
scroll to position [208, 0]
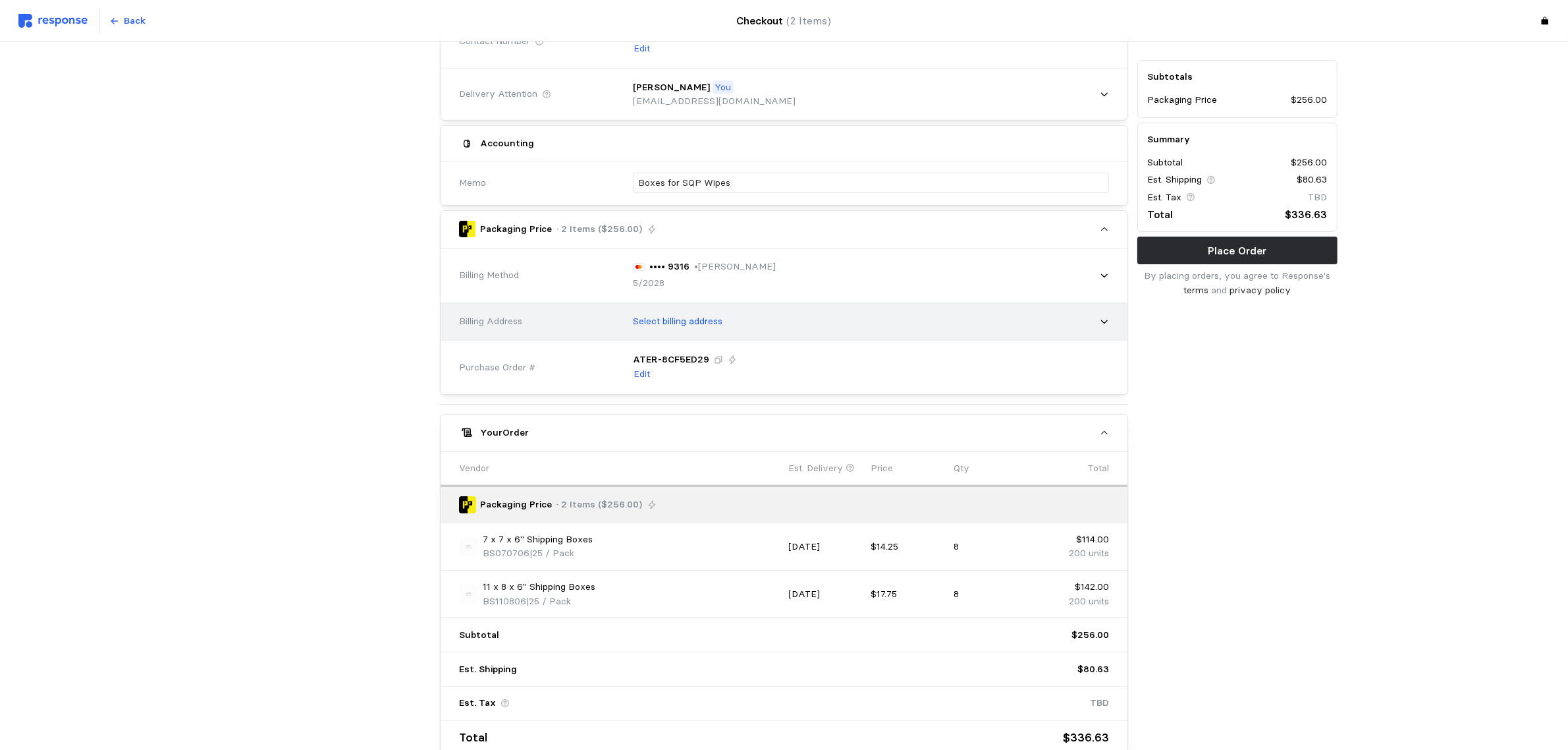
click at [1096, 317] on div "Select billing address" at bounding box center [866, 322] width 485 height 33
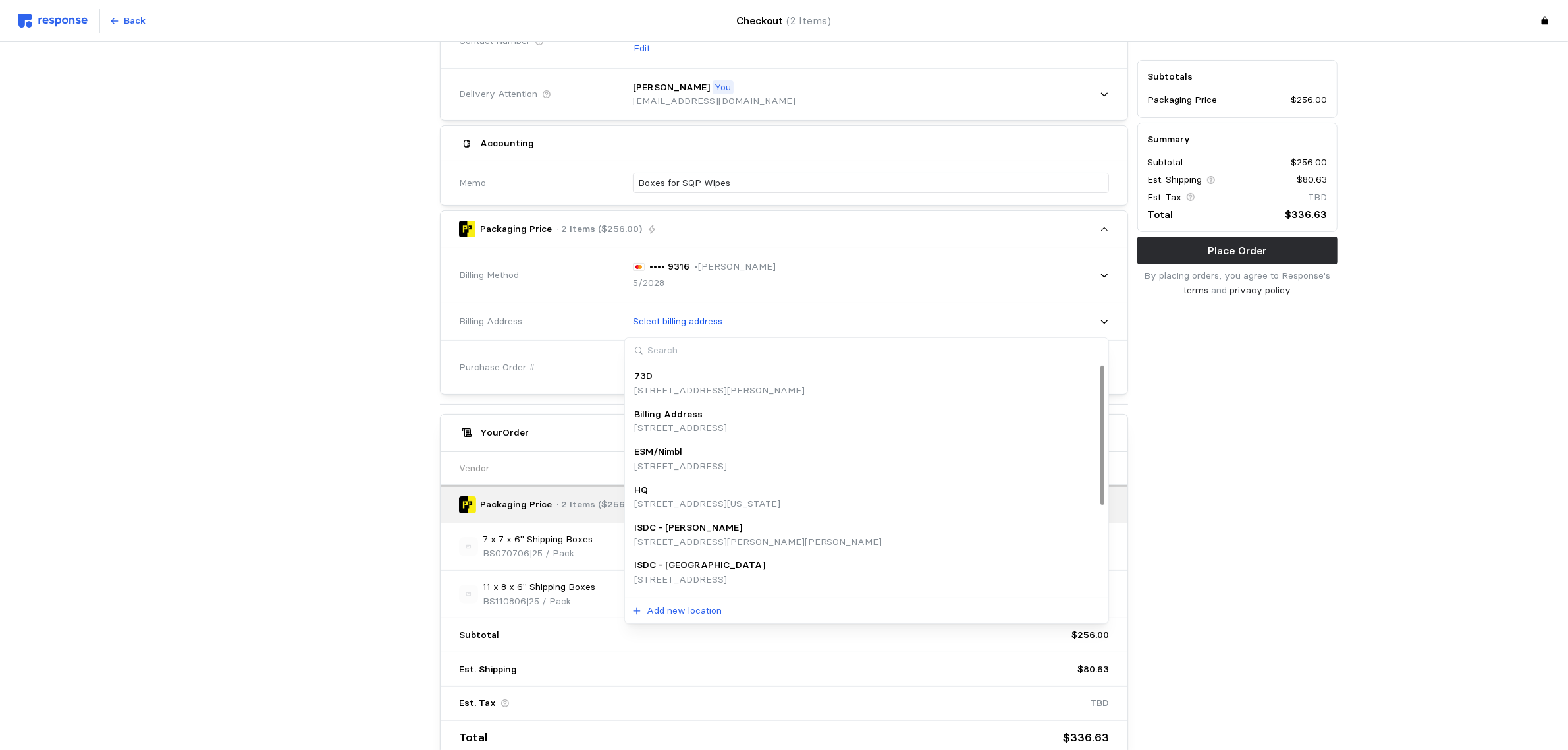
click at [732, 497] on p "[STREET_ADDRESS][US_STATE]" at bounding box center [707, 504] width 146 height 14
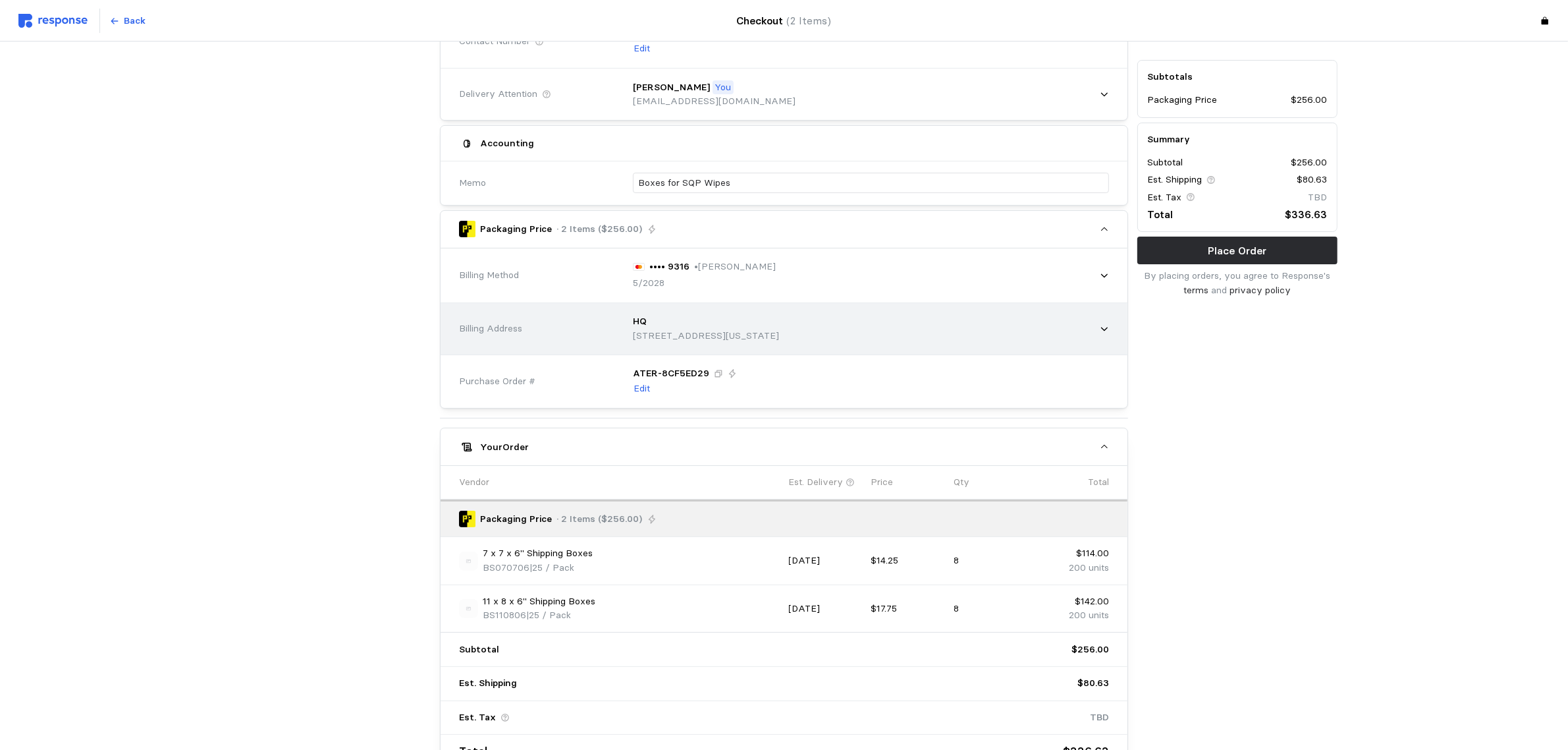
click at [981, 334] on div "HQ [STREET_ADDRESS][US_STATE]" at bounding box center [866, 328] width 485 height 47
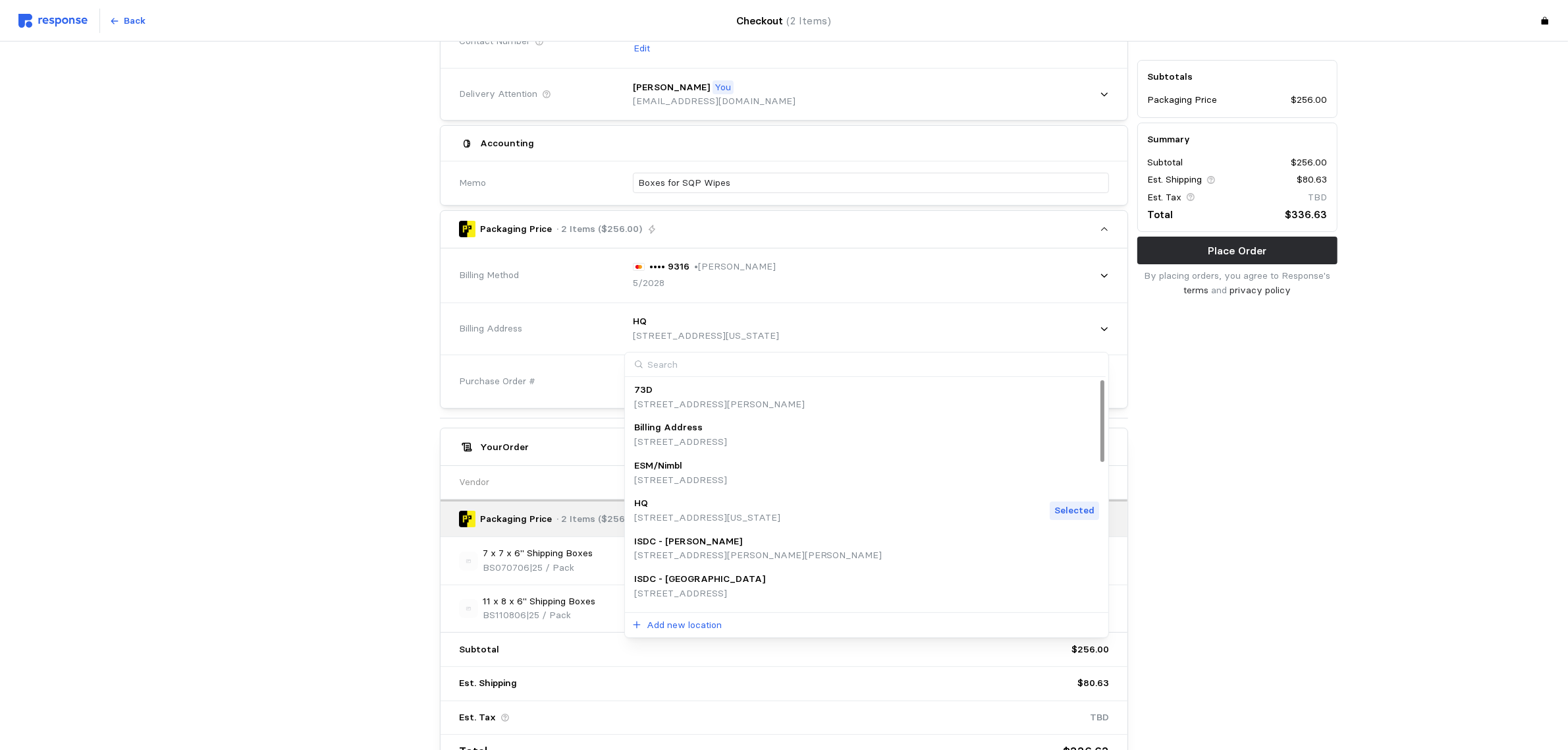
scroll to position [0, 0]
click at [722, 430] on div "Billing Address" at bounding box center [681, 428] width 93 height 14
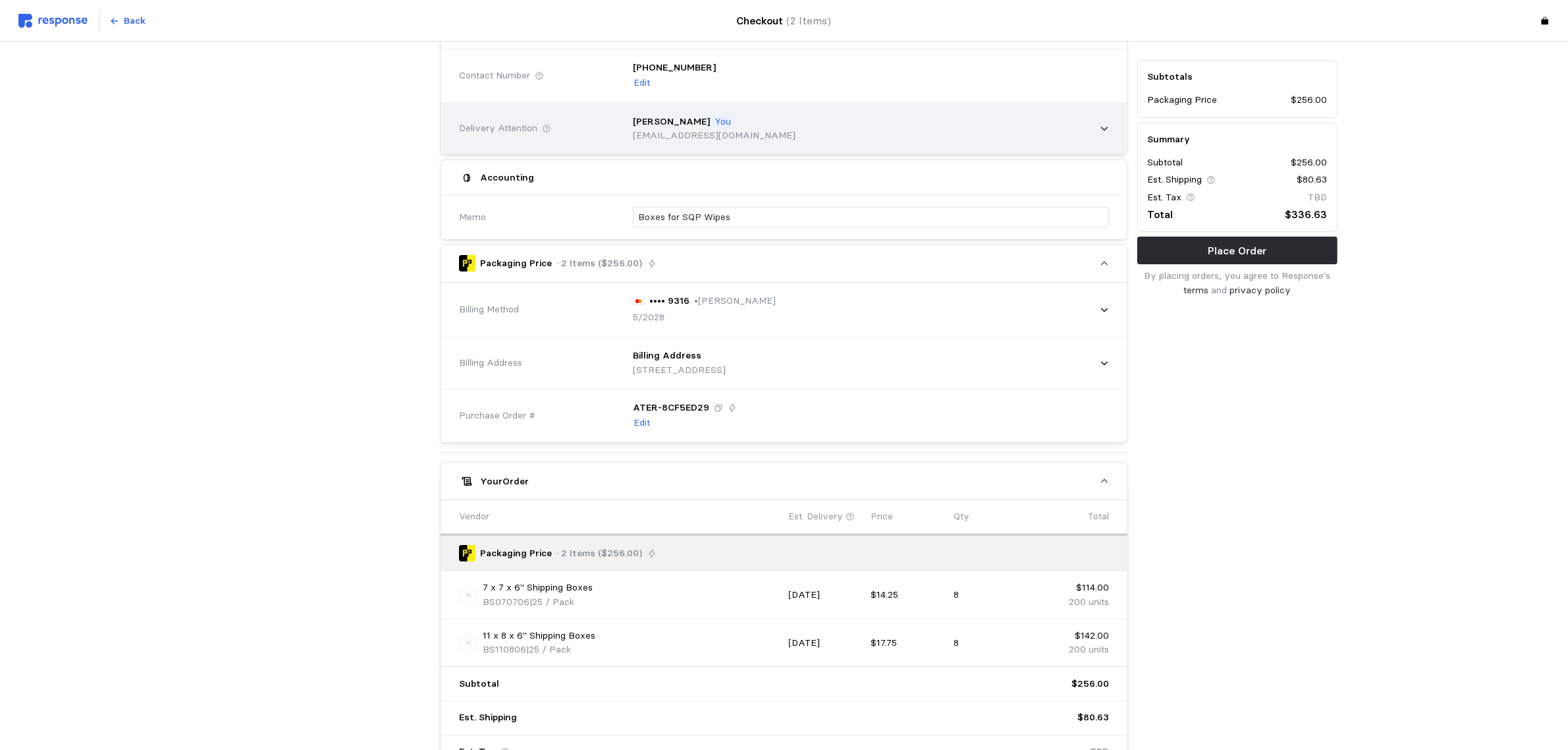
scroll to position [247, 0]
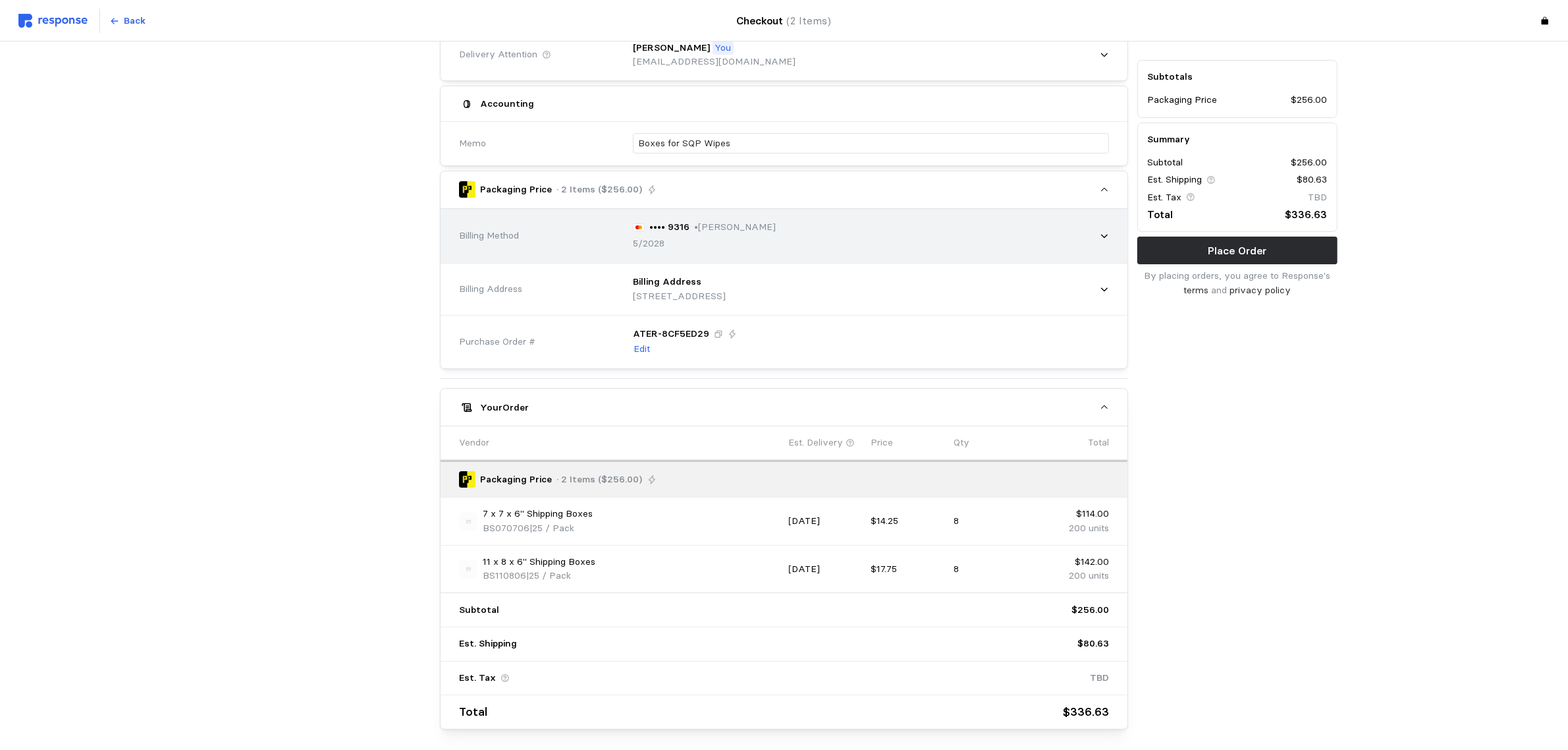
click at [1027, 241] on div "•••• 9316 • [PERSON_NAME] 5/2028" at bounding box center [866, 236] width 485 height 50
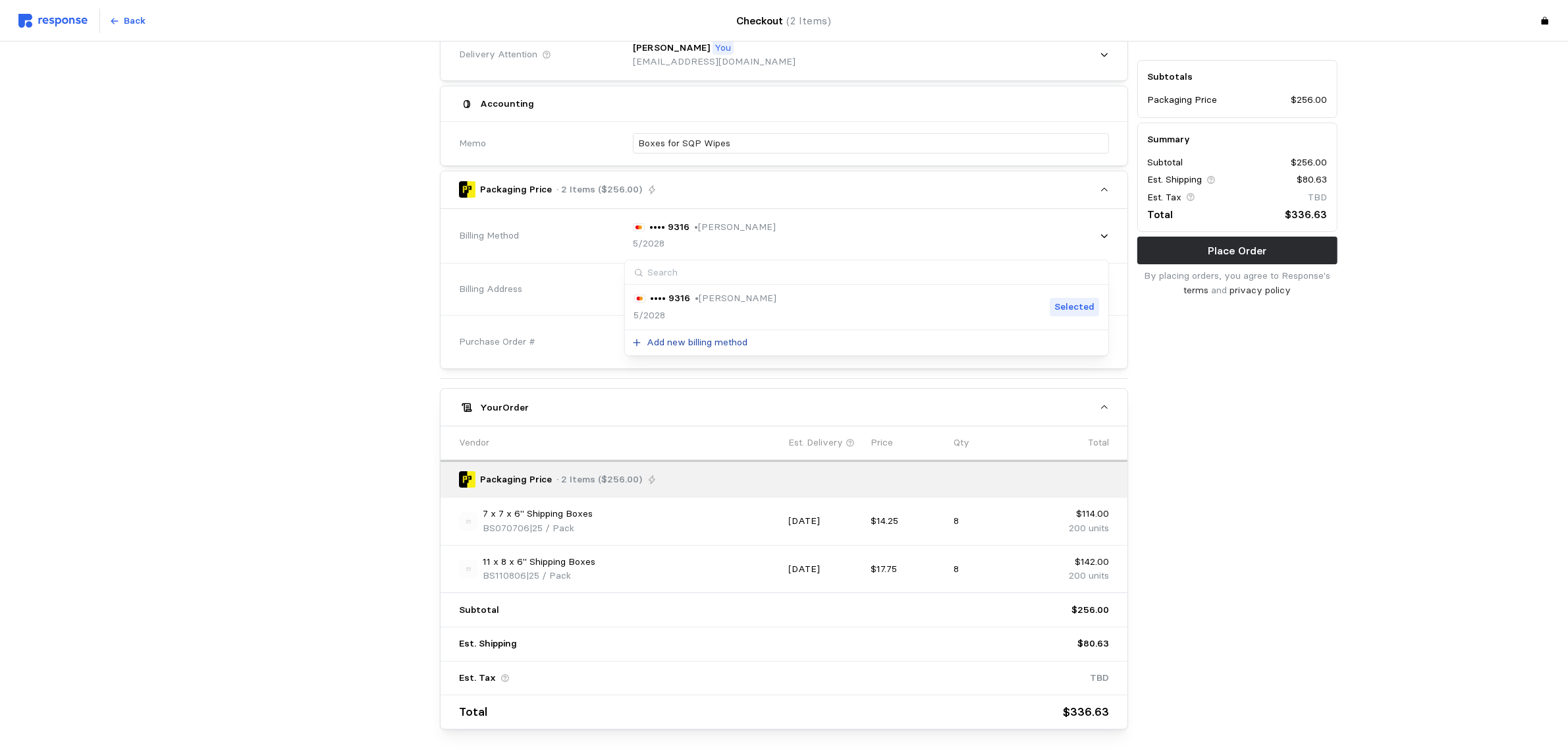
click at [689, 343] on p "Add new billing method" at bounding box center [697, 342] width 101 height 14
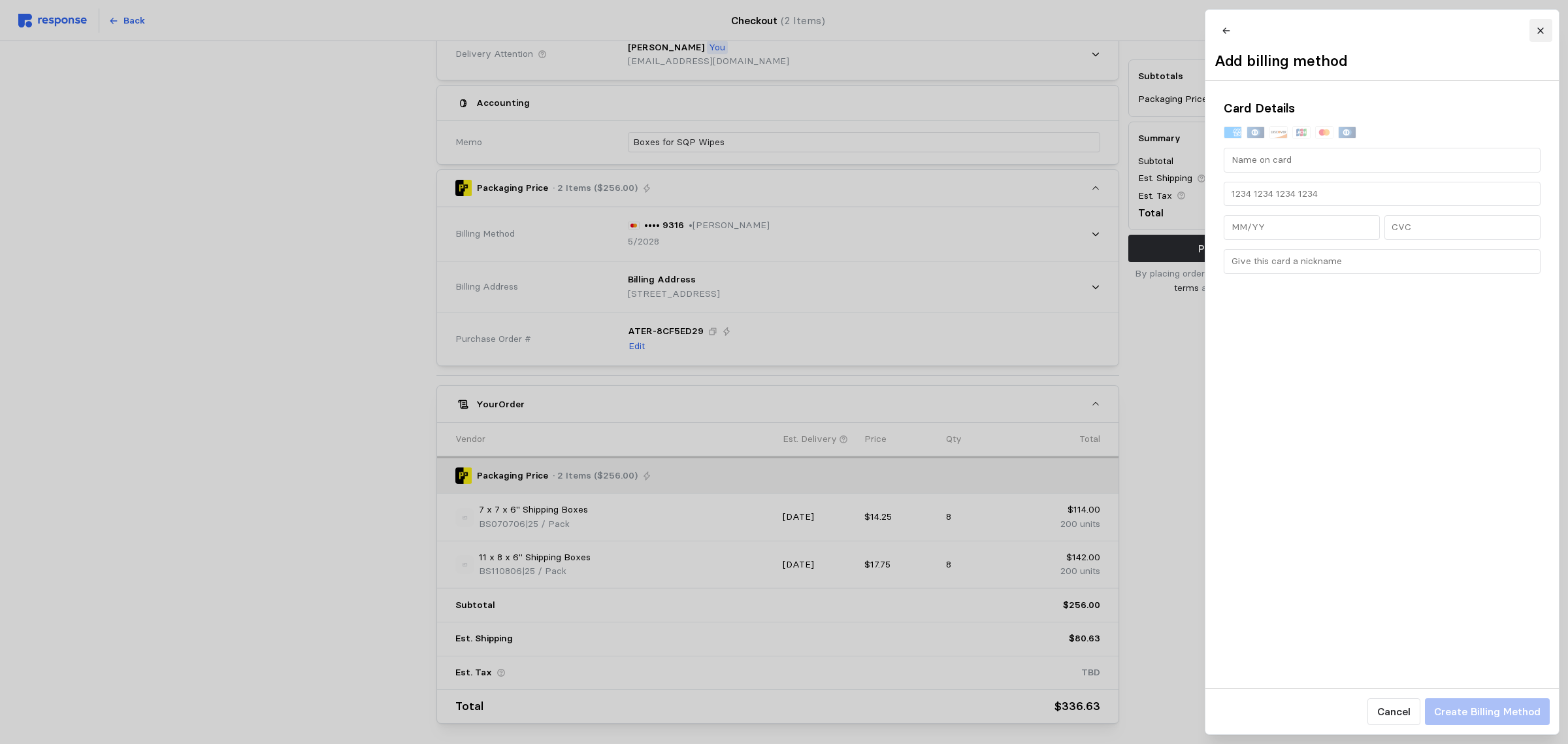
click at [1541, 27] on icon at bounding box center [1540, 30] width 9 height 9
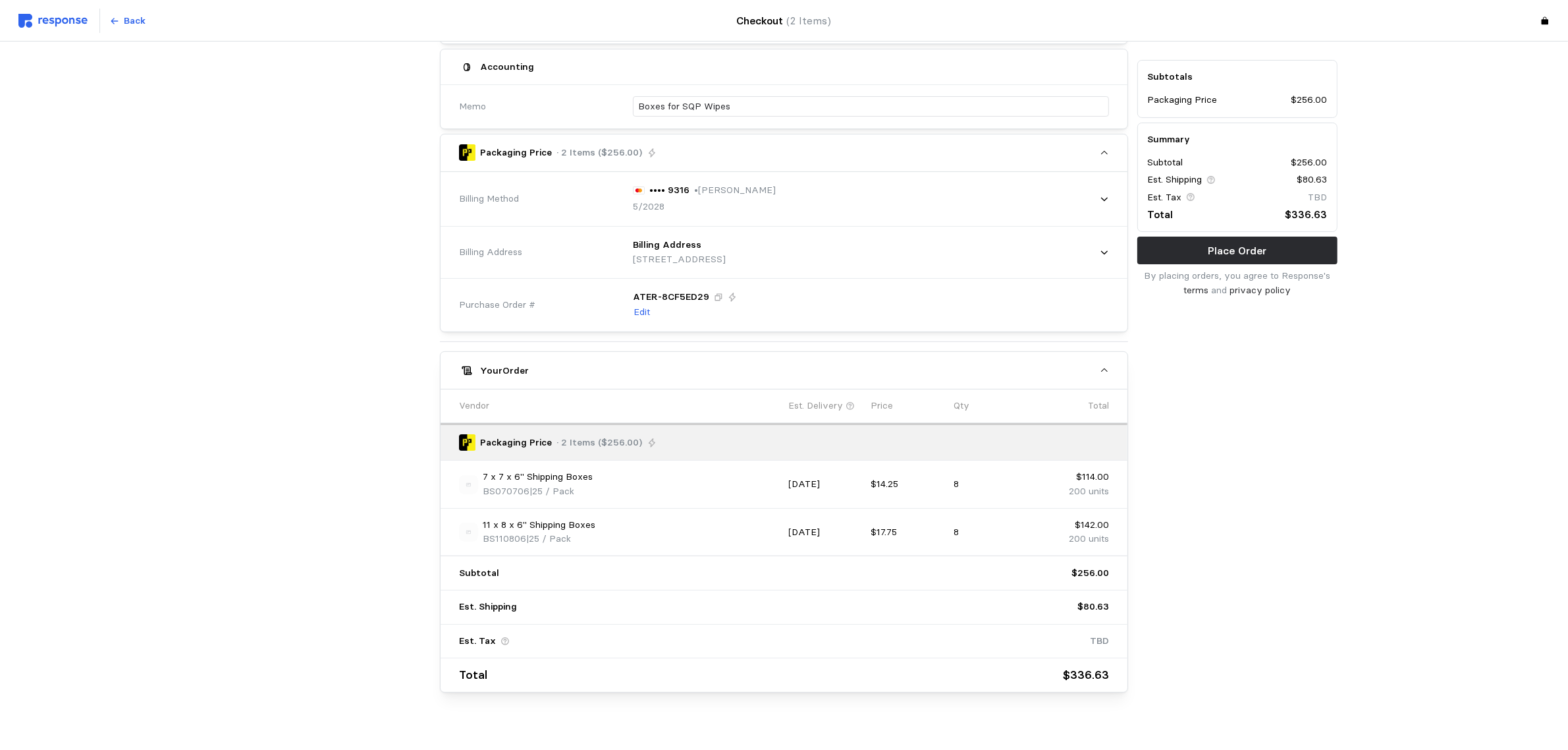
scroll to position [304, 0]
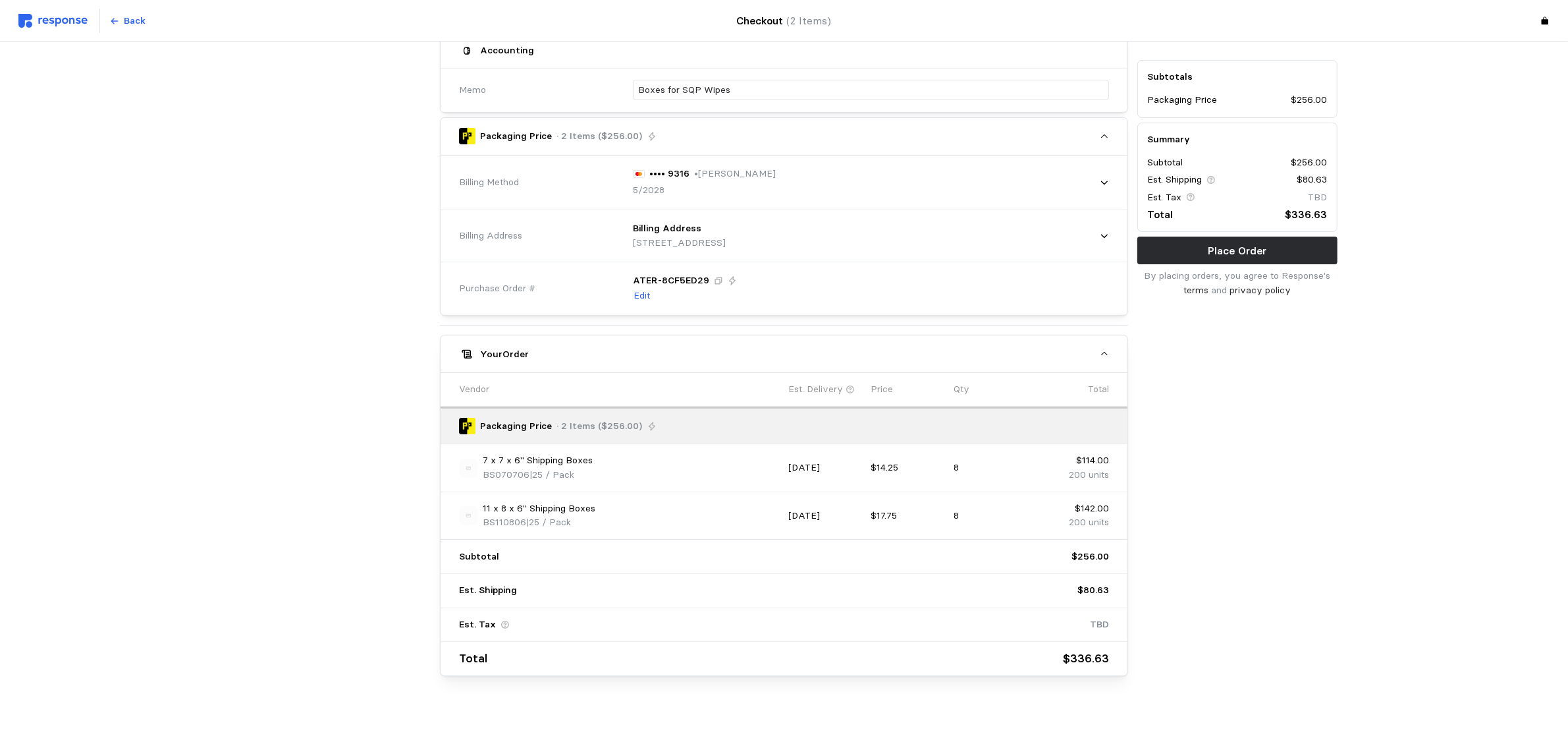
click at [1325, 440] on div "Subtotals Packaging Price $256.00 Summary Subtotal $256.00 Est. Shipping $80.63…" at bounding box center [1238, 255] width 210 height 851
click at [1243, 245] on p "Place Order" at bounding box center [1236, 250] width 59 height 17
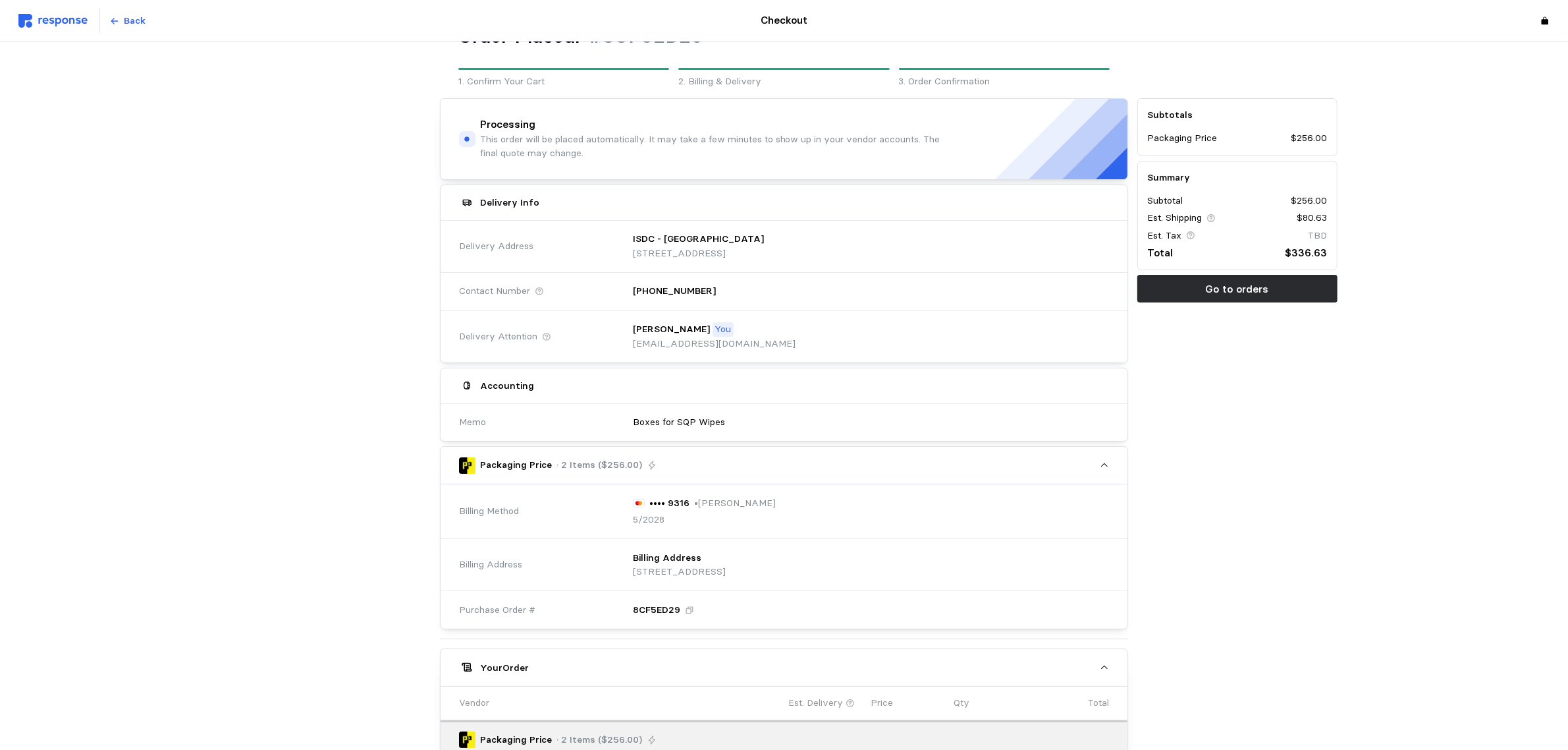
scroll to position [23, 0]
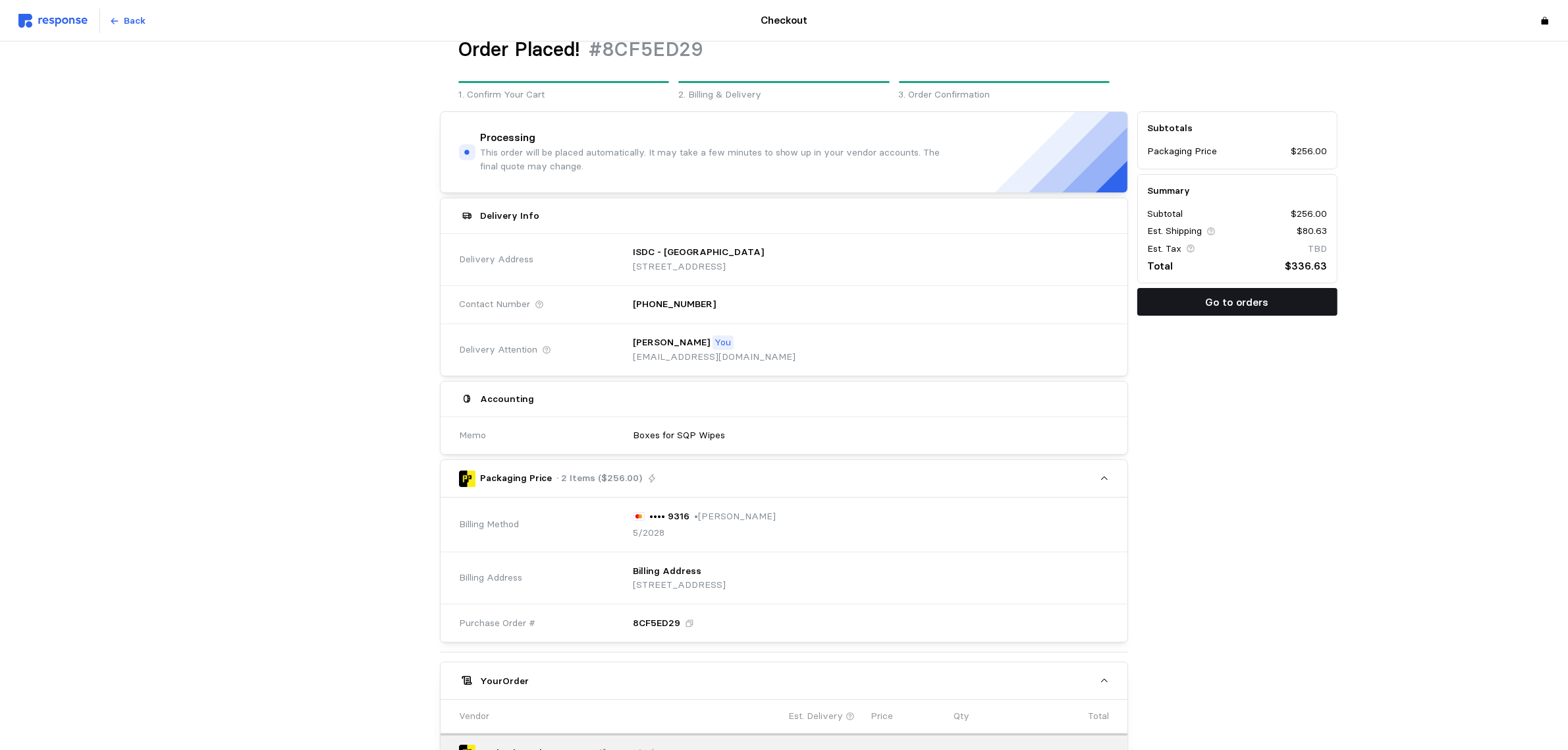
click at [1247, 298] on p "Go to orders" at bounding box center [1238, 302] width 63 height 17
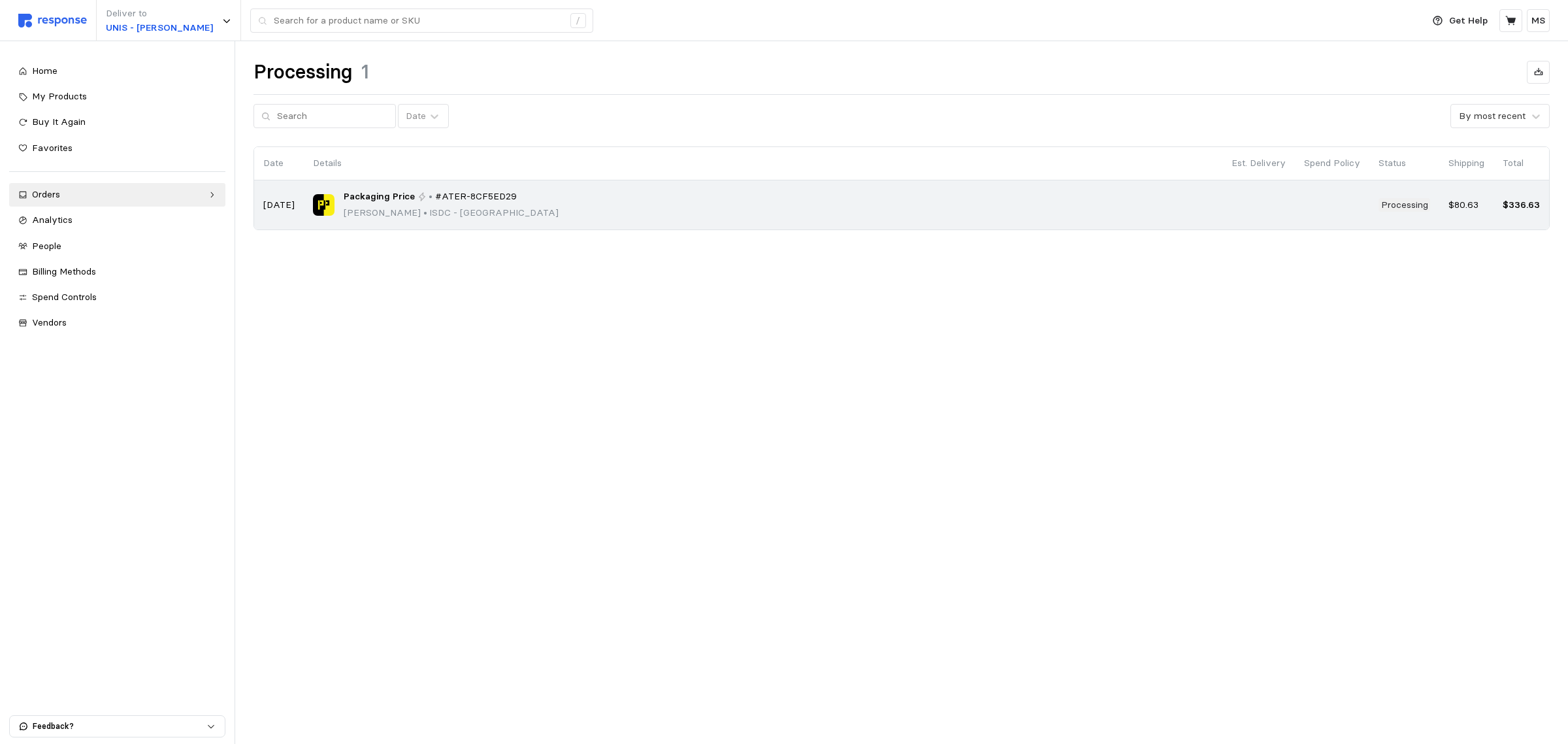
click at [605, 205] on div "Packaging Price • #ATER-8CF5ED29 [PERSON_NAME] • ISDC - [GEOGRAPHIC_DATA]" at bounding box center [763, 205] width 900 height 31
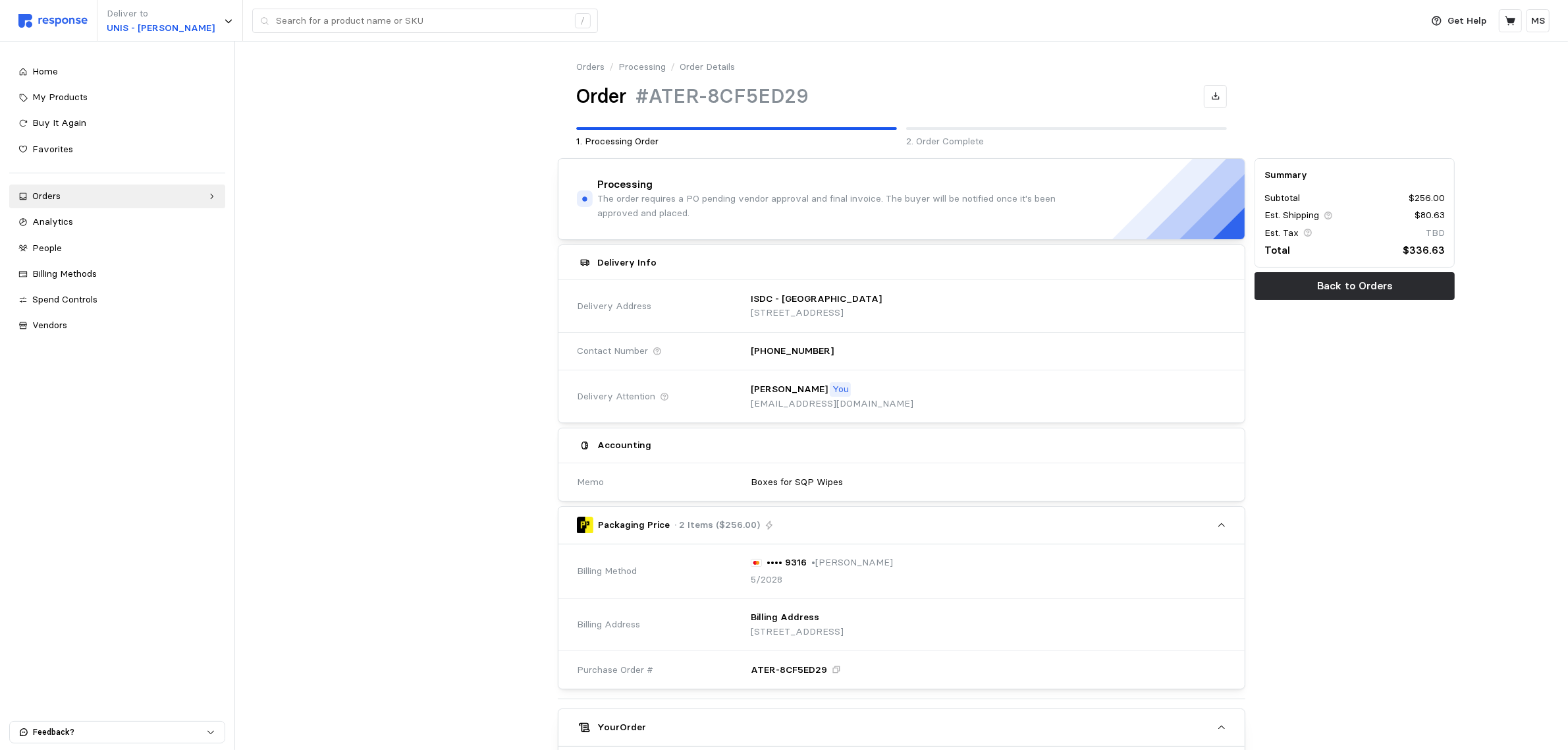
click at [294, 230] on div "Orders / Processing / Order Details Order #ATER-8CF5ED29 1. Processing Order 2.…" at bounding box center [901, 582] width 1333 height 1082
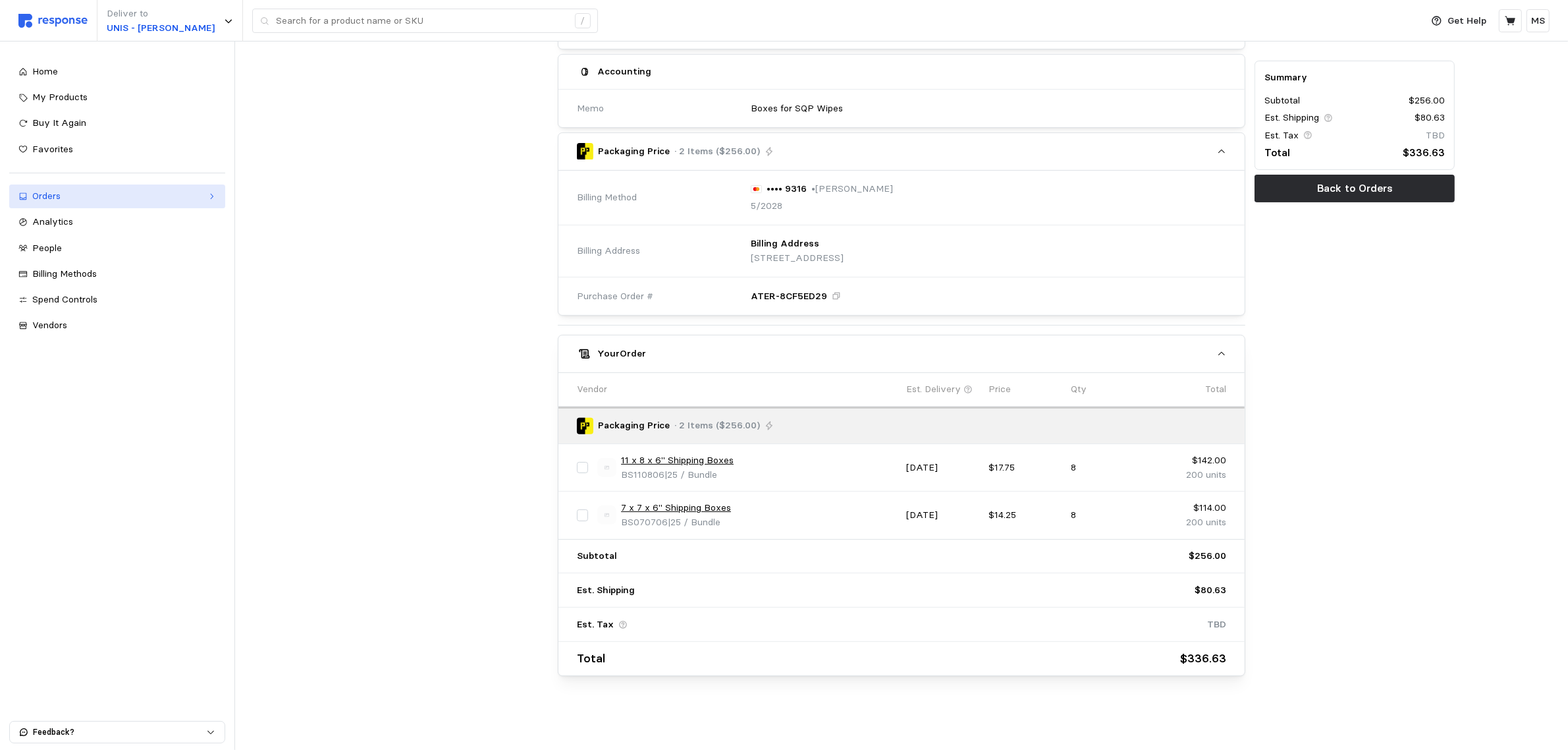
scroll to position [129, 0]
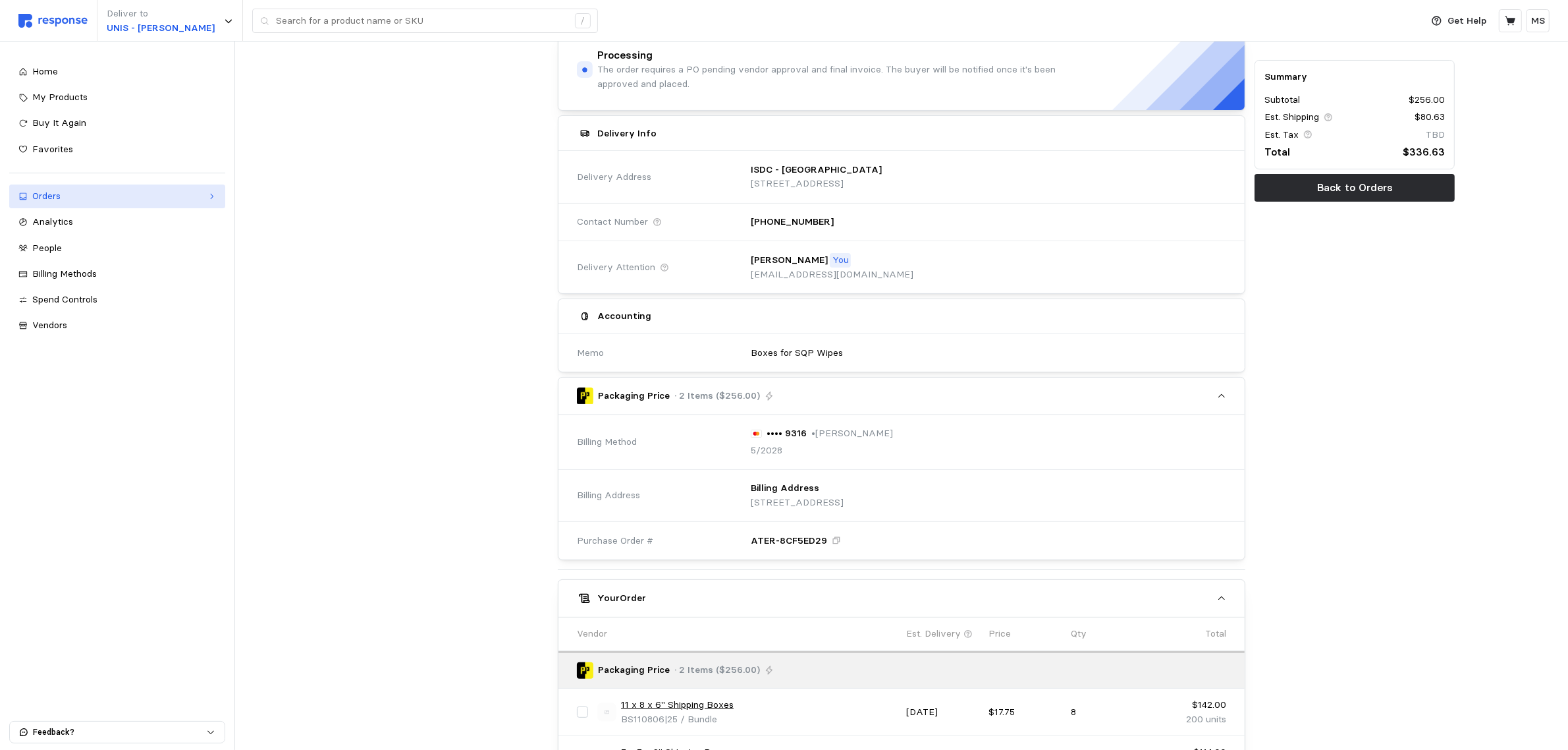
click at [69, 199] on div "Orders" at bounding box center [117, 196] width 170 height 14
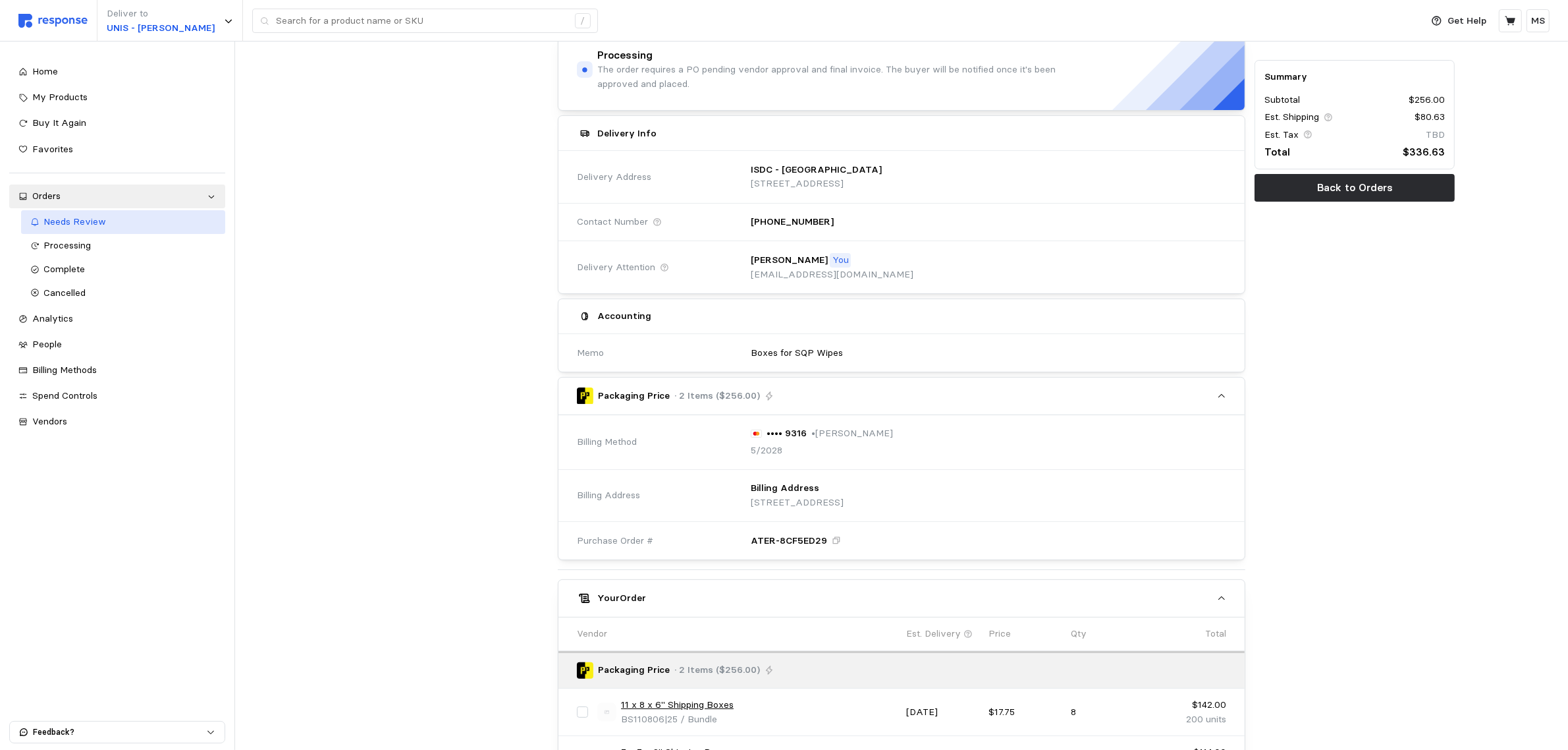
click at [80, 221] on span "Needs Review" at bounding box center [75, 221] width 63 height 12
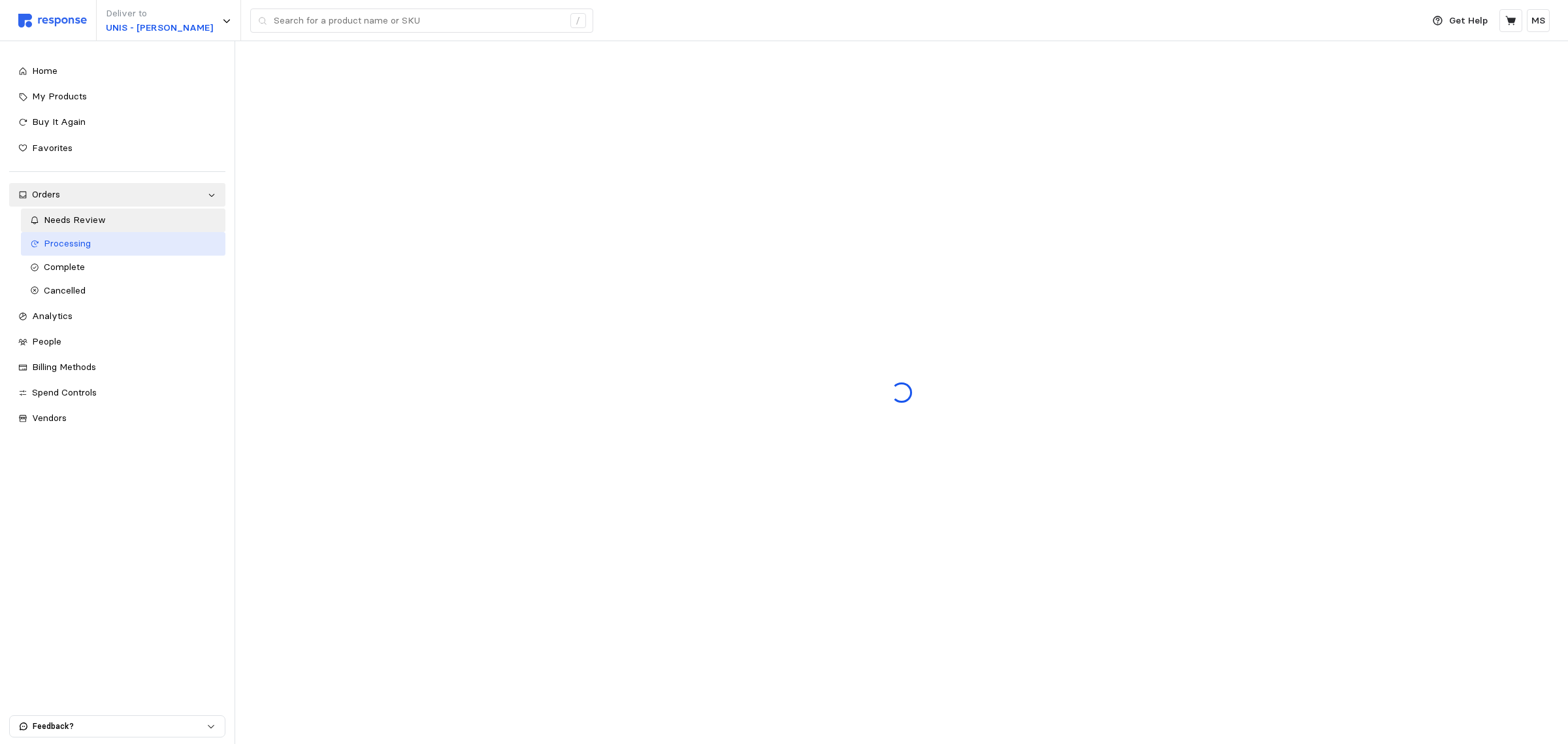
click at [81, 246] on span "Processing" at bounding box center [67, 243] width 47 height 12
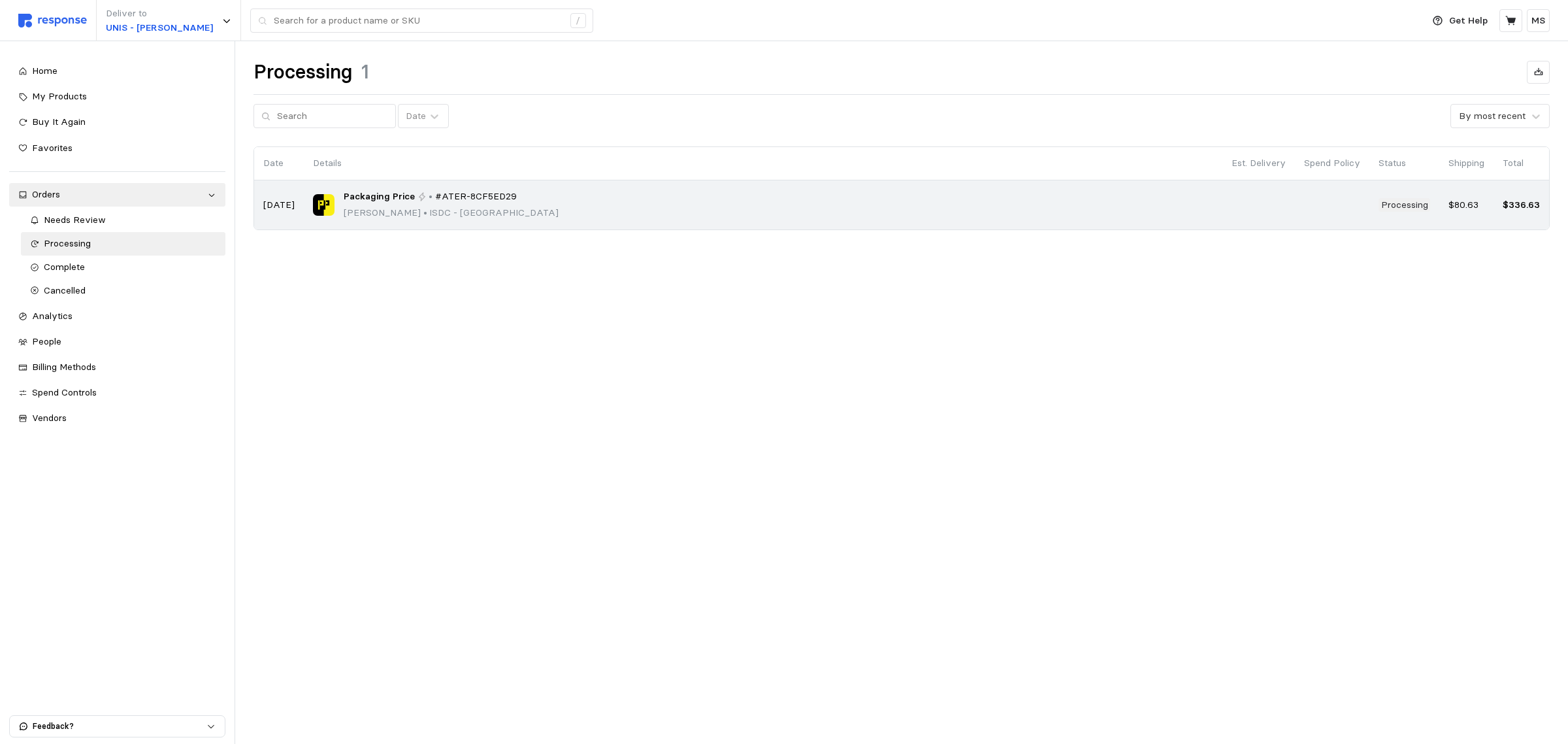
click at [629, 200] on div "Packaging Price • #ATER-8CF5ED29 [PERSON_NAME] • ISDC - [GEOGRAPHIC_DATA]" at bounding box center [763, 205] width 900 height 31
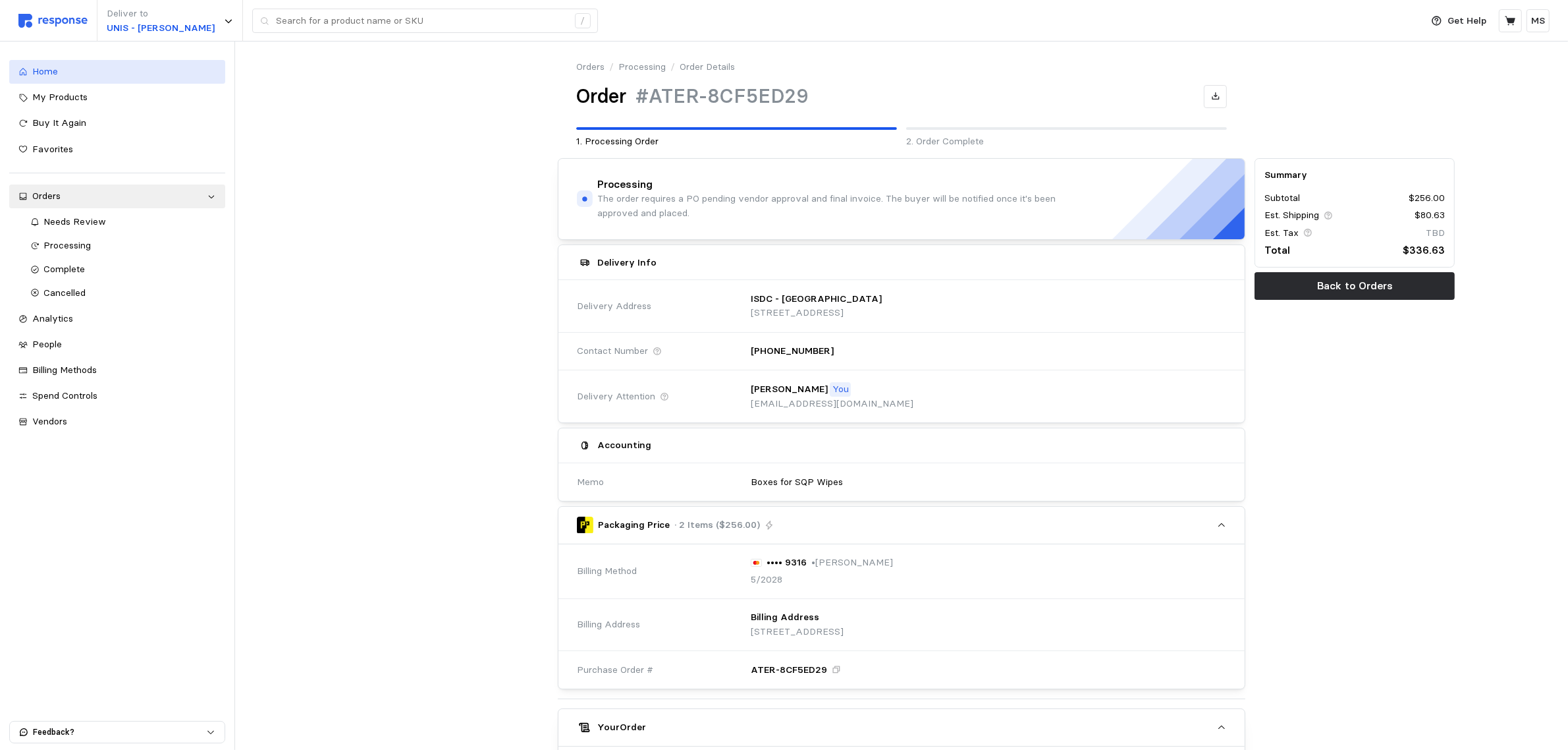
click at [44, 63] on link "Home" at bounding box center [117, 72] width 216 height 23
